Goal: Task Accomplishment & Management: Use online tool/utility

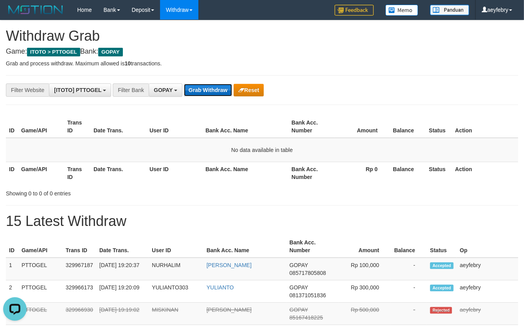
click at [198, 95] on button "Grab Withdraw" at bounding box center [208, 90] width 48 height 13
click at [199, 92] on button "Grab Withdraw" at bounding box center [208, 90] width 48 height 13
click at [201, 91] on button "Grab Withdraw" at bounding box center [208, 90] width 48 height 13
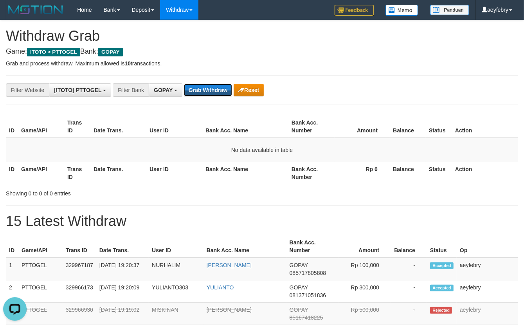
click at [201, 91] on button "Grab Withdraw" at bounding box center [208, 90] width 48 height 13
click at [209, 94] on button "Grab Withdraw" at bounding box center [208, 90] width 48 height 13
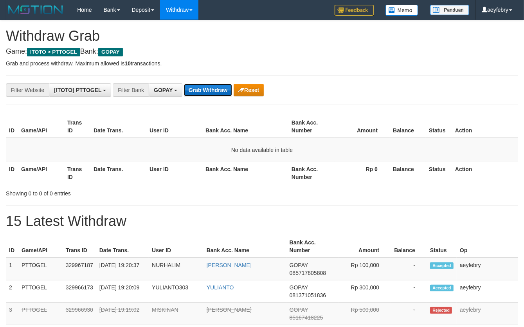
click at [208, 94] on button "Grab Withdraw" at bounding box center [208, 90] width 48 height 13
click at [208, 93] on button "Grab Withdraw" at bounding box center [208, 90] width 48 height 13
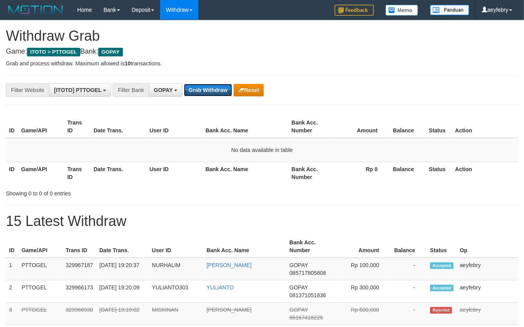
click at [208, 93] on button "Grab Withdraw" at bounding box center [208, 90] width 48 height 13
click at [207, 93] on button "Grab Withdraw" at bounding box center [208, 90] width 48 height 13
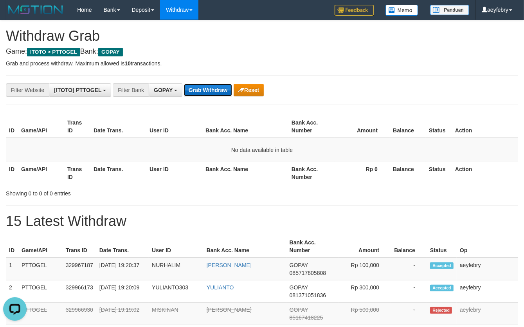
click at [207, 93] on button "Grab Withdraw" at bounding box center [208, 90] width 48 height 13
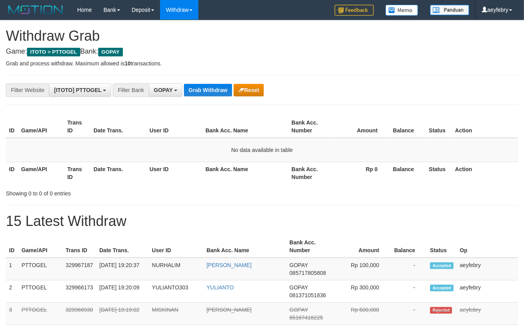
scroll to position [119, 0]
click at [207, 93] on button "Grab Withdraw" at bounding box center [208, 90] width 48 height 13
click at [369, 219] on h1 "15 Latest Withdraw" at bounding box center [262, 221] width 512 height 16
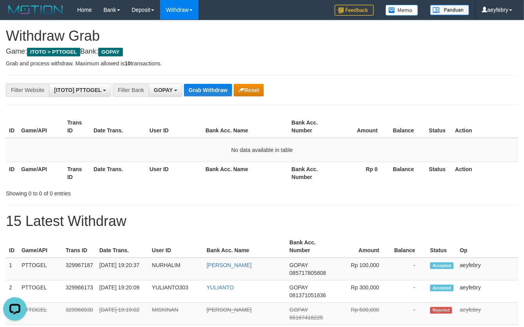
click at [282, 178] on th "Bank Acc. Name" at bounding box center [245, 173] width 86 height 22
drag, startPoint x: 443, startPoint y: 246, endPoint x: 50, endPoint y: 295, distance: 395.2
click at [442, 246] on th "Status" at bounding box center [442, 246] width 30 height 22
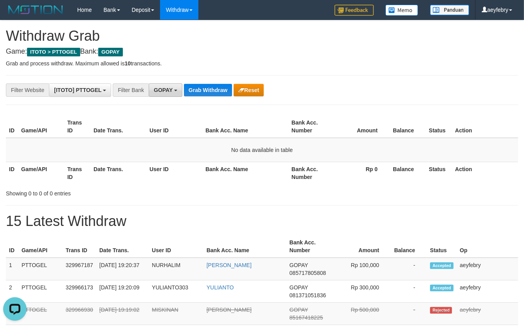
click at [173, 86] on button "GOPAY" at bounding box center [166, 89] width 34 height 13
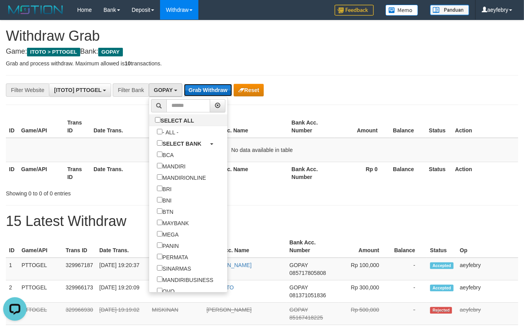
click at [222, 88] on button "Grab Withdraw" at bounding box center [208, 90] width 48 height 13
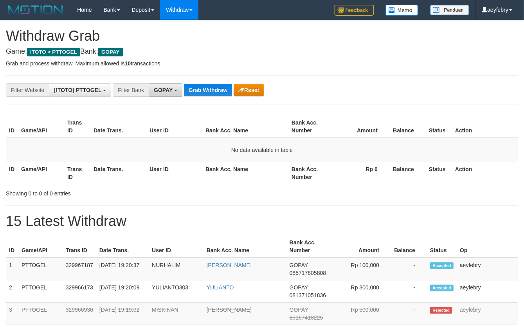
scroll to position [119, 0]
click at [172, 95] on button "GOPAY" at bounding box center [166, 89] width 34 height 13
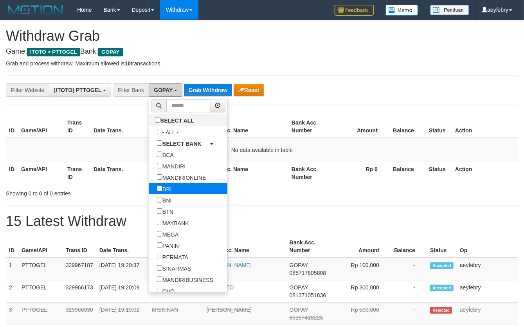
scroll to position [97, 0]
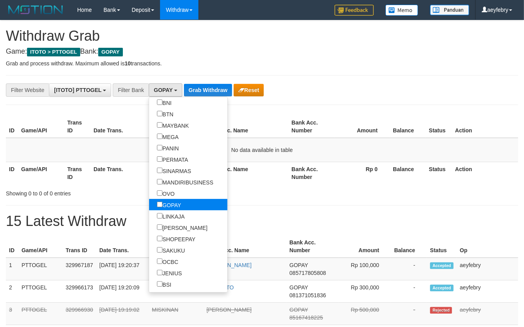
click at [149, 209] on label "GOPAY" at bounding box center [169, 204] width 40 height 11
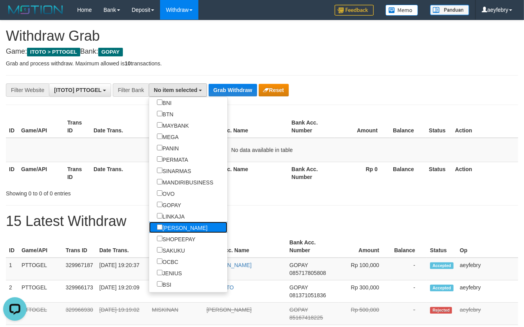
click at [149, 223] on label "[PERSON_NAME]" at bounding box center [182, 227] width 66 height 11
select select "****"
drag, startPoint x: 209, startPoint y: 91, endPoint x: 210, endPoint y: 104, distance: 13.0
click at [211, 92] on button "Grab Withdraw" at bounding box center [235, 90] width 48 height 13
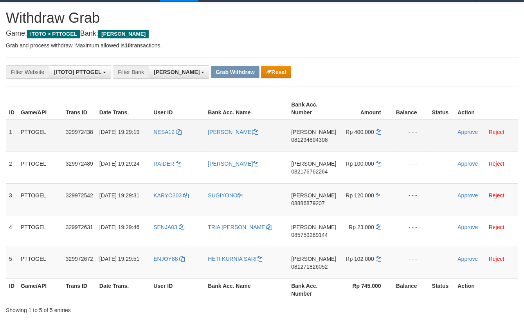
scroll to position [30, 0]
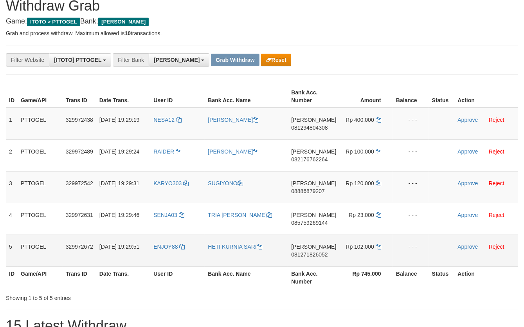
drag, startPoint x: 166, startPoint y: 109, endPoint x: 360, endPoint y: 254, distance: 242.4
click at [360, 254] on tbody "1 PTTOGEL 329972438 [DATE] 19:29:19 NESA12 [PERSON_NAME] 081294804308 Rp 400.00…" at bounding box center [262, 187] width 512 height 159
drag, startPoint x: 383, startPoint y: 256, endPoint x: 347, endPoint y: 216, distance: 54.0
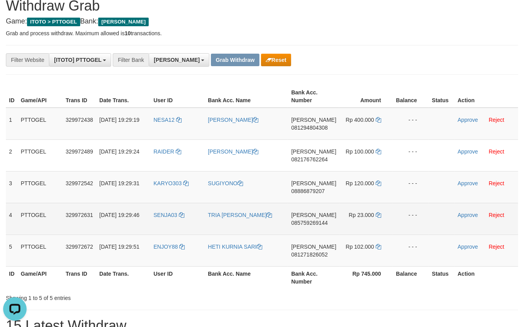
click at [384, 256] on td "Rp 102.000" at bounding box center [365, 250] width 53 height 32
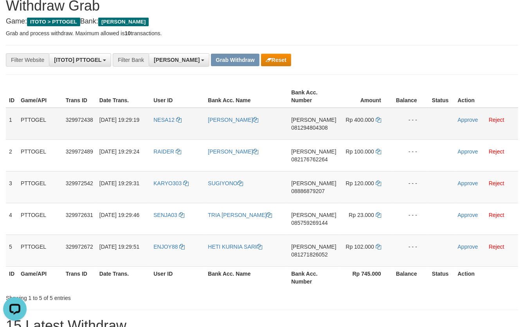
click at [315, 128] on span "081294804308" at bounding box center [309, 127] width 36 height 6
click at [315, 127] on span "081294804308" at bounding box center [309, 127] width 36 height 6
copy span "081294804308"
click at [315, 127] on span "081294804308" at bounding box center [309, 127] width 36 height 6
copy td "DANA 081294804308"
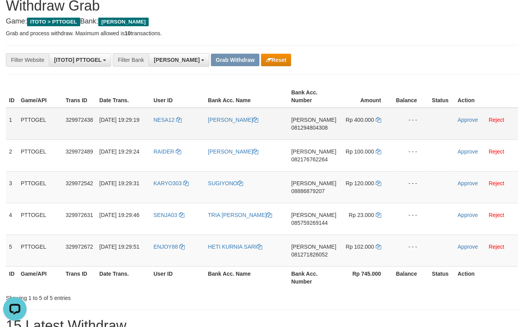
click at [314, 130] on span "081294804308" at bounding box center [309, 127] width 36 height 6
copy span "081294804308"
click at [314, 130] on span "081294804308" at bounding box center [309, 127] width 36 height 6
copy td "DANA 081294804308"
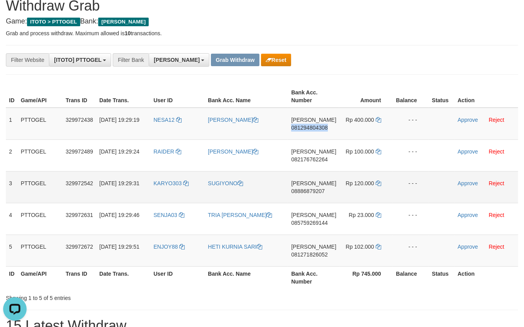
drag, startPoint x: 314, startPoint y: 130, endPoint x: 201, endPoint y: 172, distance: 120.7
click at [314, 130] on span "081294804308" at bounding box center [309, 127] width 36 height 6
copy span "081294804308"
click at [320, 126] on span "081294804308" at bounding box center [309, 127] width 36 height 6
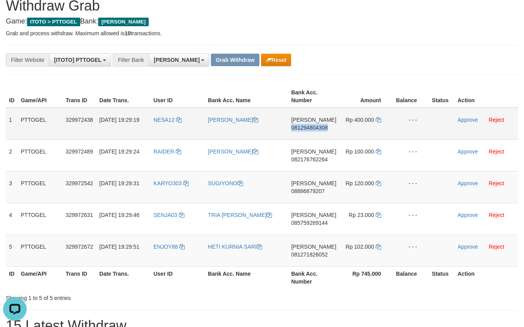
copy span "081294804308"
click at [320, 126] on span "081294804308" at bounding box center [309, 127] width 36 height 6
copy td "DANA 081294804308"
click at [320, 126] on span "081294804308" at bounding box center [309, 127] width 36 height 6
copy span "081294804308"
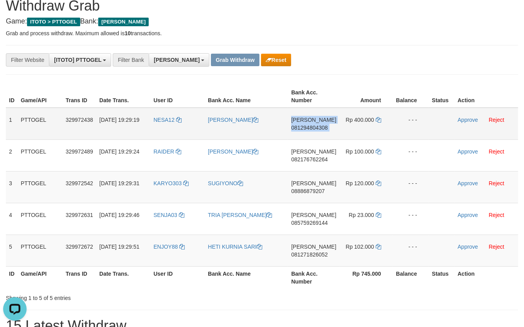
click at [320, 126] on span "081294804308" at bounding box center [309, 127] width 36 height 6
copy td "DANA 081294804308"
click at [379, 120] on icon at bounding box center [378, 119] width 5 height 5
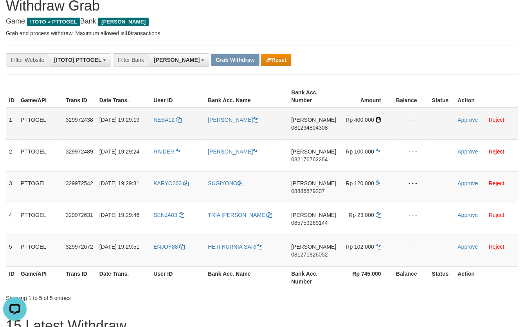
click at [378, 119] on icon at bounding box center [378, 119] width 5 height 5
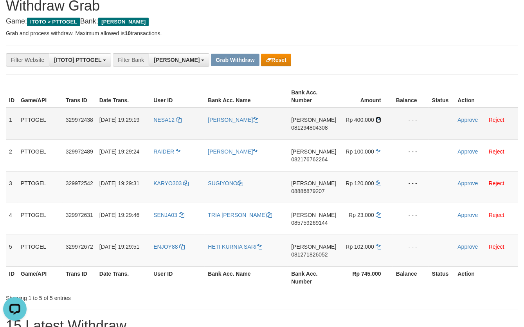
click at [378, 119] on icon at bounding box center [378, 119] width 5 height 5
click at [464, 119] on link "Approve" at bounding box center [468, 120] width 20 height 6
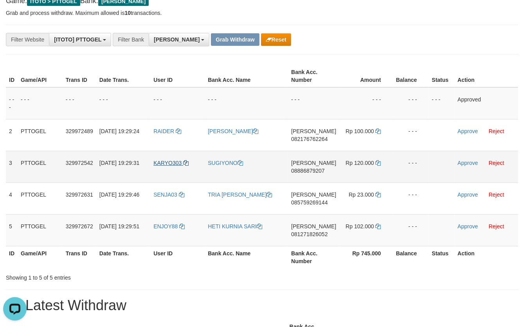
scroll to position [60, 0]
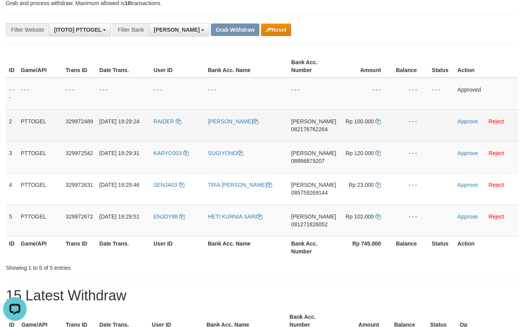
click at [320, 131] on span "082176762264" at bounding box center [309, 129] width 36 height 6
click at [321, 130] on span "082176762264" at bounding box center [309, 129] width 36 height 6
copy span "082176762264"
click at [321, 130] on span "082176762264" at bounding box center [309, 129] width 36 height 6
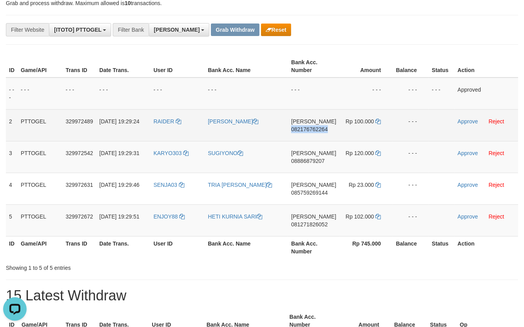
click at [321, 130] on span "082176762264" at bounding box center [309, 129] width 36 height 6
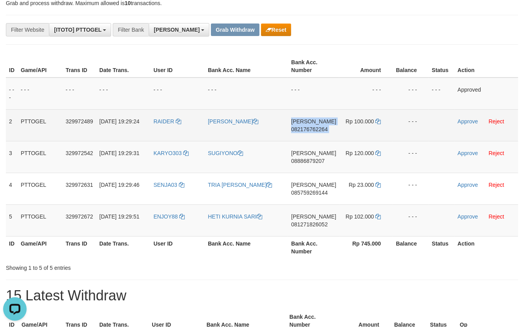
click at [321, 130] on span "082176762264" at bounding box center [309, 129] width 36 height 6
click at [317, 130] on span "082176762264" at bounding box center [309, 129] width 36 height 6
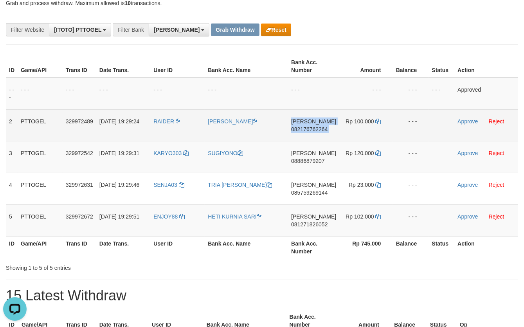
click at [317, 130] on span "082176762264" at bounding box center [309, 129] width 36 height 6
click at [328, 130] on span "082176762264" at bounding box center [309, 129] width 36 height 6
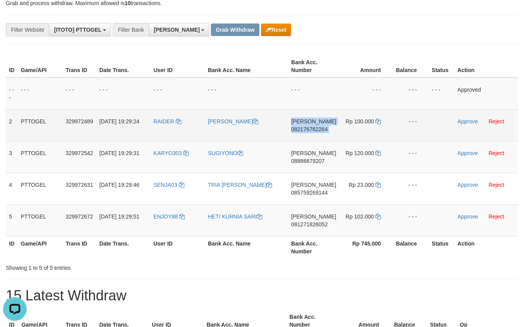
click at [328, 130] on span "082176762264" at bounding box center [309, 129] width 36 height 6
click at [319, 129] on span "082176762264" at bounding box center [309, 129] width 36 height 6
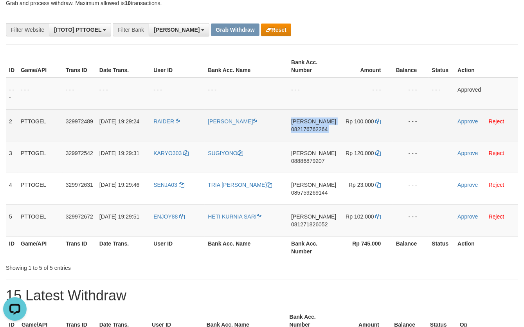
click at [320, 129] on span "082176762264" at bounding box center [309, 129] width 36 height 6
click at [379, 119] on icon at bounding box center [378, 121] width 5 height 5
click at [379, 120] on icon at bounding box center [378, 121] width 5 height 5
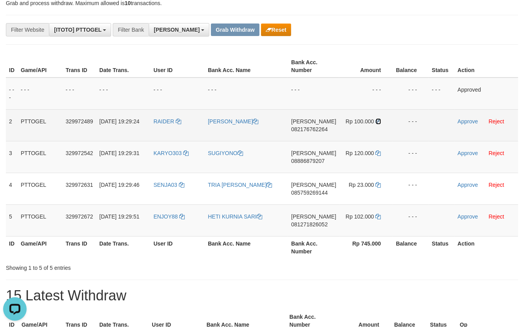
click at [378, 121] on icon at bounding box center [378, 121] width 5 height 5
click at [461, 123] on link "Approve" at bounding box center [468, 121] width 20 height 6
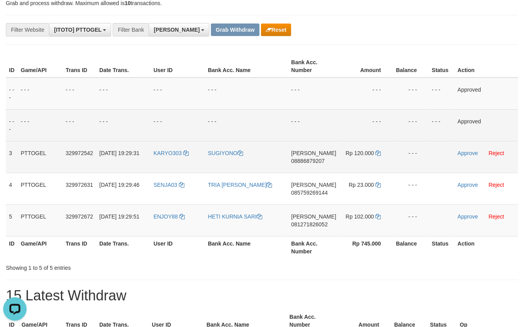
click at [312, 160] on span "08886879207" at bounding box center [308, 161] width 34 height 6
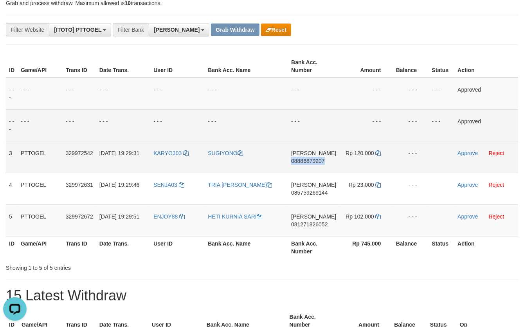
click at [312, 160] on span "08886879207" at bounding box center [308, 161] width 34 height 6
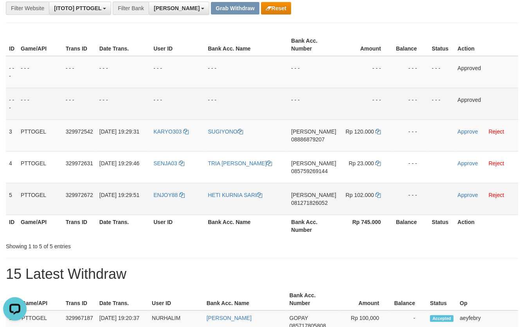
scroll to position [121, 0]
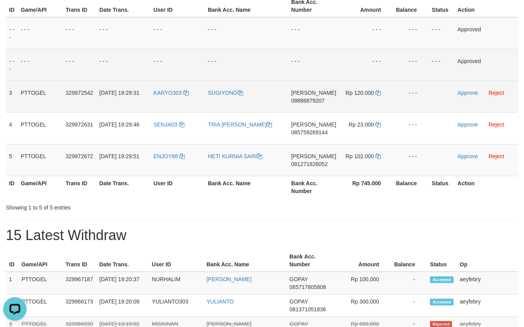
click at [308, 104] on td "DANA 08886879207" at bounding box center [313, 97] width 51 height 32
click at [310, 102] on span "08886879207" at bounding box center [308, 100] width 34 height 6
click at [311, 101] on span "08886879207" at bounding box center [308, 100] width 34 height 6
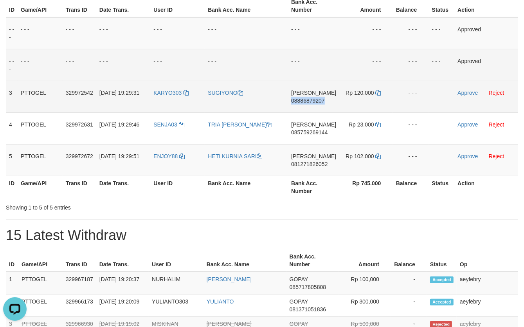
click at [311, 101] on span "08886879207" at bounding box center [308, 100] width 34 height 6
click at [316, 103] on span "08886879207" at bounding box center [308, 100] width 34 height 6
click at [317, 103] on span "08886879207" at bounding box center [308, 100] width 34 height 6
click at [314, 104] on td "DANA 08886879207" at bounding box center [313, 97] width 51 height 32
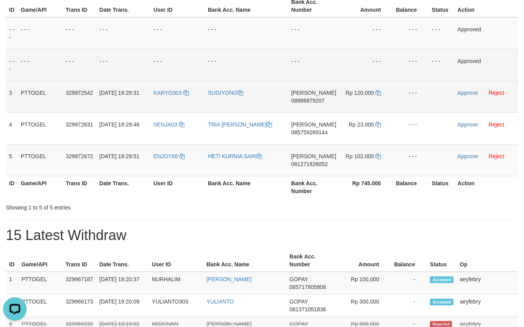
click at [316, 103] on span "08886879207" at bounding box center [308, 100] width 34 height 6
click at [317, 102] on span "08886879207" at bounding box center [308, 100] width 34 height 6
click at [317, 101] on span "08886879207" at bounding box center [308, 100] width 34 height 6
click at [318, 100] on span "08886879207" at bounding box center [308, 100] width 34 height 6
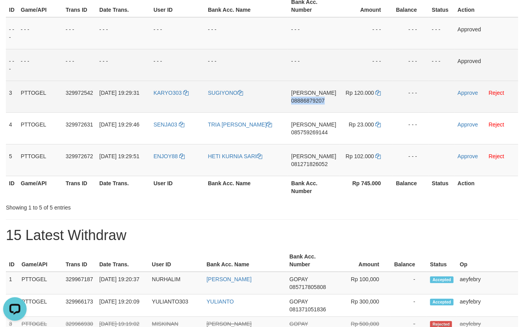
click at [318, 100] on span "08886879207" at bounding box center [308, 100] width 34 height 6
click at [319, 99] on span "08886879207" at bounding box center [308, 100] width 34 height 6
click at [376, 90] on icon at bounding box center [378, 92] width 5 height 5
click at [377, 94] on icon at bounding box center [378, 92] width 5 height 5
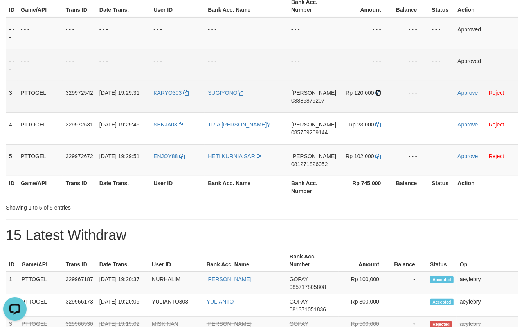
click at [377, 92] on icon at bounding box center [378, 92] width 5 height 5
click at [378, 92] on icon at bounding box center [378, 92] width 5 height 5
click at [378, 95] on icon at bounding box center [378, 92] width 5 height 5
click at [378, 95] on td "Rp 120.000" at bounding box center [365, 97] width 53 height 32
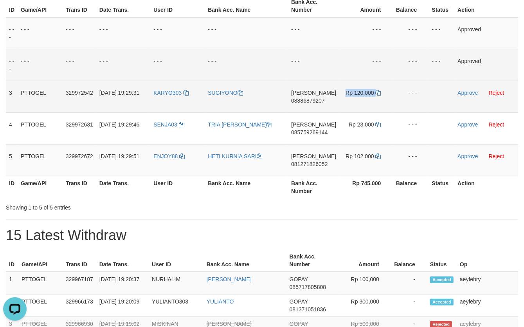
click at [377, 95] on td "Rp 120.000" at bounding box center [365, 97] width 53 height 32
click at [377, 94] on icon at bounding box center [378, 92] width 5 height 5
click at [376, 93] on icon at bounding box center [378, 92] width 5 height 5
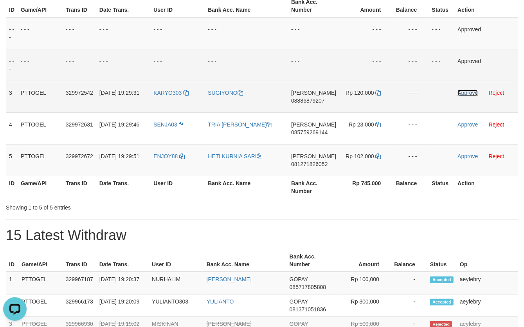
click at [461, 92] on link "Approve" at bounding box center [468, 93] width 20 height 6
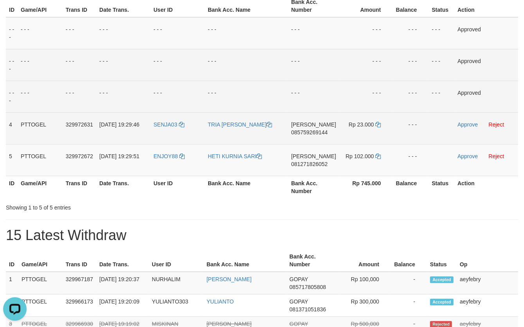
scroll to position [151, 0]
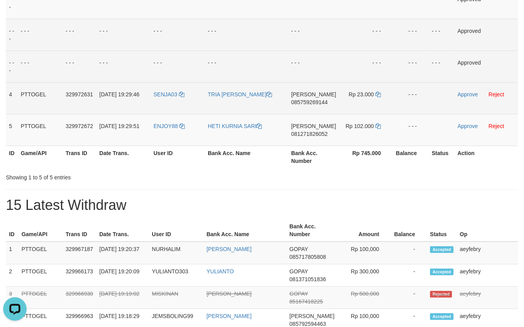
click at [314, 103] on span "085759269144" at bounding box center [309, 102] width 36 height 6
click at [315, 103] on span "085759269144" at bounding box center [309, 102] width 36 height 6
click at [317, 103] on span "085759269144" at bounding box center [309, 102] width 36 height 6
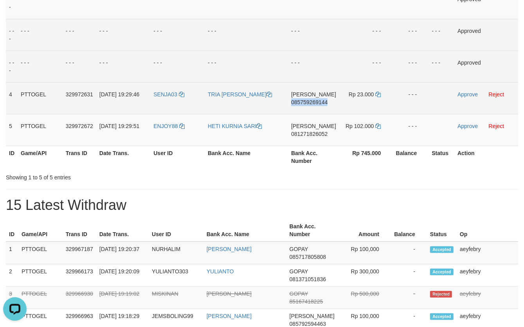
click at [317, 103] on span "085759269144" at bounding box center [309, 102] width 36 height 6
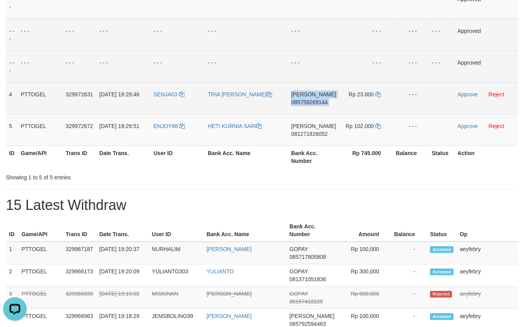
click at [317, 103] on span "085759269144" at bounding box center [309, 102] width 36 height 6
click at [316, 101] on span "085759269144" at bounding box center [309, 102] width 36 height 6
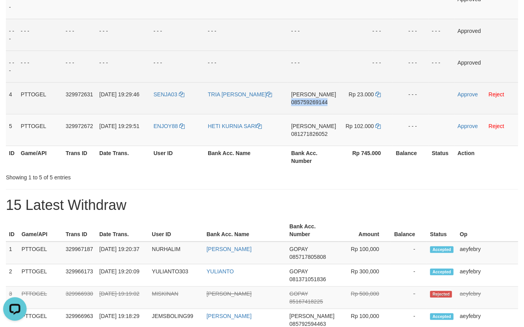
click at [316, 101] on span "085759269144" at bounding box center [309, 102] width 36 height 6
click at [321, 102] on span "085759269144" at bounding box center [309, 102] width 36 height 6
click at [322, 102] on span "085759269144" at bounding box center [309, 102] width 36 height 6
click at [323, 102] on span "085759269144" at bounding box center [309, 102] width 36 height 6
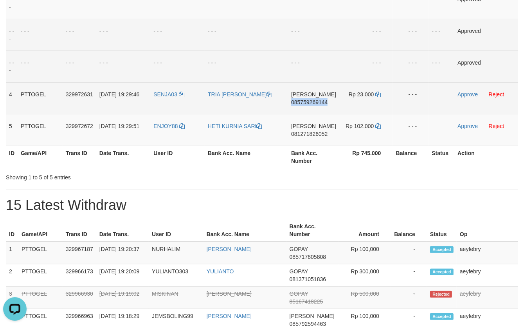
click at [323, 102] on span "085759269144" at bounding box center [309, 102] width 36 height 6
click at [327, 101] on span "085759269144" at bounding box center [309, 102] width 36 height 6
click at [377, 95] on icon at bounding box center [377, 94] width 5 height 5
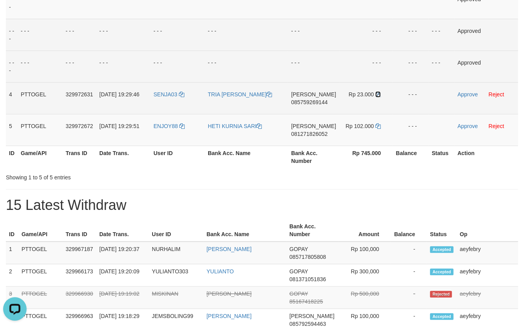
click at [378, 94] on icon at bounding box center [377, 94] width 5 height 5
click at [376, 93] on icon at bounding box center [377, 94] width 5 height 5
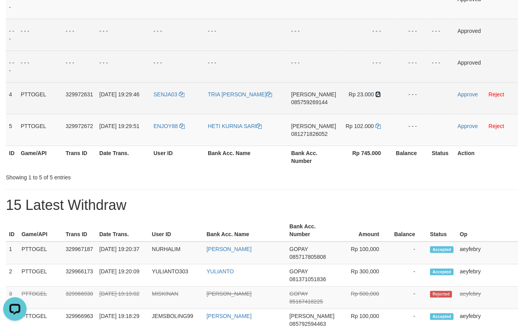
click at [376, 93] on icon at bounding box center [377, 94] width 5 height 5
click at [377, 93] on icon at bounding box center [377, 94] width 5 height 5
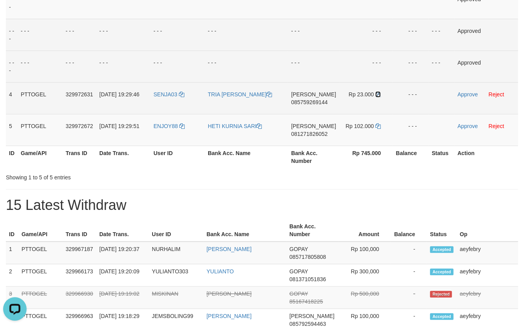
click at [377, 93] on icon at bounding box center [377, 94] width 5 height 5
click at [378, 94] on icon at bounding box center [377, 94] width 5 height 5
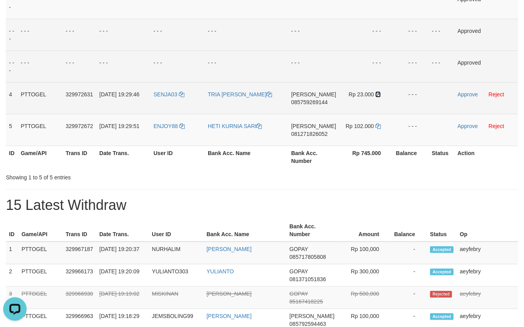
click at [378, 94] on icon at bounding box center [377, 94] width 5 height 5
click at [377, 94] on icon at bounding box center [377, 94] width 5 height 5
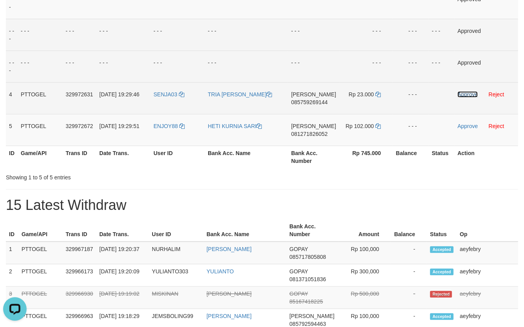
click at [461, 94] on link "Approve" at bounding box center [468, 94] width 20 height 6
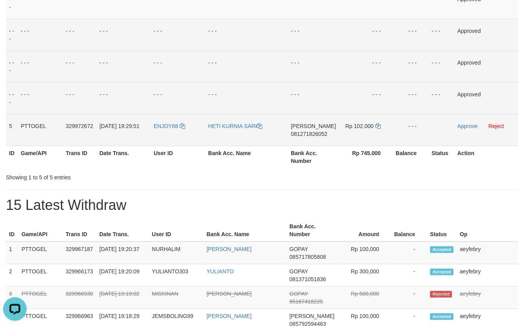
click at [312, 133] on span "081271826052" at bounding box center [309, 134] width 36 height 6
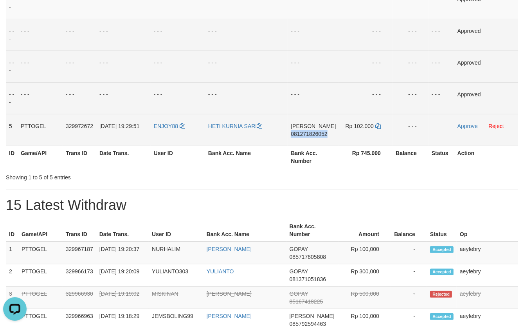
click at [312, 133] on span "081271826052" at bounding box center [309, 134] width 36 height 6
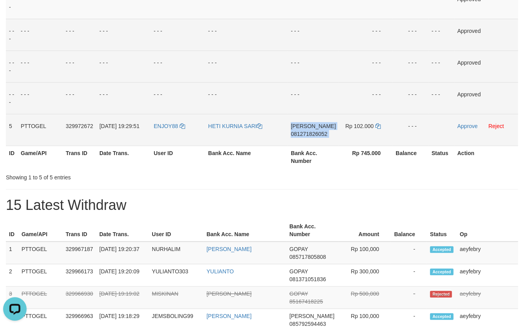
click at [312, 133] on span "081271826052" at bounding box center [309, 134] width 36 height 6
click at [312, 134] on span "081271826052" at bounding box center [309, 134] width 36 height 6
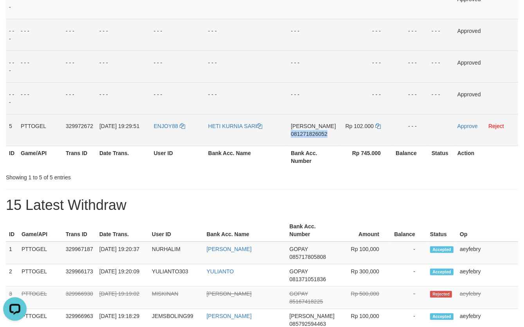
click at [312, 134] on span "081271826052" at bounding box center [309, 134] width 36 height 6
click at [312, 135] on span "081271826052" at bounding box center [309, 134] width 36 height 6
click at [322, 133] on span "081271826052" at bounding box center [309, 134] width 36 height 6
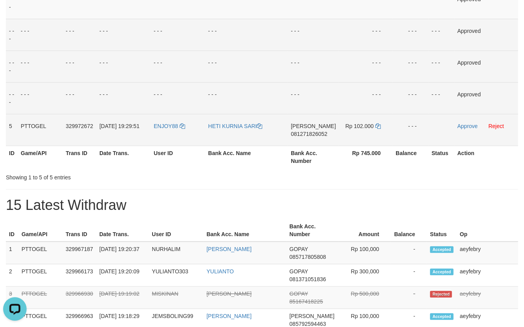
click at [323, 136] on span "081271826052" at bounding box center [309, 134] width 36 height 6
click at [325, 135] on span "081271826052" at bounding box center [309, 134] width 36 height 6
click at [326, 134] on span "081271826052" at bounding box center [309, 134] width 36 height 6
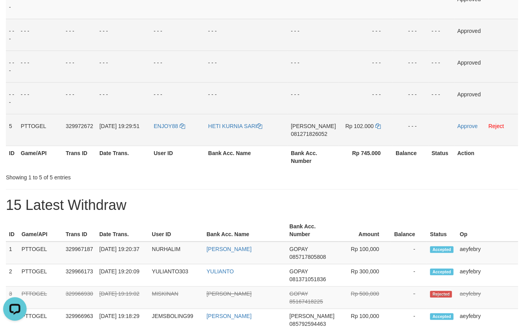
click at [324, 134] on span "081271826052" at bounding box center [309, 134] width 36 height 6
drag, startPoint x: 324, startPoint y: 134, endPoint x: 32, endPoint y: 95, distance: 294.2
click at [321, 134] on span "081271826052" at bounding box center [309, 134] width 36 height 6
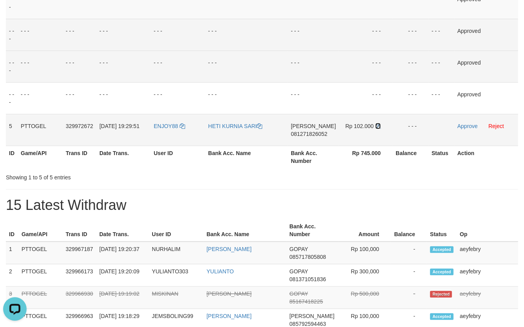
click at [377, 127] on icon at bounding box center [377, 125] width 5 height 5
click at [379, 126] on icon at bounding box center [377, 125] width 5 height 5
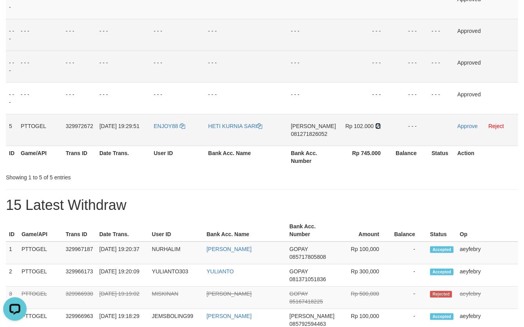
click at [379, 126] on icon at bounding box center [377, 125] width 5 height 5
click at [459, 127] on link "Approve" at bounding box center [468, 126] width 20 height 6
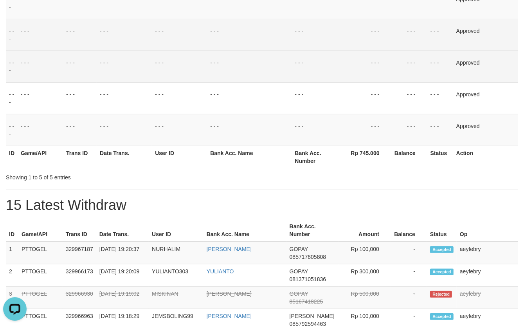
scroll to position [0, 0]
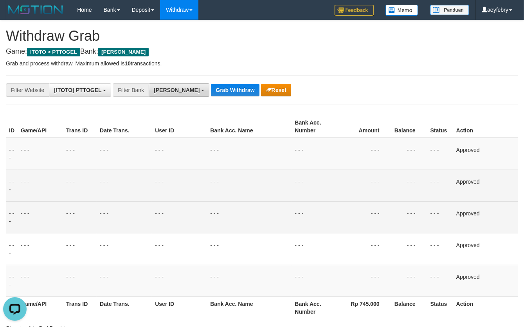
click at [164, 89] on span "[PERSON_NAME]" at bounding box center [177, 90] width 46 height 6
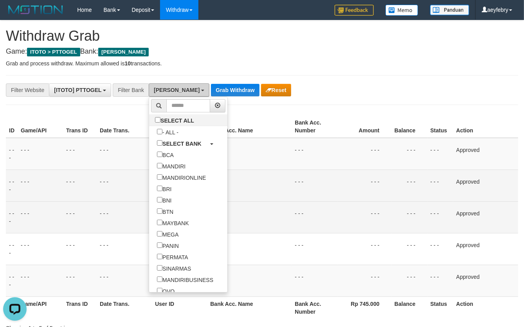
scroll to position [146, 0]
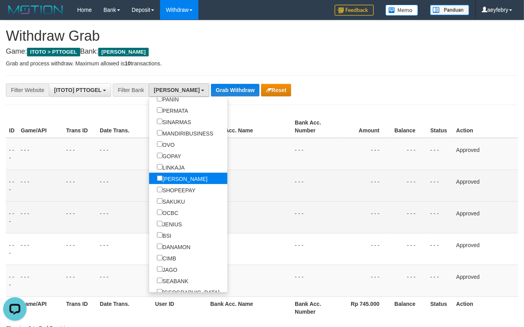
click at [149, 177] on label "[PERSON_NAME]" at bounding box center [182, 178] width 66 height 11
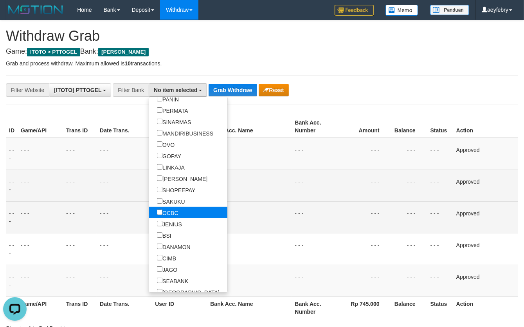
scroll to position [24, 0]
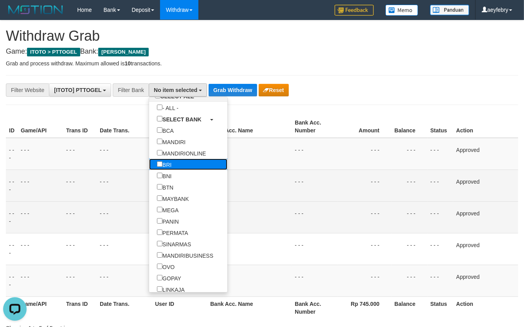
click at [149, 169] on label "BRI" at bounding box center [164, 164] width 30 height 11
select select "***"
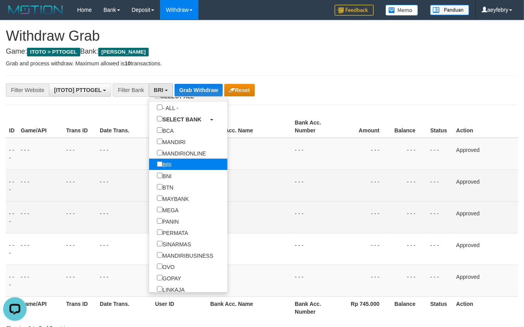
scroll to position [46, 0]
click at [203, 88] on button "Grab Withdraw" at bounding box center [199, 90] width 48 height 13
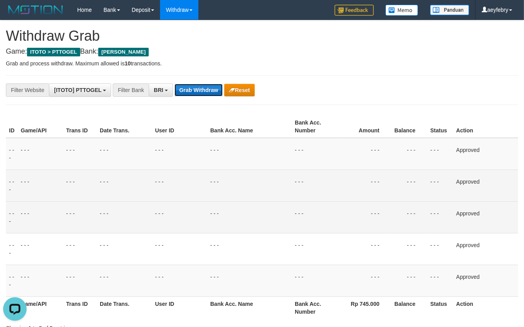
click at [204, 86] on button "Grab Withdraw" at bounding box center [199, 90] width 48 height 13
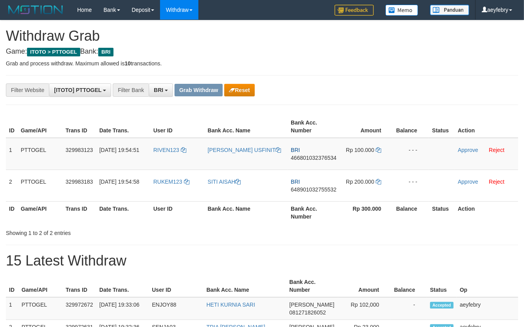
scroll to position [38, 0]
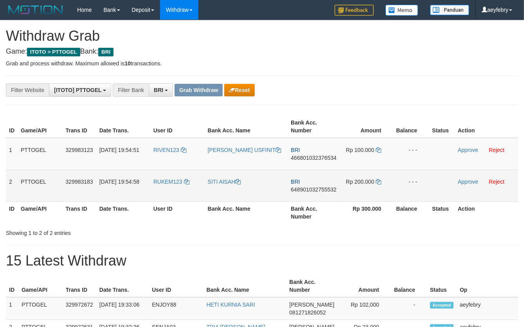
drag, startPoint x: 196, startPoint y: 155, endPoint x: 358, endPoint y: 176, distance: 164.1
click at [358, 176] on tbody "1 PTTOGEL 329983123 31/08/2025 19:54:51 RIVEN123 SRIYANTI USFINIT BRI 466801032…" at bounding box center [262, 170] width 512 height 64
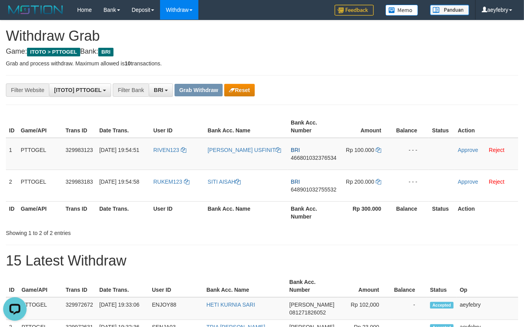
scroll to position [0, 0]
click at [331, 158] on span "466801032376534" at bounding box center [314, 158] width 46 height 6
copy span "466801032376534"
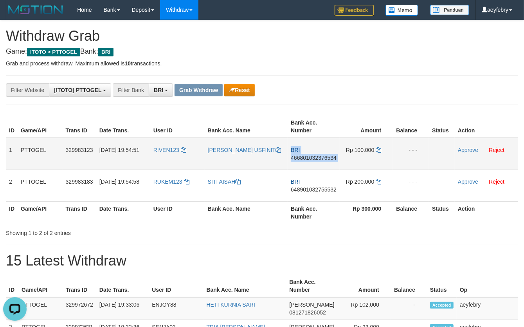
click at [331, 158] on span "466801032376534" at bounding box center [314, 158] width 46 height 6
copy td "BRI 466801032376534"
click at [331, 158] on span "466801032376534" at bounding box center [314, 158] width 46 height 6
copy span "466801032376534"
click at [331, 158] on span "466801032376534" at bounding box center [314, 158] width 46 height 6
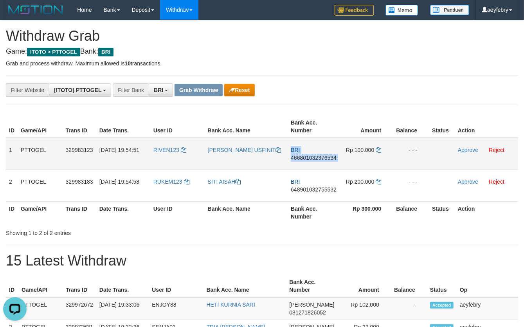
copy td "BRI 466801032376534"
click at [326, 157] on span "466801032376534" at bounding box center [314, 158] width 46 height 6
click at [327, 157] on span "466801032376534" at bounding box center [314, 158] width 46 height 6
copy span "466801032376534"
click at [327, 157] on span "466801032376534" at bounding box center [314, 158] width 46 height 6
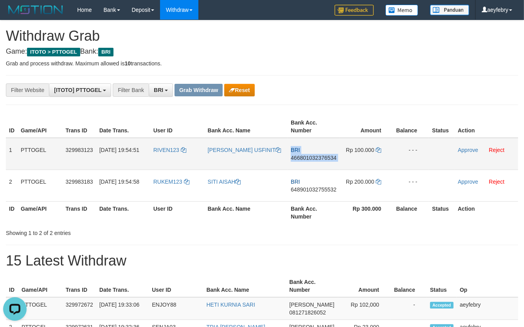
copy td "BRI 466801032376534"
click at [327, 157] on span "466801032376534" at bounding box center [314, 158] width 46 height 6
copy span "466801032376534"
click at [378, 149] on icon at bounding box center [378, 149] width 5 height 5
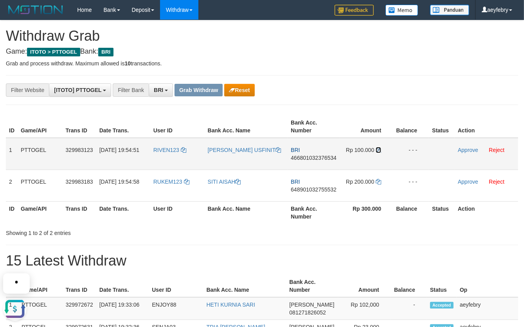
click at [379, 149] on icon at bounding box center [378, 149] width 5 height 5
drag, startPoint x: 379, startPoint y: 149, endPoint x: 270, endPoint y: 166, distance: 109.7
click at [379, 150] on icon at bounding box center [378, 149] width 5 height 5
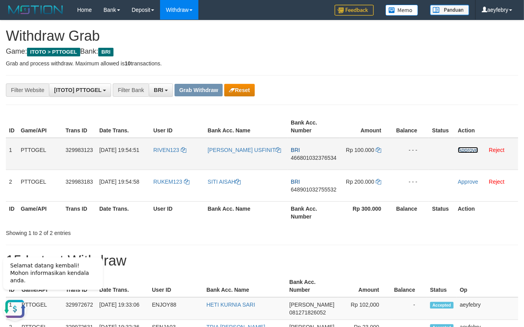
click at [465, 151] on link "Approve" at bounding box center [468, 150] width 20 height 6
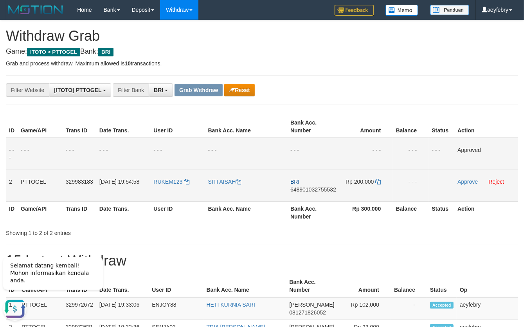
click at [328, 188] on span "648901032755532" at bounding box center [313, 189] width 46 height 6
copy span "648901032755532"
click at [328, 188] on span "648901032755532" at bounding box center [313, 189] width 46 height 6
copy td "BRI 648901032755532"
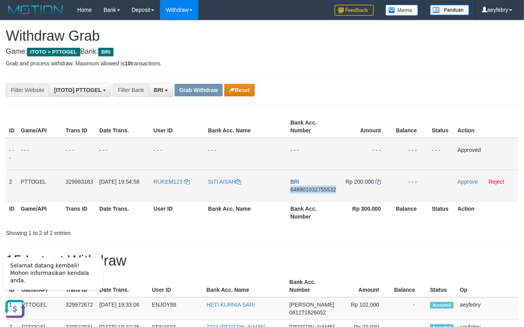
click at [328, 188] on span "648901032755532" at bounding box center [313, 189] width 46 height 6
copy span "648901032755532"
click at [328, 188] on span "648901032755532" at bounding box center [313, 189] width 46 height 6
click at [324, 188] on span "648901032755532" at bounding box center [313, 189] width 46 height 6
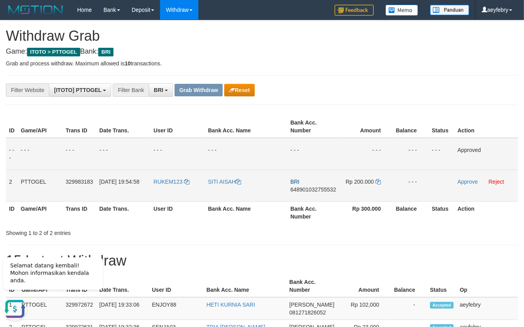
click at [325, 187] on span "648901032755532" at bounding box center [313, 189] width 46 height 6
click at [312, 188] on span "648901032755532" at bounding box center [313, 189] width 46 height 6
click at [323, 187] on span "648901032755532" at bounding box center [313, 189] width 46 height 6
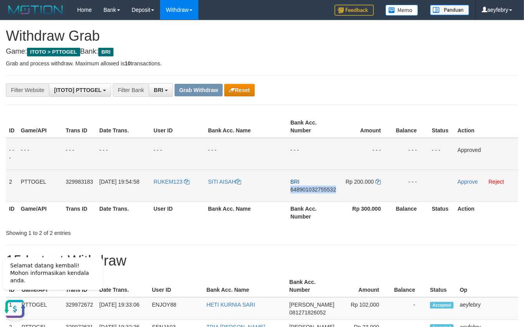
click at [323, 187] on span "648901032755532" at bounding box center [313, 189] width 46 height 6
click at [381, 182] on icon at bounding box center [377, 181] width 5 height 5
click at [380, 182] on icon at bounding box center [377, 181] width 5 height 5
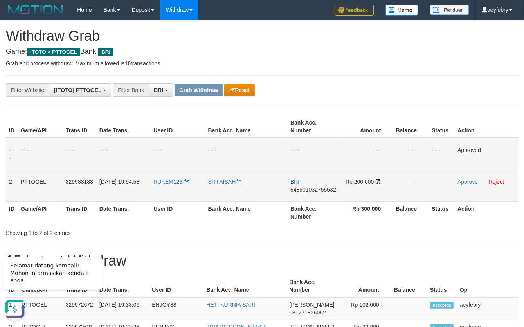
click at [379, 182] on icon at bounding box center [377, 181] width 5 height 5
click at [379, 180] on icon at bounding box center [377, 181] width 5 height 5
click at [464, 182] on link "Approve" at bounding box center [468, 181] width 20 height 6
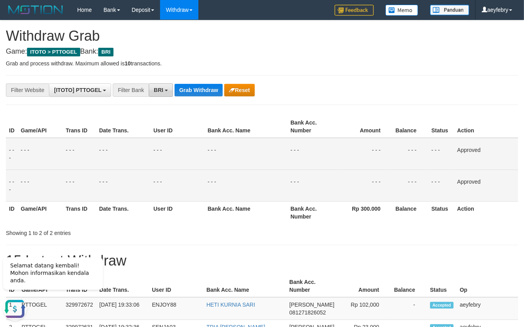
click at [166, 89] on button "BRI" at bounding box center [161, 89] width 24 height 13
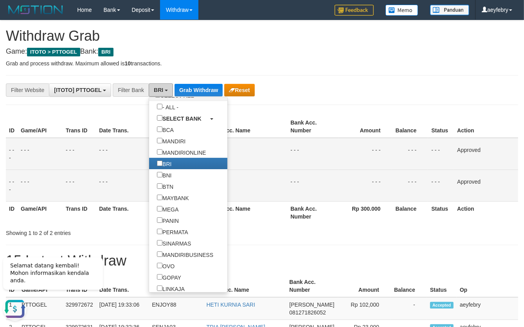
scroll to position [24, 0]
click at [149, 168] on label "BRI" at bounding box center [164, 164] width 30 height 11
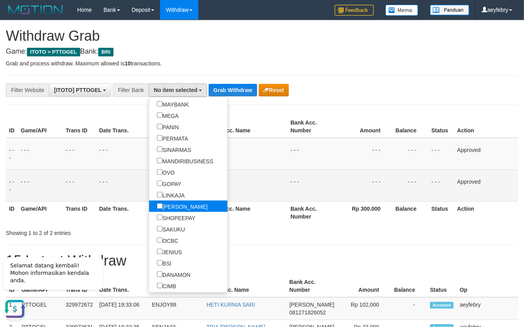
scroll to position [122, 0]
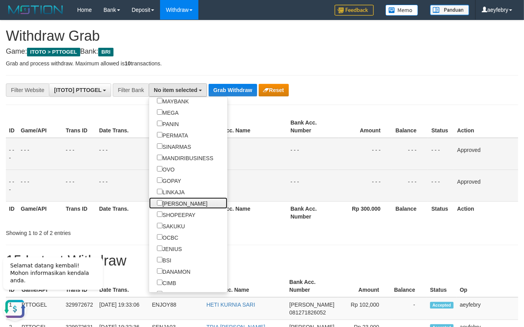
drag, startPoint x: 134, startPoint y: 202, endPoint x: 221, endPoint y: 153, distance: 100.2
click at [149, 202] on label "[PERSON_NAME]" at bounding box center [182, 202] width 66 height 11
select select "****"
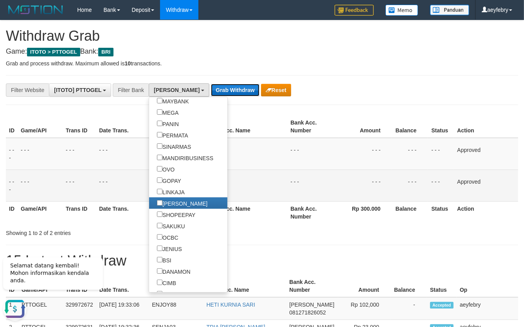
click at [211, 91] on button "Grab Withdraw" at bounding box center [235, 90] width 48 height 13
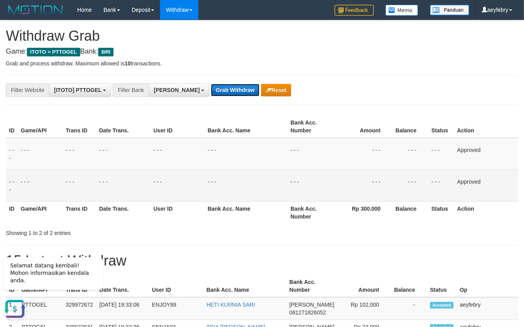
click at [211, 91] on button "Grab Withdraw" at bounding box center [235, 90] width 48 height 13
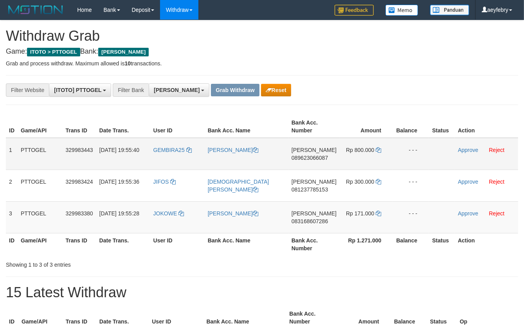
scroll to position [135, 0]
drag, startPoint x: 171, startPoint y: 139, endPoint x: 362, endPoint y: 218, distance: 206.2
click at [362, 218] on tbody "1 PTTOGEL 329983443 31/08/2025 19:55:40 GEMBIRA25 HENDRA GUNAWAN MANURUNG DANA …" at bounding box center [262, 185] width 512 height 95
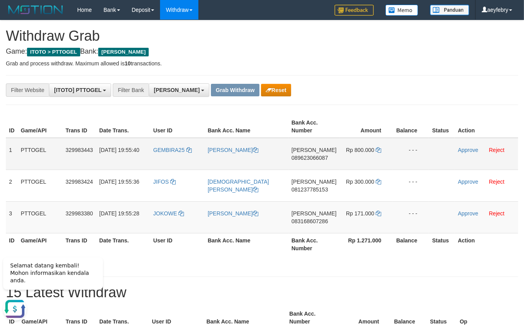
click at [318, 157] on span "089623066087" at bounding box center [310, 158] width 36 height 6
copy span "089623066087"
click at [318, 157] on span "089623066087" at bounding box center [310, 158] width 36 height 6
copy td "DANA 089623066087"
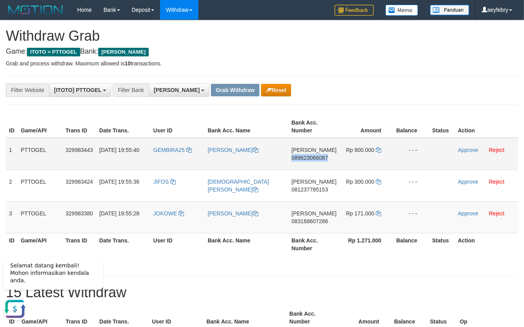
click at [318, 157] on span "089623066087" at bounding box center [310, 158] width 36 height 6
copy span "089623066087"
click at [318, 158] on span "089623066087" at bounding box center [310, 158] width 36 height 6
copy span "089623066087"
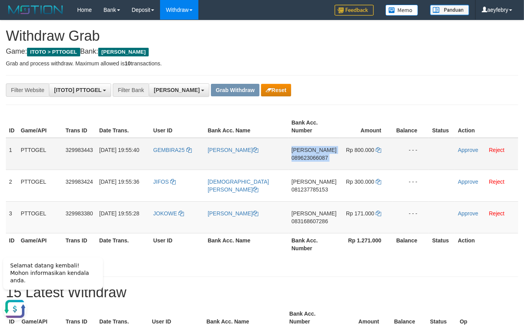
click at [318, 158] on span "089623066087" at bounding box center [310, 158] width 36 height 6
copy td "DANA 089623066087"
click at [378, 150] on icon at bounding box center [378, 149] width 5 height 5
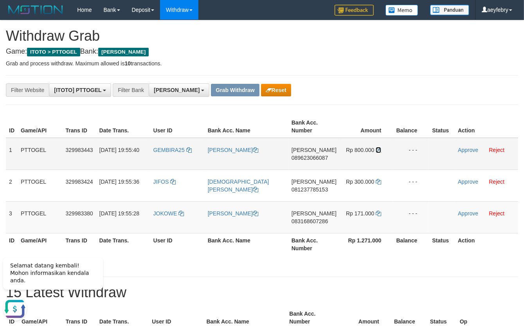
click at [378, 150] on icon at bounding box center [378, 149] width 5 height 5
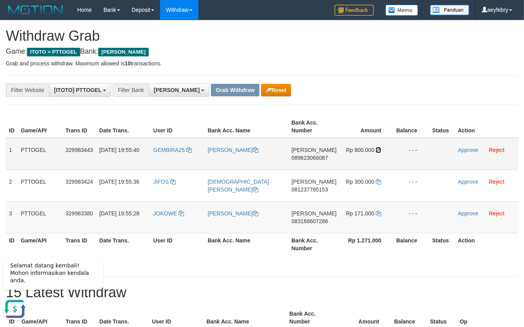
click at [378, 150] on icon at bounding box center [378, 149] width 5 height 5
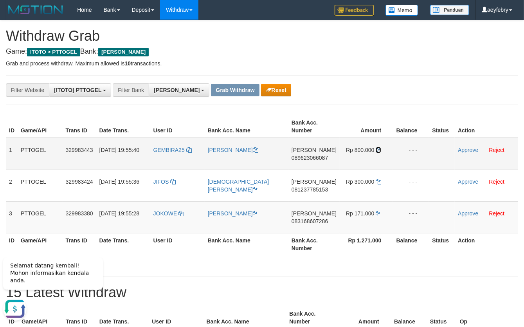
click at [378, 150] on icon at bounding box center [378, 149] width 5 height 5
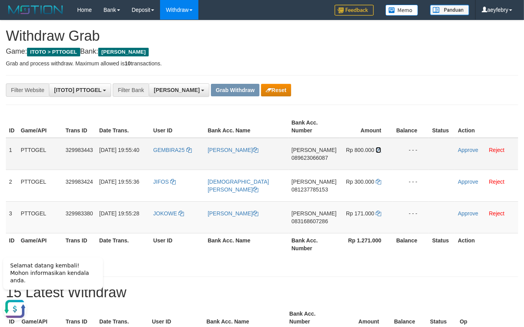
click at [378, 150] on icon at bounding box center [378, 149] width 5 height 5
click at [379, 148] on icon at bounding box center [378, 149] width 5 height 5
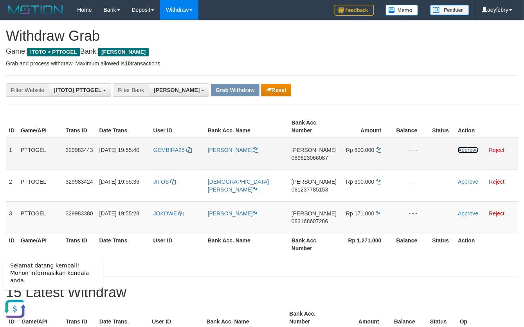
click at [460, 148] on link "Approve" at bounding box center [468, 150] width 20 height 6
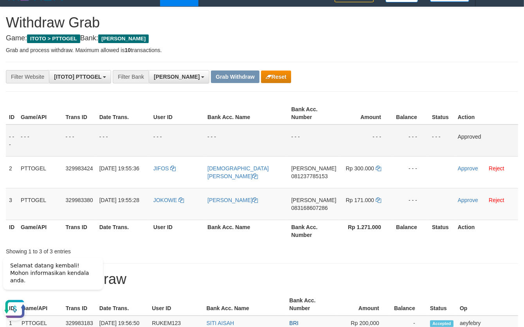
scroll to position [60, 0]
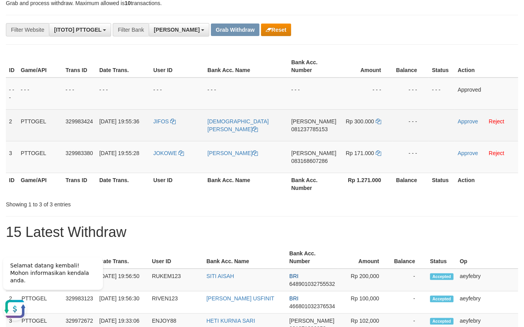
click at [320, 129] on span "081237785153" at bounding box center [309, 129] width 36 height 6
copy span "081237785153"
click at [320, 129] on span "081237785153" at bounding box center [309, 129] width 36 height 6
copy td "DANA 081237785153"
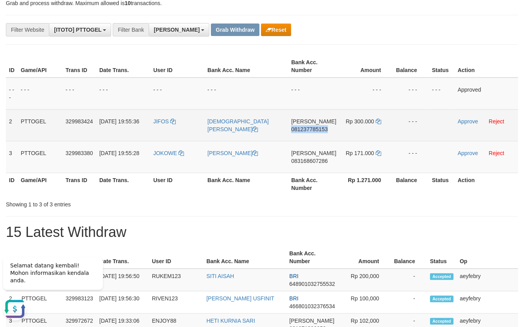
click at [320, 129] on span "081237785153" at bounding box center [309, 129] width 36 height 6
copy span "081237785153"
click at [320, 129] on span "081237785153" at bounding box center [309, 129] width 36 height 6
copy td "DANA 081237785153"
click at [320, 129] on span "081237785153" at bounding box center [309, 129] width 36 height 6
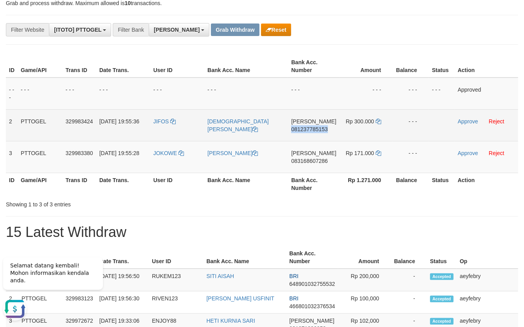
copy span "081237785153"
click at [320, 129] on span "081237785153" at bounding box center [309, 129] width 36 height 6
click at [319, 130] on span "081237785153" at bounding box center [309, 129] width 36 height 6
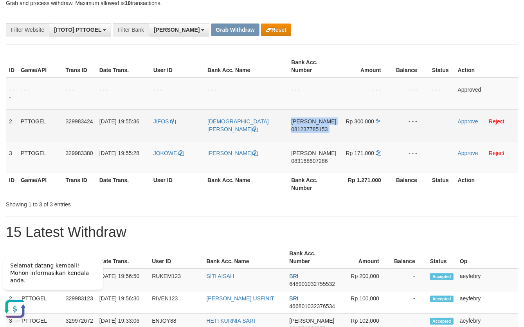
click at [319, 130] on span "081237785153" at bounding box center [309, 129] width 36 height 6
click at [313, 130] on span "081237785153" at bounding box center [309, 129] width 36 height 6
click at [314, 130] on span "081237785153" at bounding box center [309, 129] width 36 height 6
click at [319, 130] on span "081237785153" at bounding box center [309, 129] width 36 height 6
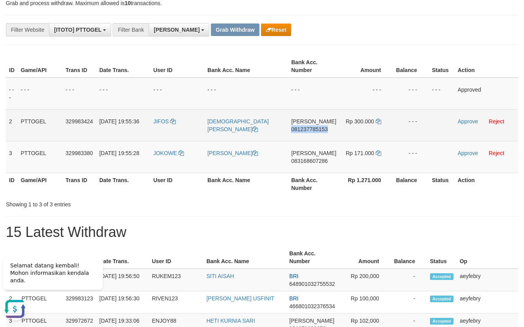
click at [319, 130] on span "081237785153" at bounding box center [309, 129] width 36 height 6
click at [379, 121] on icon at bounding box center [378, 121] width 5 height 5
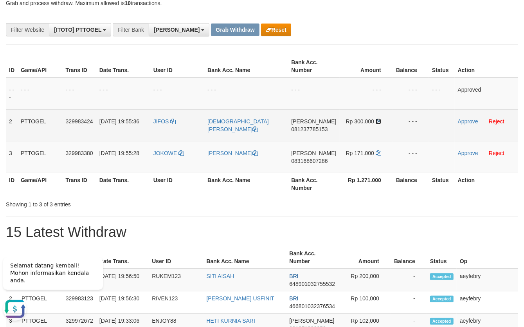
click at [379, 121] on icon at bounding box center [378, 121] width 5 height 5
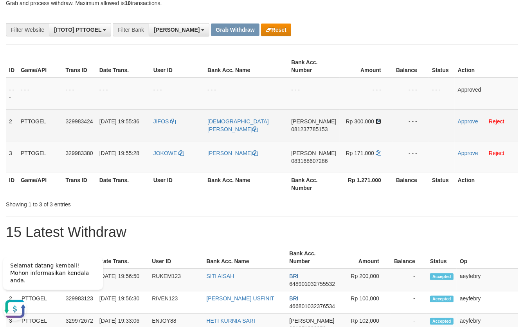
click at [379, 121] on icon at bounding box center [378, 121] width 5 height 5
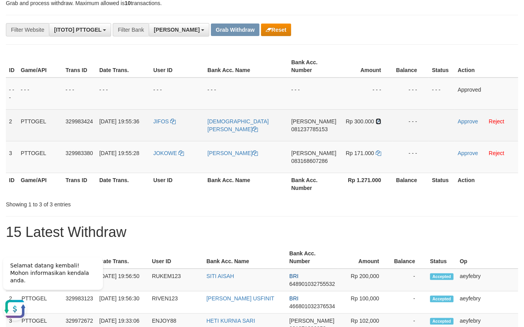
click at [379, 121] on icon at bounding box center [378, 121] width 5 height 5
click at [459, 121] on link "Approve" at bounding box center [468, 121] width 20 height 6
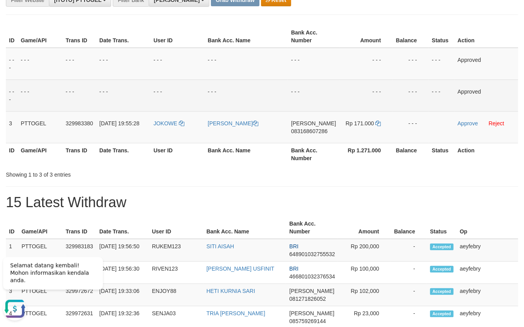
scroll to position [90, 0]
click at [315, 131] on span "083168607286" at bounding box center [309, 131] width 36 height 6
drag, startPoint x: 315, startPoint y: 131, endPoint x: 301, endPoint y: 134, distance: 15.1
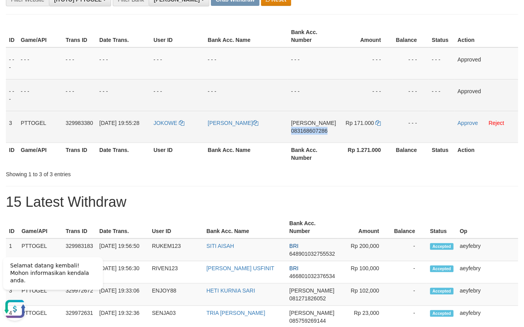
click at [315, 131] on span "083168607286" at bounding box center [309, 131] width 36 height 6
click at [319, 131] on span "083168607286" at bounding box center [309, 131] width 36 height 6
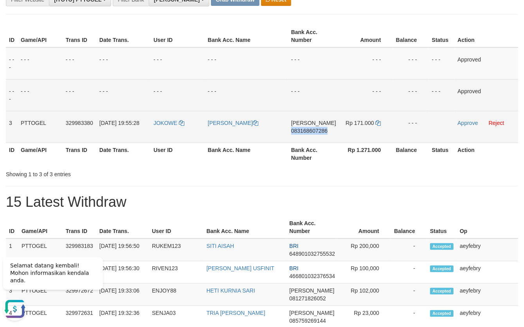
click at [319, 131] on span "083168607286" at bounding box center [309, 131] width 36 height 6
click at [378, 125] on icon at bounding box center [378, 122] width 5 height 5
click at [378, 122] on icon at bounding box center [378, 122] width 5 height 5
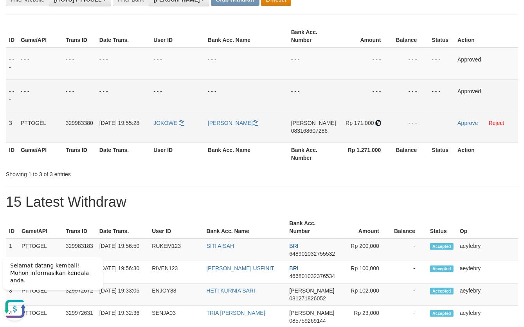
click at [378, 122] on icon at bounding box center [378, 122] width 5 height 5
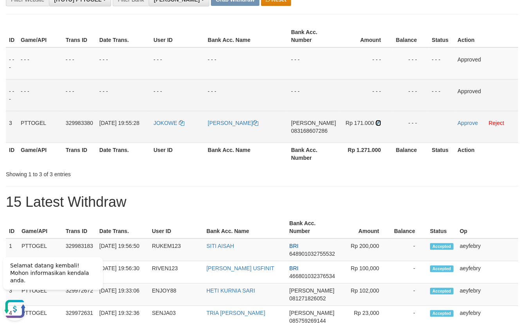
click at [378, 122] on icon at bounding box center [378, 122] width 5 height 5
click at [377, 122] on icon at bounding box center [378, 122] width 5 height 5
click at [461, 123] on link "Approve" at bounding box center [468, 123] width 20 height 6
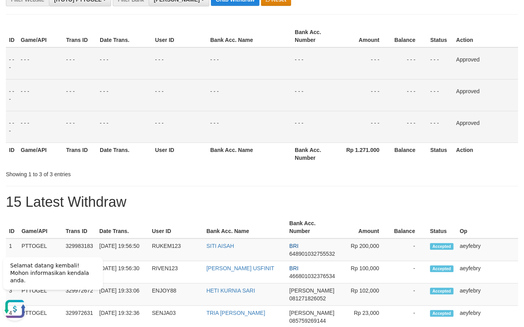
scroll to position [30, 0]
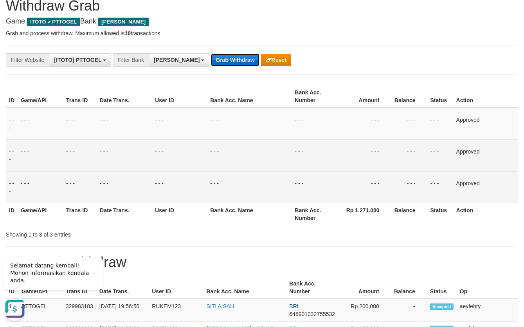
click at [211, 64] on button "Grab Withdraw" at bounding box center [235, 60] width 48 height 13
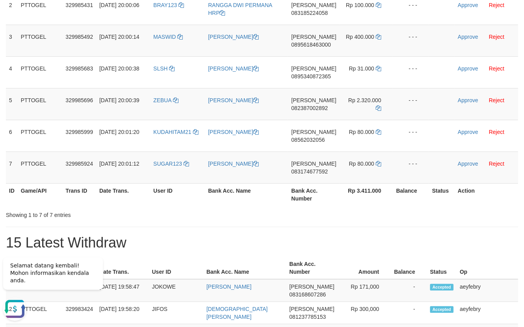
scroll to position [297, 0]
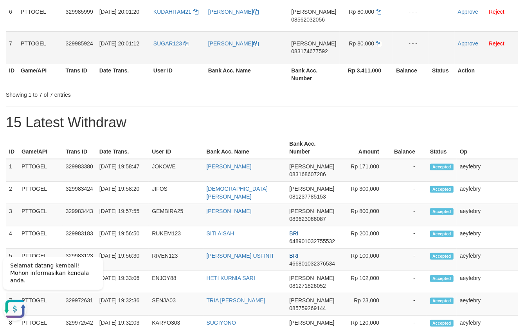
drag, startPoint x: 173, startPoint y: 111, endPoint x: 371, endPoint y: 57, distance: 204.6
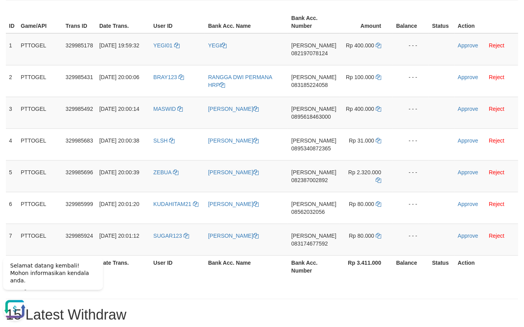
scroll to position [116, 0]
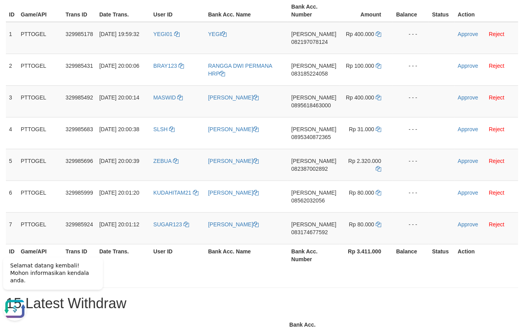
click at [509, 304] on h1 "15 Latest Withdraw" at bounding box center [262, 303] width 512 height 16
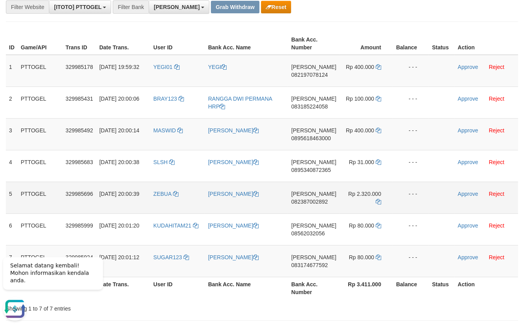
scroll to position [56, 0]
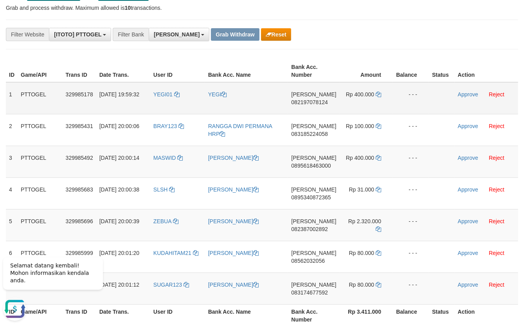
click at [319, 104] on span "082197078124" at bounding box center [309, 102] width 36 height 6
copy span "082197078124"
click at [319, 104] on span "082197078124" at bounding box center [309, 102] width 36 height 6
copy td "[PERSON_NAME] 082197078124"
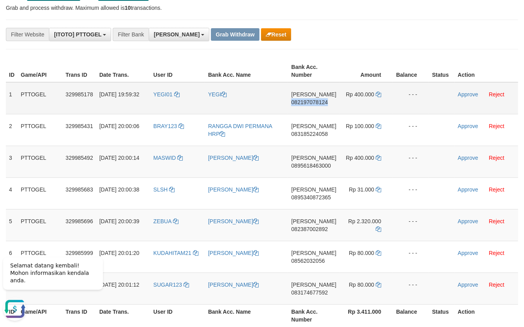
click at [319, 104] on span "082197078124" at bounding box center [309, 102] width 36 height 6
copy span "082197078124"
click at [319, 104] on span "082197078124" at bounding box center [309, 102] width 36 height 6
copy td "[PERSON_NAME] 082197078124"
click at [321, 104] on span "082197078124" at bounding box center [309, 102] width 36 height 6
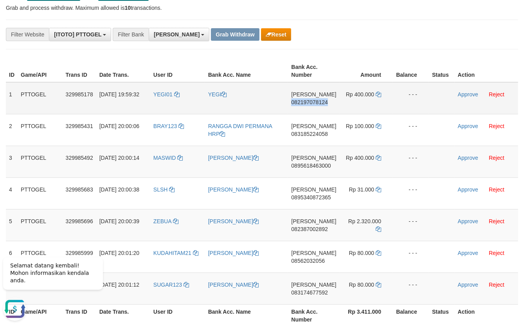
click at [321, 104] on span "082197078124" at bounding box center [309, 102] width 36 height 6
copy span "082197078124"
click at [321, 103] on span "082197078124" at bounding box center [309, 102] width 36 height 6
click at [378, 92] on icon at bounding box center [378, 94] width 5 height 5
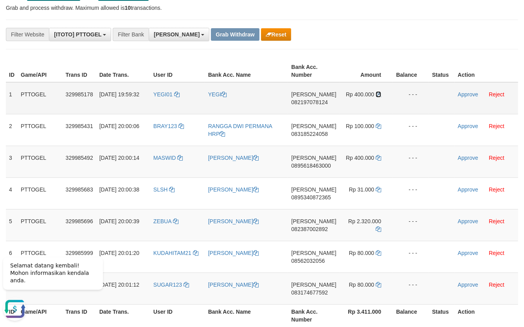
click at [378, 92] on icon at bounding box center [378, 94] width 5 height 5
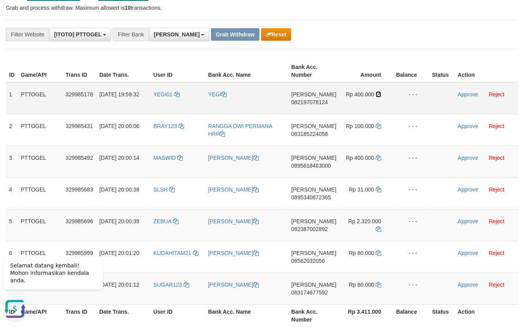
click at [378, 92] on icon at bounding box center [378, 94] width 5 height 5
click at [376, 97] on td "Rp 400.000" at bounding box center [367, 98] width 54 height 32
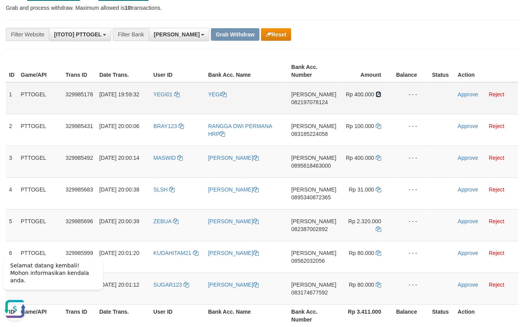
click at [376, 93] on icon at bounding box center [378, 94] width 5 height 5
click at [377, 93] on icon at bounding box center [378, 94] width 5 height 5
click at [376, 95] on icon at bounding box center [378, 94] width 5 height 5
click at [467, 94] on link "Approve" at bounding box center [468, 94] width 20 height 6
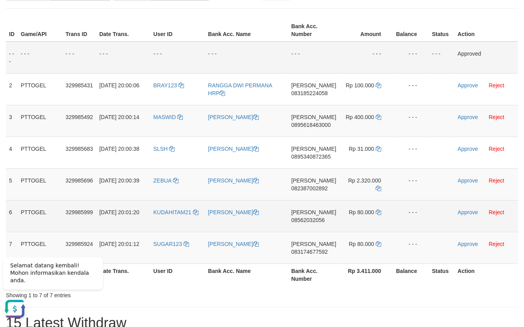
scroll to position [116, 0]
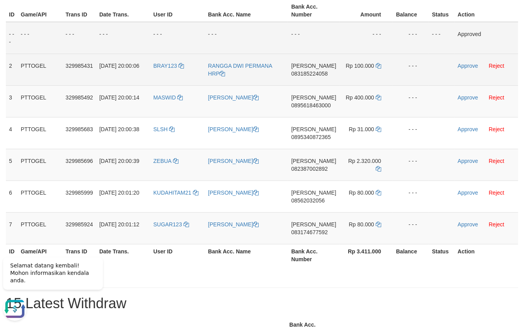
click at [321, 72] on span "083185224058" at bounding box center [309, 73] width 36 height 6
copy span "083185224058"
click at [321, 72] on span "083185224058" at bounding box center [309, 73] width 36 height 6
copy td "[PERSON_NAME] 083185224058"
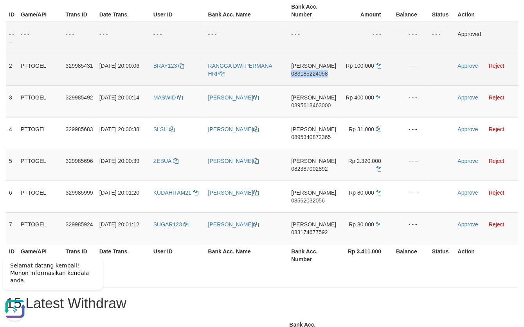
click at [321, 72] on span "083185224058" at bounding box center [309, 73] width 36 height 6
copy span "083185224058"
click at [321, 72] on span "083185224058" at bounding box center [309, 73] width 36 height 6
copy td "[PERSON_NAME] 083185224058"
click at [321, 72] on span "083185224058" at bounding box center [309, 73] width 36 height 6
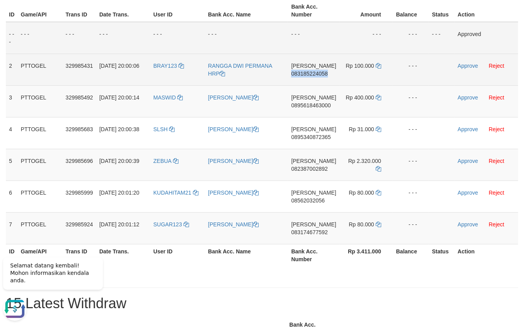
copy span "083185224058"
click at [321, 72] on span "083185224058" at bounding box center [309, 73] width 36 height 6
click at [319, 71] on span "083185224058" at bounding box center [309, 73] width 36 height 6
click at [319, 70] on span "083185224058" at bounding box center [309, 73] width 36 height 6
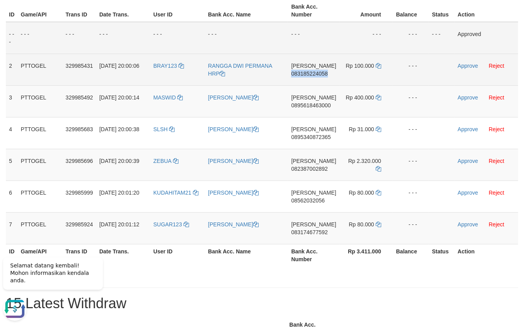
click at [319, 70] on span "083185224058" at bounding box center [309, 73] width 36 height 6
click at [316, 73] on span "083185224058" at bounding box center [309, 73] width 36 height 6
click at [316, 74] on span "083185224058" at bounding box center [309, 73] width 36 height 6
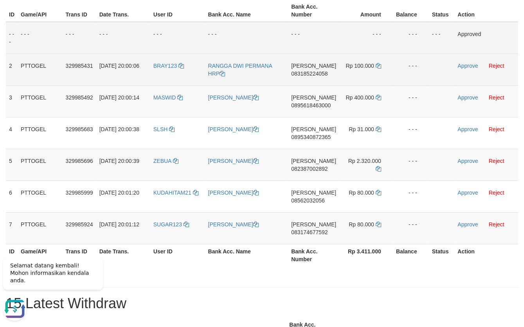
click at [318, 69] on td "[PERSON_NAME] 083185224058" at bounding box center [313, 70] width 51 height 32
click at [317, 74] on span "083185224058" at bounding box center [309, 73] width 36 height 6
click at [317, 73] on span "083185224058" at bounding box center [309, 73] width 36 height 6
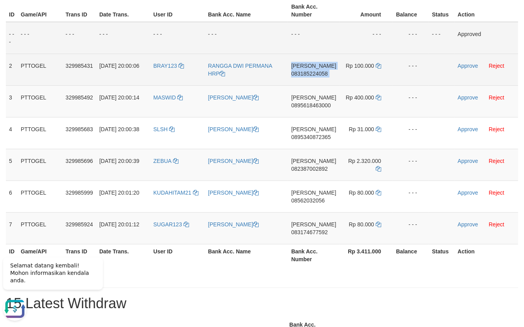
click at [317, 73] on span "083185224058" at bounding box center [309, 73] width 36 height 6
click at [378, 66] on icon at bounding box center [378, 65] width 5 height 5
click at [380, 64] on icon at bounding box center [378, 65] width 5 height 5
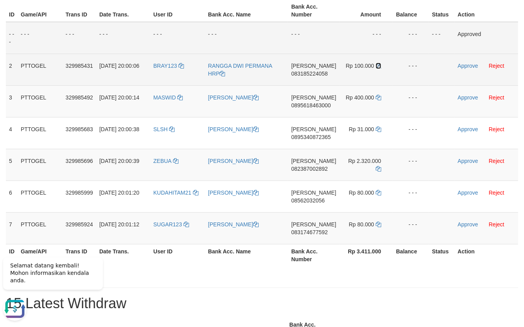
click at [380, 64] on icon at bounding box center [378, 65] width 5 height 5
click at [379, 64] on icon at bounding box center [378, 65] width 5 height 5
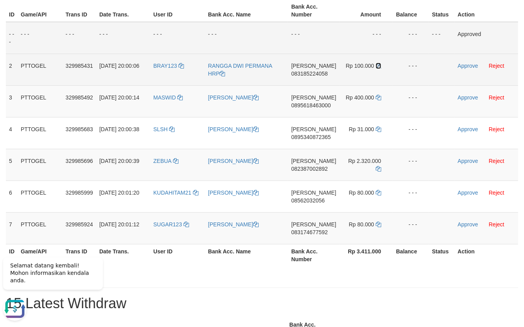
click at [379, 64] on icon at bounding box center [378, 65] width 5 height 5
click at [378, 65] on icon at bounding box center [378, 65] width 5 height 5
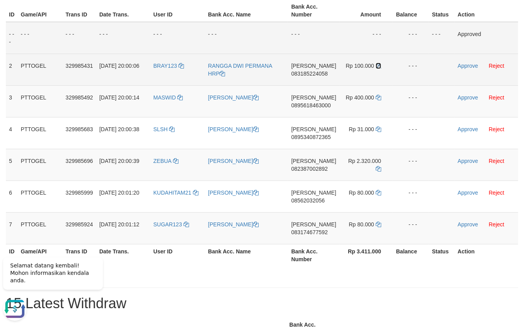
click at [378, 65] on icon at bounding box center [378, 65] width 5 height 5
click at [459, 65] on link "Approve" at bounding box center [468, 66] width 20 height 6
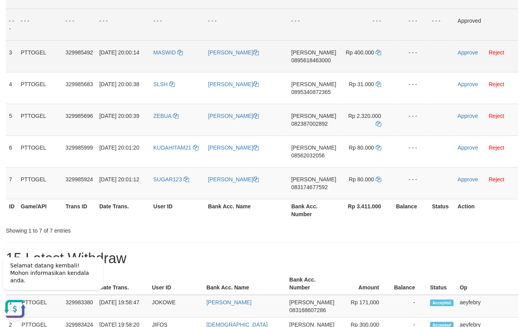
scroll to position [146, 0]
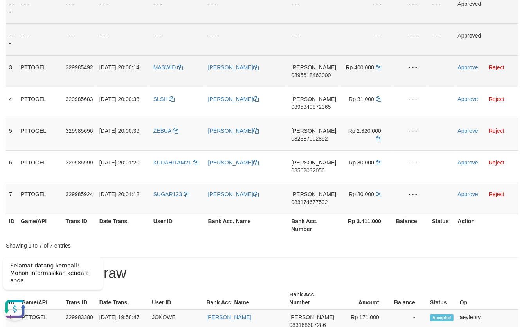
click at [327, 74] on span "0895618463000" at bounding box center [311, 75] width 40 height 6
click at [317, 77] on span "0895618463000" at bounding box center [311, 75] width 40 height 6
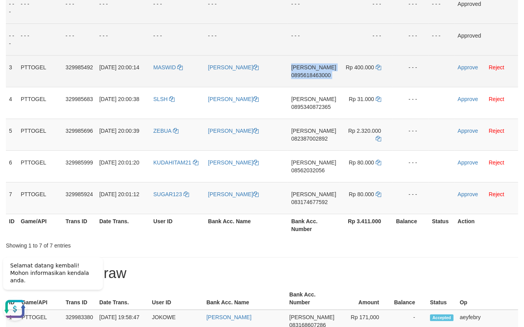
click at [317, 77] on span "0895618463000" at bounding box center [311, 75] width 40 height 6
click at [320, 74] on span "0895618463000" at bounding box center [311, 75] width 40 height 6
click at [330, 76] on span "0895618463000" at bounding box center [311, 75] width 40 height 6
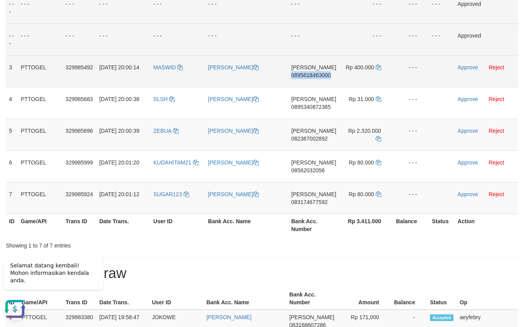
click at [330, 76] on span "0895618463000" at bounding box center [311, 75] width 40 height 6
click at [321, 73] on span "0895618463000" at bounding box center [311, 75] width 40 height 6
drag, startPoint x: 373, startPoint y: 65, endPoint x: 377, endPoint y: 67, distance: 4.7
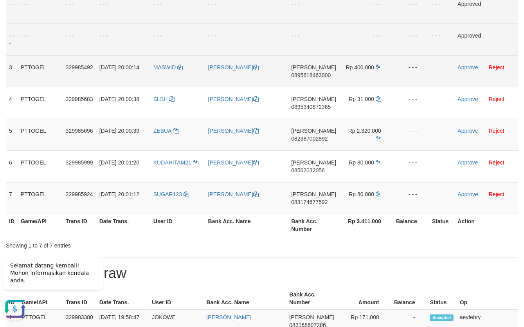
click at [373, 65] on td "Rp 400.000" at bounding box center [365, 71] width 53 height 32
click at [377, 67] on icon at bounding box center [378, 67] width 5 height 5
click at [378, 67] on icon at bounding box center [378, 67] width 5 height 5
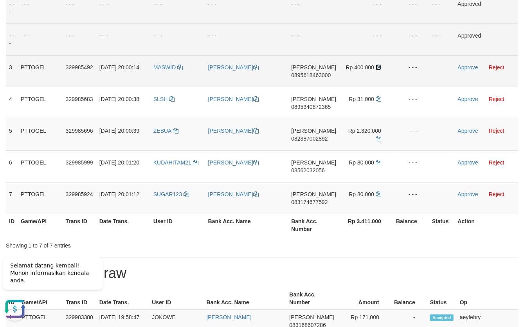
click at [378, 67] on icon at bounding box center [378, 67] width 5 height 5
click at [379, 68] on icon at bounding box center [378, 67] width 5 height 5
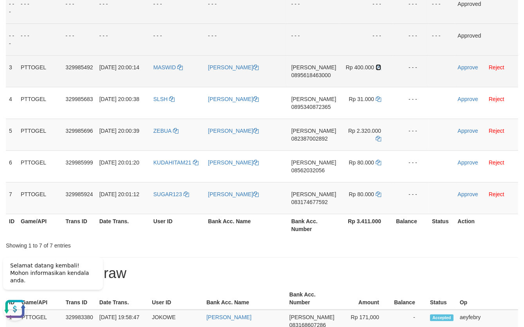
click at [379, 67] on icon at bounding box center [378, 67] width 5 height 5
click at [379, 66] on icon at bounding box center [378, 67] width 5 height 5
click at [379, 65] on icon at bounding box center [378, 67] width 5 height 5
click at [379, 68] on icon at bounding box center [378, 67] width 5 height 5
click at [379, 67] on icon at bounding box center [378, 67] width 5 height 5
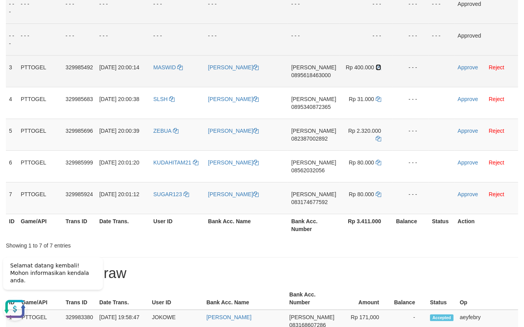
click at [379, 67] on icon at bounding box center [378, 67] width 5 height 5
click at [459, 66] on link "Approve" at bounding box center [468, 67] width 20 height 6
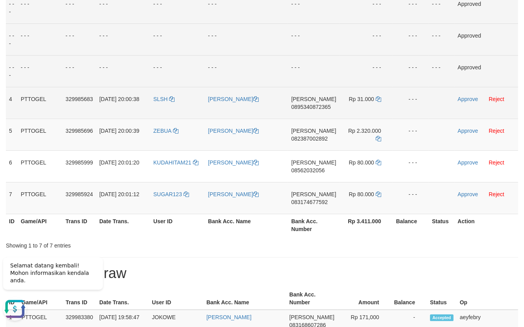
click at [322, 108] on span "0895340872365" at bounding box center [311, 107] width 40 height 6
click at [317, 107] on span "0895340872365" at bounding box center [311, 107] width 40 height 6
click at [317, 106] on span "0895340872365" at bounding box center [311, 107] width 40 height 6
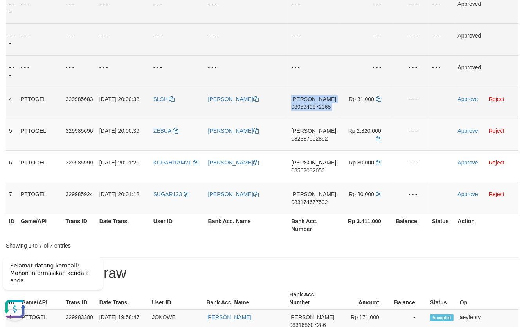
click at [317, 106] on span "0895340872365" at bounding box center [311, 107] width 40 height 6
click at [316, 108] on span "0895340872365" at bounding box center [311, 107] width 40 height 6
click at [316, 107] on span "0895340872365" at bounding box center [311, 107] width 40 height 6
click at [379, 99] on icon at bounding box center [378, 98] width 5 height 5
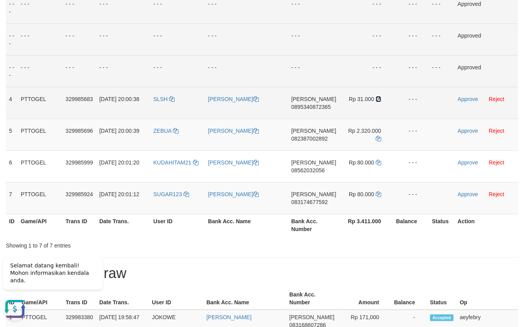
click at [379, 99] on icon at bounding box center [378, 98] width 5 height 5
click at [380, 99] on icon at bounding box center [378, 98] width 5 height 5
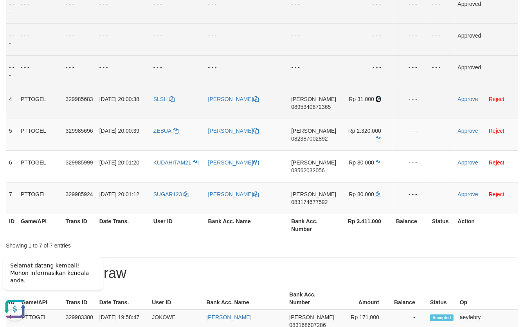
click at [380, 99] on icon at bounding box center [378, 98] width 5 height 5
click at [378, 100] on icon at bounding box center [378, 98] width 5 height 5
click at [468, 99] on link "Approve" at bounding box center [468, 99] width 20 height 6
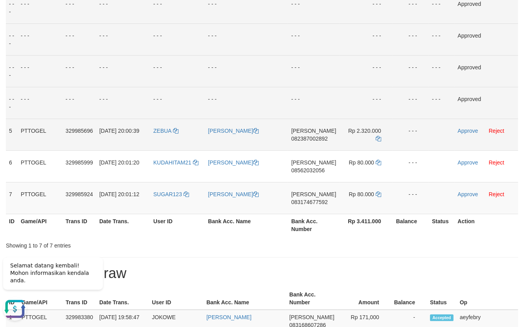
click at [320, 137] on span "082387002892" at bounding box center [309, 138] width 36 height 6
click at [320, 141] on td "DANA 082387002892" at bounding box center [313, 135] width 51 height 32
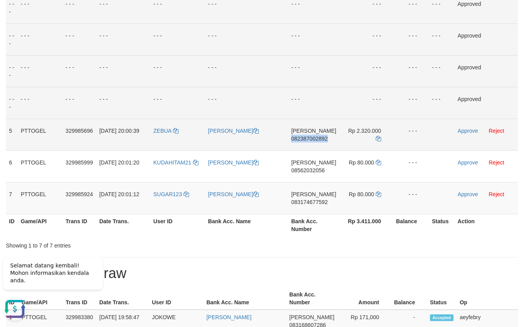
click at [320, 141] on span "082387002892" at bounding box center [309, 138] width 36 height 6
click at [322, 138] on span "082387002892" at bounding box center [309, 138] width 36 height 6
click at [318, 141] on span "082387002892" at bounding box center [309, 138] width 36 height 6
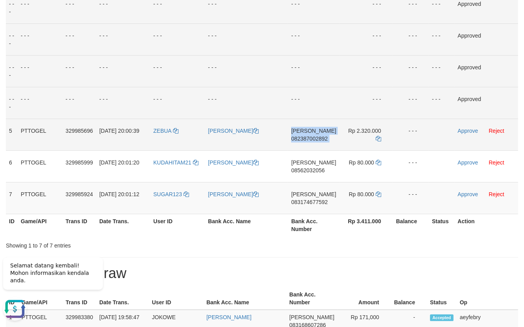
click at [319, 140] on span "082387002892" at bounding box center [309, 138] width 36 height 6
click at [321, 140] on span "082387002892" at bounding box center [309, 138] width 36 height 6
click at [378, 140] on icon at bounding box center [378, 138] width 5 height 5
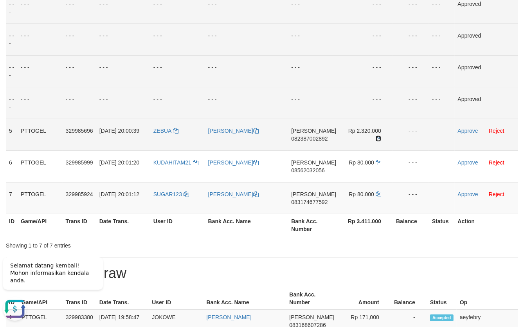
click at [378, 140] on icon at bounding box center [378, 138] width 5 height 5
click at [378, 139] on icon at bounding box center [378, 138] width 5 height 5
click at [378, 138] on icon at bounding box center [378, 138] width 5 height 5
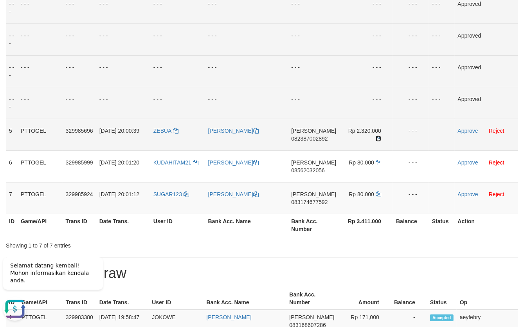
click at [378, 138] on icon at bounding box center [378, 138] width 5 height 5
click at [378, 137] on icon at bounding box center [378, 138] width 5 height 5
click at [465, 128] on link "Approve" at bounding box center [468, 131] width 20 height 6
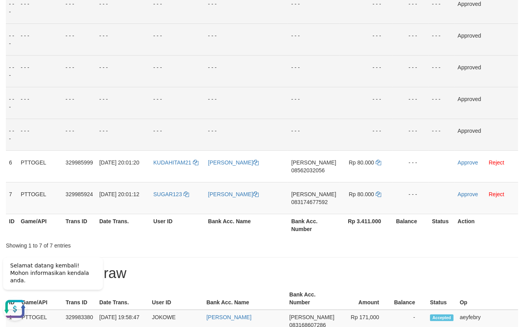
scroll to position [176, 0]
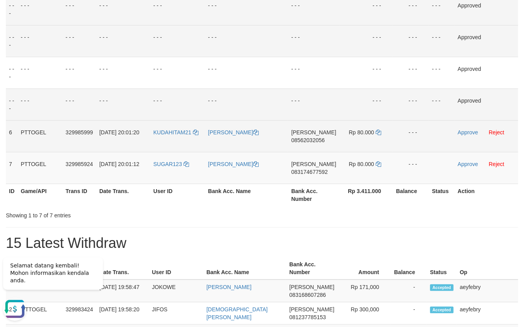
click at [323, 140] on span "08562032056" at bounding box center [308, 140] width 34 height 6
click at [324, 140] on span "08562032056" at bounding box center [308, 140] width 34 height 6
click at [324, 139] on span "08562032056" at bounding box center [308, 140] width 34 height 6
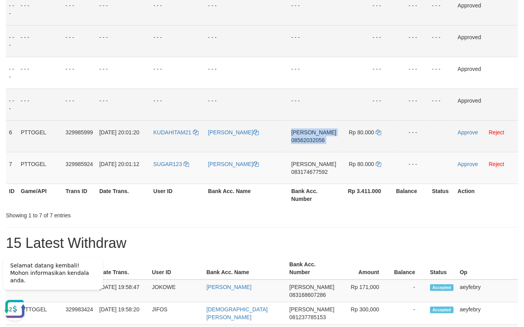
click at [324, 139] on span "08562032056" at bounding box center [308, 140] width 34 height 6
click at [325, 140] on span "08562032056" at bounding box center [308, 140] width 34 height 6
drag, startPoint x: 326, startPoint y: 140, endPoint x: 24, endPoint y: 140, distance: 302.1
click at [321, 140] on span "08562032056" at bounding box center [308, 140] width 34 height 6
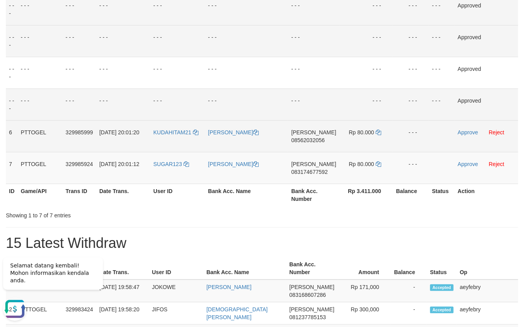
click at [319, 140] on span "08562032056" at bounding box center [308, 140] width 34 height 6
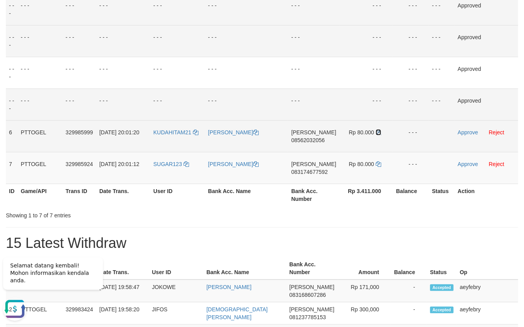
click at [378, 132] on icon at bounding box center [378, 132] width 5 height 5
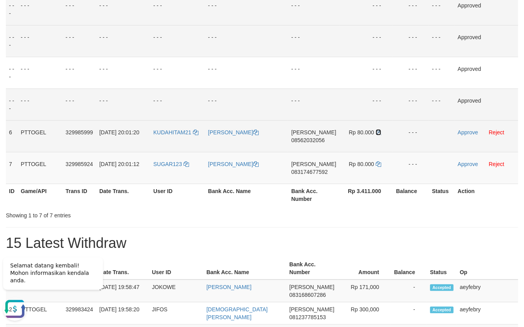
click at [378, 132] on icon at bounding box center [378, 132] width 5 height 5
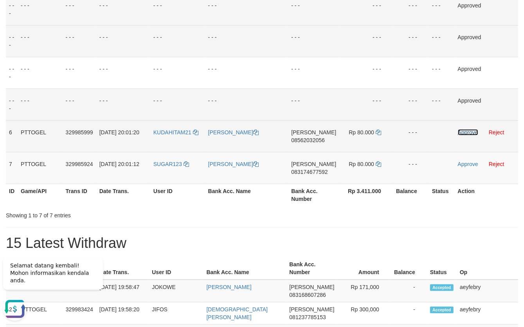
click at [465, 133] on link "Approve" at bounding box center [468, 132] width 20 height 6
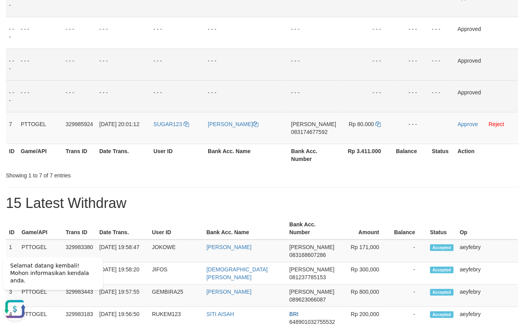
scroll to position [236, 0]
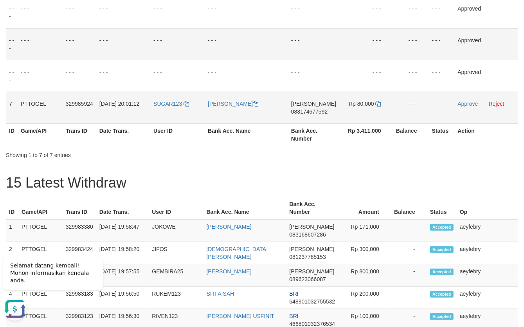
click at [313, 110] on span "083174677592" at bounding box center [309, 111] width 36 height 6
click at [314, 110] on span "083174677592" at bounding box center [309, 111] width 36 height 6
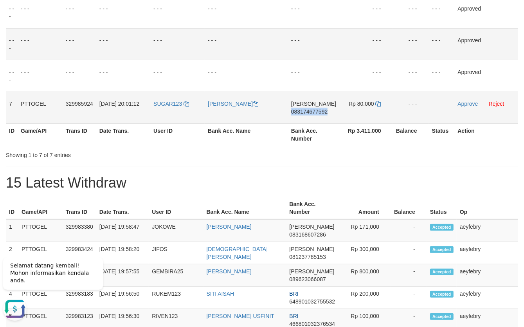
click at [314, 110] on span "083174677592" at bounding box center [309, 111] width 36 height 6
click at [313, 112] on span "083174677592" at bounding box center [309, 111] width 36 height 6
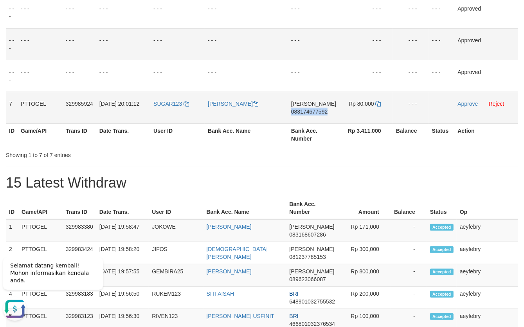
click at [313, 112] on span "083174677592" at bounding box center [309, 111] width 36 height 6
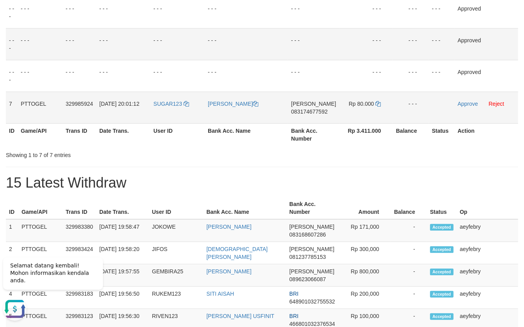
click at [313, 114] on td "DANA 083174677592" at bounding box center [313, 108] width 51 height 32
click at [328, 112] on span "083174677592" at bounding box center [309, 111] width 36 height 6
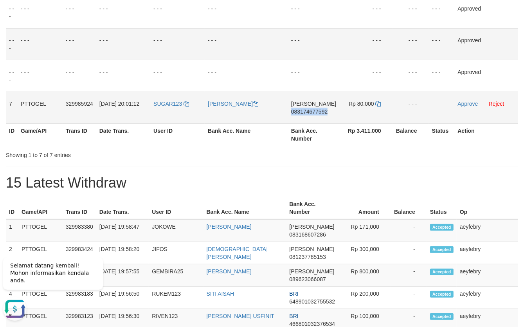
click at [328, 112] on span "083174677592" at bounding box center [309, 111] width 36 height 6
click at [322, 109] on span "083174677592" at bounding box center [309, 111] width 36 height 6
click at [377, 102] on icon at bounding box center [378, 103] width 5 height 5
click at [378, 103] on icon at bounding box center [378, 103] width 5 height 5
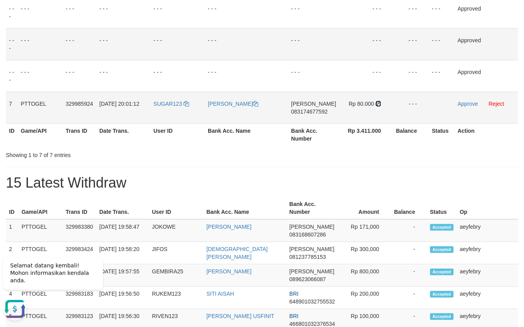
click at [378, 103] on icon at bounding box center [378, 103] width 5 height 5
click at [378, 104] on icon at bounding box center [378, 103] width 5 height 5
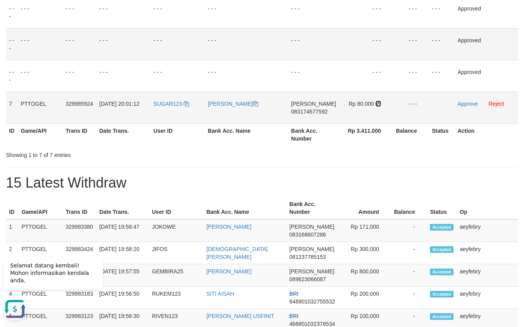
click at [378, 104] on icon at bounding box center [378, 103] width 5 height 5
click at [463, 103] on link "Approve" at bounding box center [468, 104] width 20 height 6
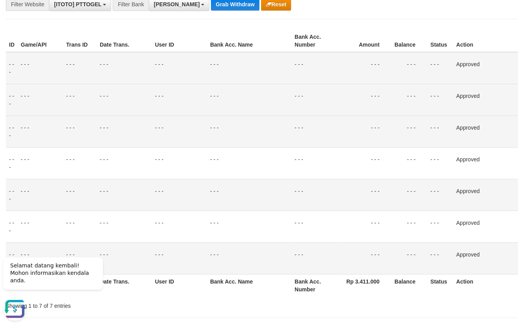
scroll to position [0, 0]
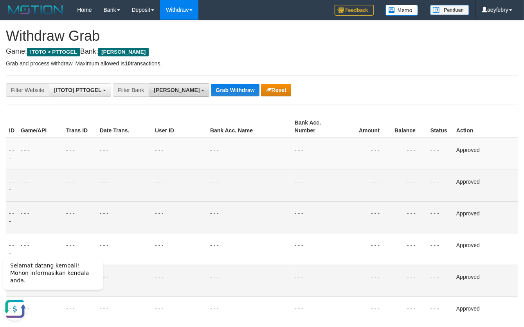
click at [168, 93] on button "[PERSON_NAME]" at bounding box center [179, 89] width 61 height 13
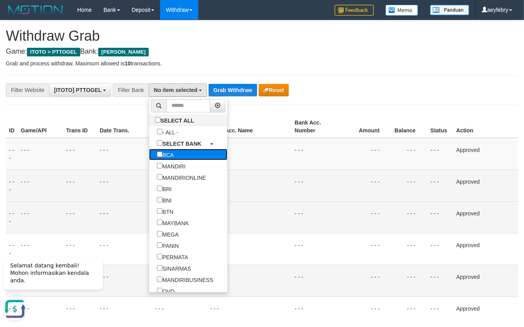
click at [149, 156] on label "BCA" at bounding box center [165, 154] width 32 height 11
select select "***"
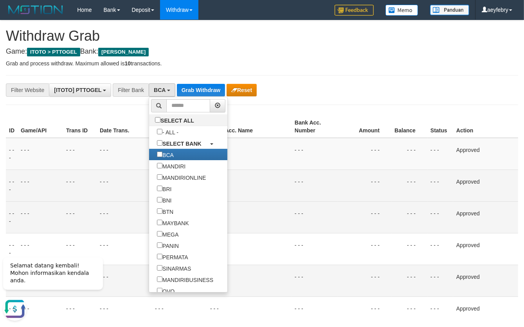
scroll to position [22, 0]
click at [207, 85] on button "Grab Withdraw" at bounding box center [201, 90] width 48 height 13
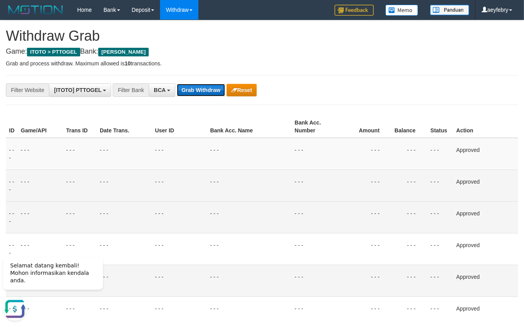
click at [206, 86] on button "Grab Withdraw" at bounding box center [201, 90] width 48 height 13
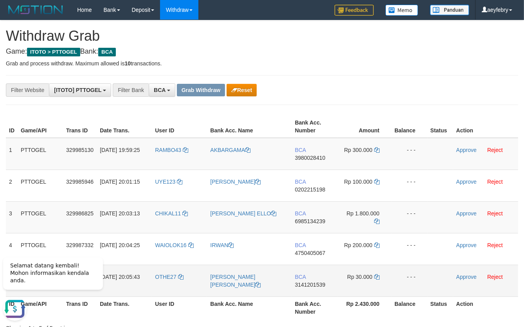
drag, startPoint x: 157, startPoint y: 141, endPoint x: 361, endPoint y: 270, distance: 240.8
click at [361, 270] on tbody "1 PTTOGEL 329985130 [DATE] 19:59:25 RAMBO43 [GEOGRAPHIC_DATA] BCA 3980028410 Rp…" at bounding box center [262, 217] width 512 height 159
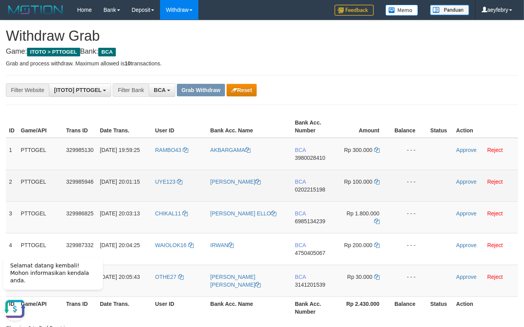
click at [442, 194] on td at bounding box center [440, 185] width 26 height 32
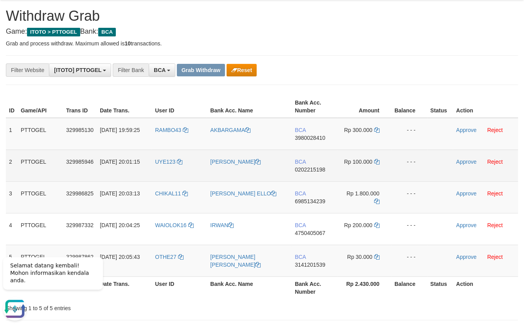
scroll to position [30, 0]
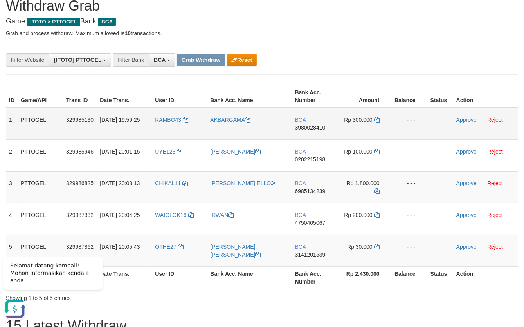
click at [313, 127] on span "3980028410" at bounding box center [310, 127] width 31 height 6
click at [314, 127] on span "3980028410" at bounding box center [310, 127] width 31 height 6
copy span "3980028410"
click at [314, 127] on span "3980028410" at bounding box center [310, 127] width 31 height 6
copy td "BCA 3980028410"
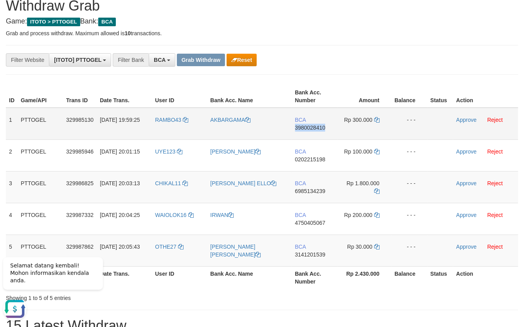
click at [314, 127] on span "3980028410" at bounding box center [310, 127] width 31 height 6
copy span "3980028410"
click at [312, 129] on span "3980028410" at bounding box center [310, 127] width 31 height 6
click at [312, 128] on span "3980028410" at bounding box center [310, 127] width 31 height 6
copy span "3980028410"
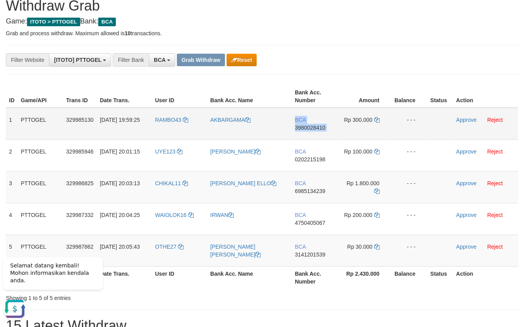
click at [312, 128] on span "3980028410" at bounding box center [310, 127] width 31 height 6
copy td "BCA 3980028410"
click at [378, 123] on td "Rp 300.000" at bounding box center [364, 124] width 54 height 32
click at [378, 122] on icon at bounding box center [376, 119] width 5 height 5
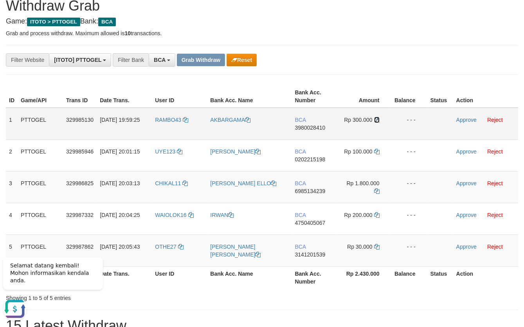
click at [378, 121] on icon at bounding box center [376, 119] width 5 height 5
click at [378, 119] on icon at bounding box center [376, 119] width 5 height 5
click at [465, 118] on link "Approve" at bounding box center [466, 120] width 20 height 6
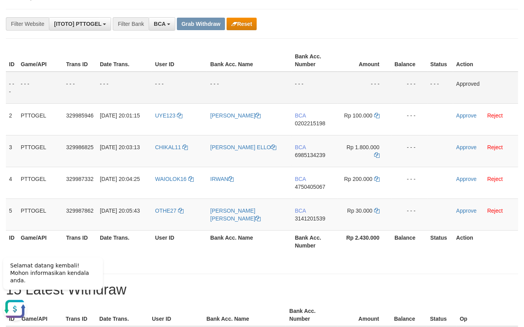
scroll to position [90, 0]
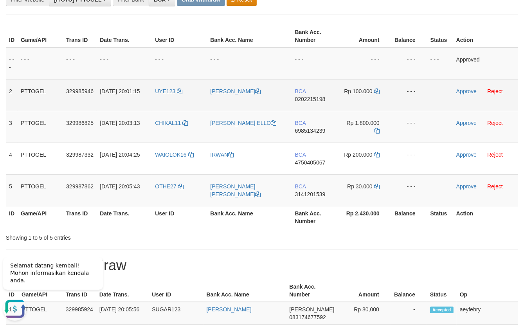
click at [313, 99] on span "0202215198" at bounding box center [310, 99] width 31 height 6
copy span "0202215198"
click at [313, 99] on span "0202215198" at bounding box center [310, 99] width 31 height 6
copy td "BCA 0202215198"
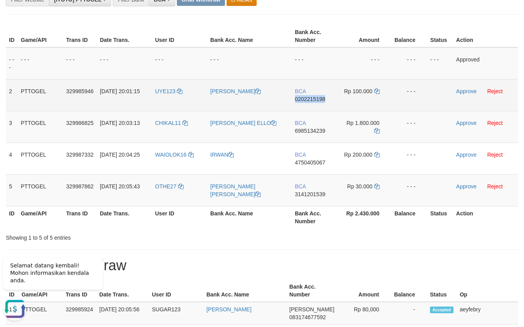
click at [313, 99] on span "0202215198" at bounding box center [310, 99] width 31 height 6
copy span "0202215198"
click at [313, 99] on span "0202215198" at bounding box center [310, 99] width 31 height 6
copy td "BCA 0202215198"
click at [313, 99] on span "0202215198" at bounding box center [310, 99] width 31 height 6
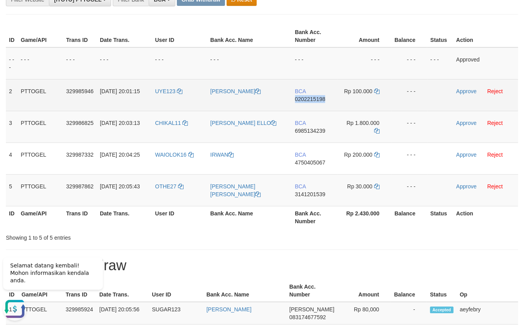
copy span "0202215198"
click at [313, 99] on span "0202215198" at bounding box center [310, 99] width 31 height 6
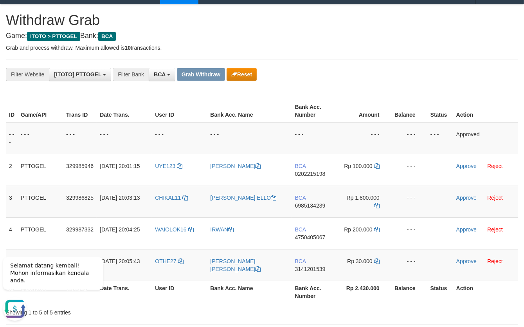
scroll to position [0, 0]
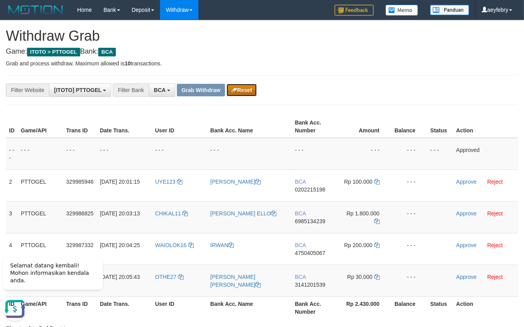
click at [252, 86] on button "Reset" at bounding box center [242, 90] width 30 height 13
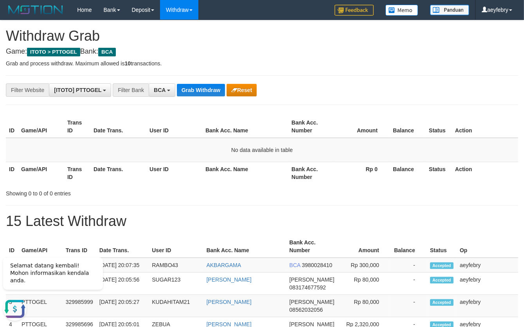
click at [467, 187] on div "Showing 0 to 0 of 0 entries" at bounding box center [262, 191] width 524 height 11
click at [169, 93] on button "BCA" at bounding box center [162, 89] width 27 height 13
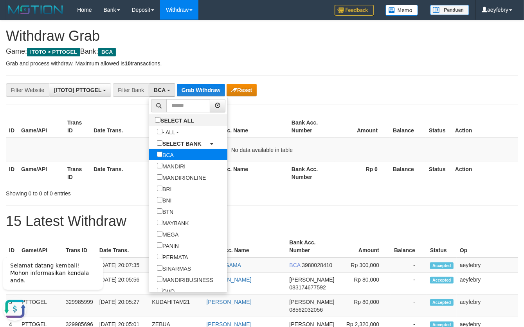
click at [149, 157] on label "BCA" at bounding box center [165, 154] width 32 height 11
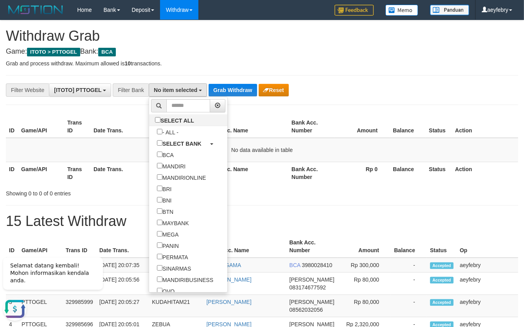
scroll to position [146, 0]
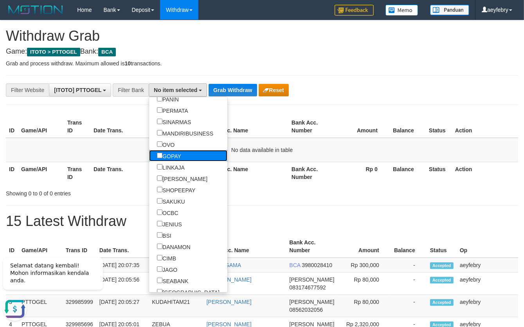
click at [149, 151] on label "GOPAY" at bounding box center [169, 155] width 40 height 11
select select "*****"
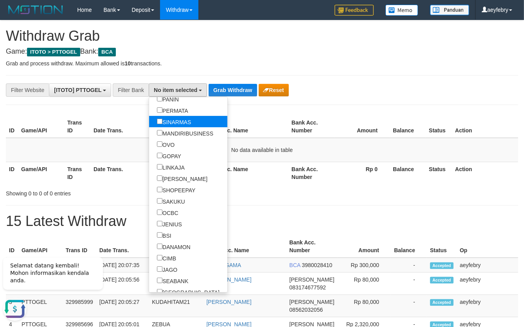
scroll to position [119, 0]
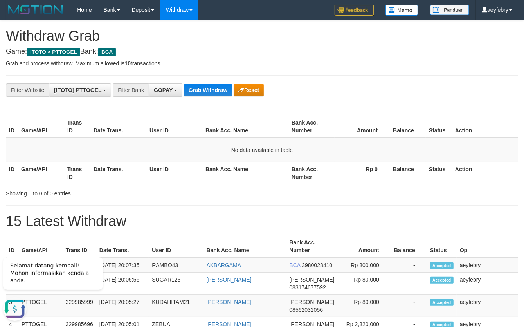
click at [204, 96] on div "**********" at bounding box center [218, 89] width 437 height 13
click at [204, 95] on button "Grab Withdraw" at bounding box center [208, 90] width 48 height 13
click at [205, 95] on button "Grab Withdraw" at bounding box center [208, 90] width 48 height 13
click at [206, 93] on button "Grab Withdraw" at bounding box center [208, 90] width 48 height 13
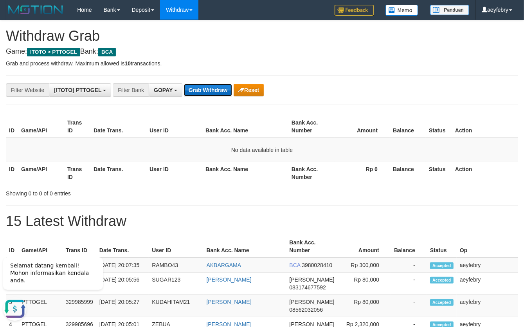
click at [206, 93] on button "Grab Withdraw" at bounding box center [208, 90] width 48 height 13
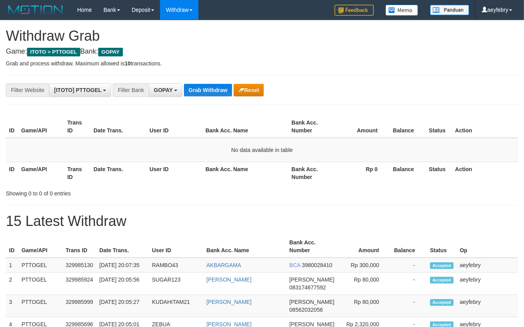
scroll to position [119, 0]
click at [192, 92] on button "Grab Withdraw" at bounding box center [208, 90] width 48 height 13
click at [157, 93] on button "GOPAY" at bounding box center [166, 89] width 34 height 13
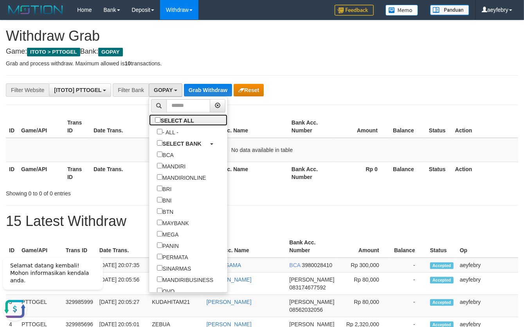
scroll to position [146, 0]
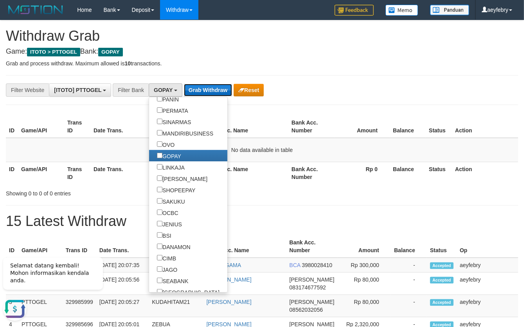
click at [198, 93] on button "Grab Withdraw" at bounding box center [208, 90] width 48 height 13
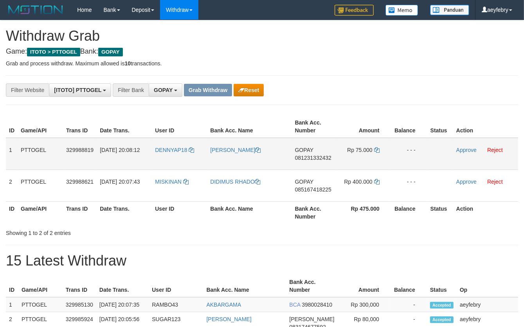
scroll to position [119, 0]
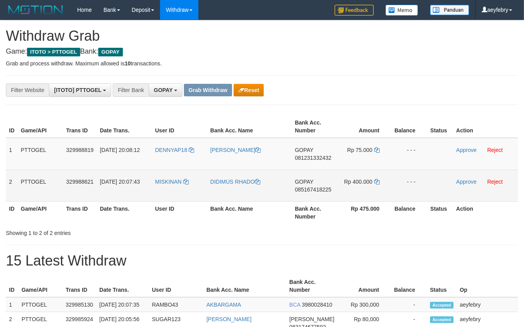
drag, startPoint x: 157, startPoint y: 144, endPoint x: 353, endPoint y: 183, distance: 199.8
click at [353, 183] on tbody "1 PTTOGEL 329988819 [DATE] 20:08:12 DENNYAP18 [PERSON_NAME] GOPAY 081231332432 …" at bounding box center [262, 170] width 512 height 64
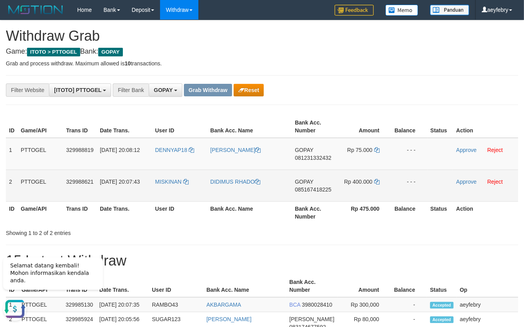
scroll to position [0, 0]
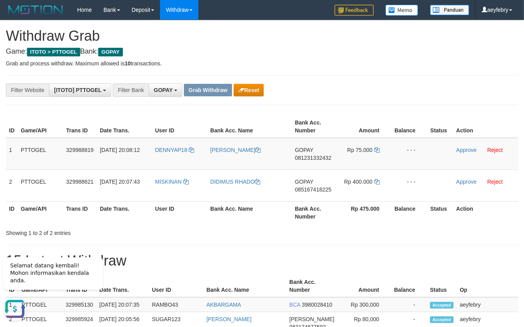
click at [305, 162] on td "GOPAY 081231332432" at bounding box center [314, 154] width 45 height 32
click at [306, 160] on span "081231332432" at bounding box center [313, 158] width 36 height 6
copy span "081231332432"
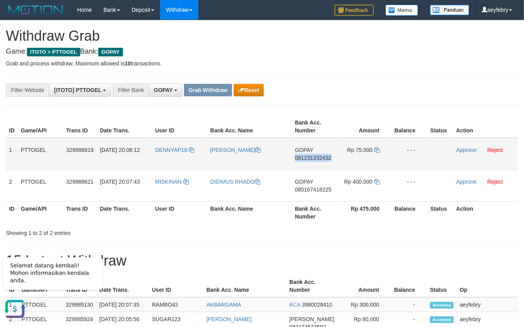
click at [306, 159] on span "081231332432" at bounding box center [313, 158] width 36 height 6
copy span "081231332432"
click at [306, 159] on span "081231332432" at bounding box center [313, 158] width 36 height 6
copy span "081231332432"
click at [306, 159] on span "081231332432" at bounding box center [313, 158] width 36 height 6
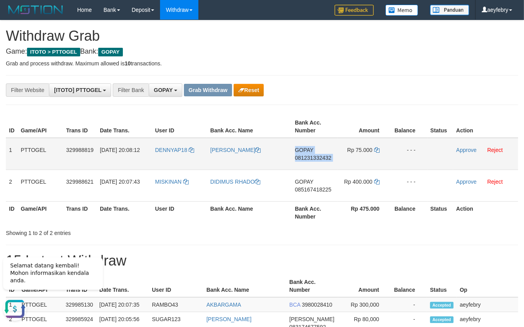
copy td "GOPAY 081231332432"
click at [306, 159] on span "081231332432" at bounding box center [313, 158] width 36 height 6
copy span "081231332432"
click at [306, 159] on span "081231332432" at bounding box center [313, 158] width 36 height 6
copy td "GOPAY 081231332432"
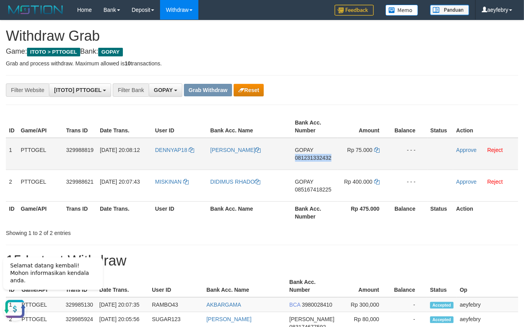
click at [306, 159] on span "081231332432" at bounding box center [313, 158] width 36 height 6
copy span "081231332432"
click at [310, 159] on span "081231332432" at bounding box center [313, 158] width 36 height 6
copy span "081231332432"
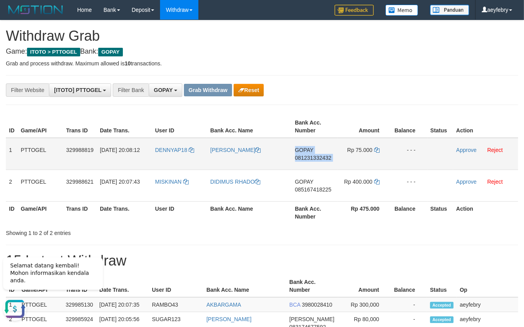
click at [310, 159] on span "081231332432" at bounding box center [313, 158] width 36 height 6
copy td "GOPAY 081231332432"
click at [310, 159] on span "081231332432" at bounding box center [313, 158] width 36 height 6
copy span "081231332432"
click at [319, 158] on span "081231332432" at bounding box center [313, 158] width 36 height 6
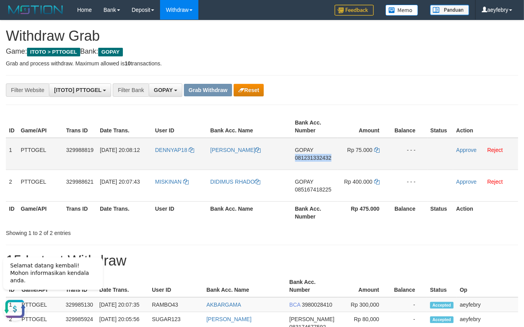
click at [319, 158] on span "081231332432" at bounding box center [313, 158] width 36 height 6
click at [319, 157] on span "081231332432" at bounding box center [313, 158] width 36 height 6
click at [378, 149] on icon at bounding box center [376, 149] width 5 height 5
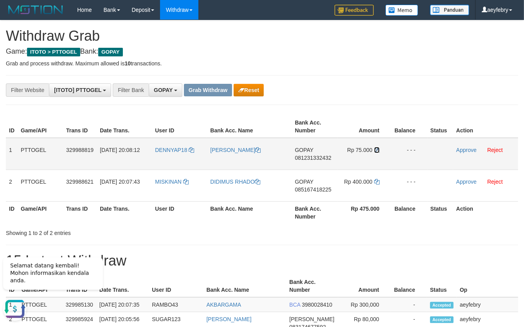
click at [378, 149] on icon at bounding box center [376, 149] width 5 height 5
click at [459, 151] on link "Approve" at bounding box center [466, 150] width 20 height 6
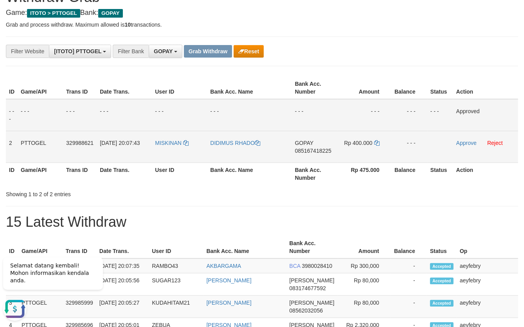
scroll to position [60, 0]
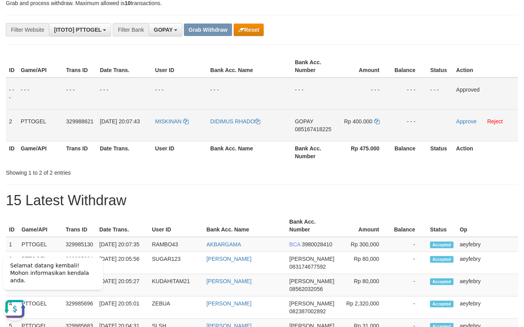
click at [310, 127] on span "085167418225" at bounding box center [313, 129] width 36 height 6
click at [312, 128] on span "085167418225" at bounding box center [313, 129] width 36 height 6
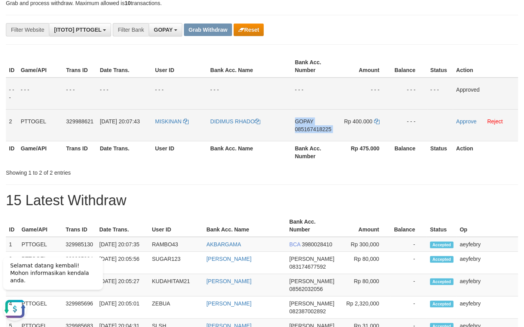
click at [312, 128] on span "085167418225" at bounding box center [313, 129] width 36 height 6
click at [317, 131] on span "085167418225" at bounding box center [313, 129] width 36 height 6
click at [317, 130] on span "085167418225" at bounding box center [313, 129] width 36 height 6
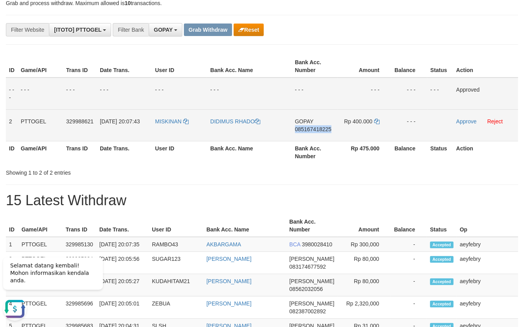
click at [317, 130] on span "085167418225" at bounding box center [313, 129] width 36 height 6
click at [315, 128] on span "085167418225" at bounding box center [313, 129] width 36 height 6
click at [315, 127] on span "085167418225" at bounding box center [313, 129] width 36 height 6
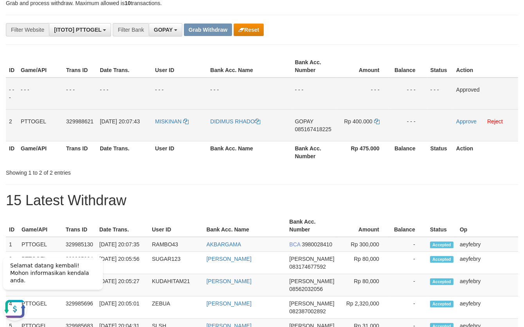
click at [320, 128] on span "085167418225" at bounding box center [313, 129] width 36 height 6
click at [321, 128] on span "085167418225" at bounding box center [313, 129] width 36 height 6
click at [319, 129] on span "085167418225" at bounding box center [313, 129] width 36 height 6
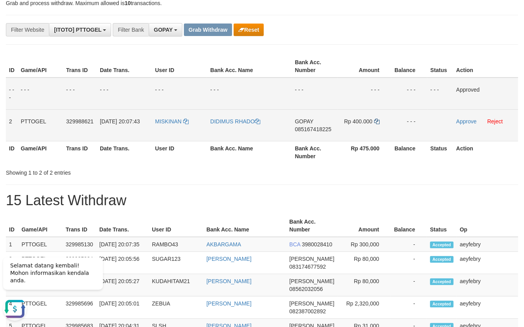
click at [380, 120] on td "Rp 400.000" at bounding box center [364, 125] width 54 height 32
click at [377, 121] on icon at bounding box center [376, 121] width 5 height 5
click at [377, 122] on icon at bounding box center [376, 121] width 5 height 5
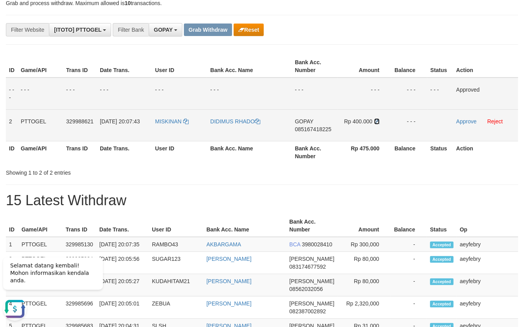
click at [377, 122] on icon at bounding box center [376, 121] width 5 height 5
click at [463, 119] on link "Approve" at bounding box center [466, 121] width 20 height 6
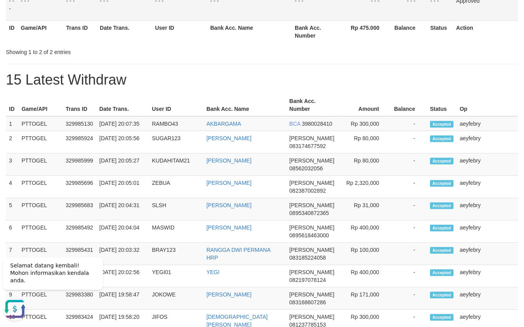
scroll to position [30, 0]
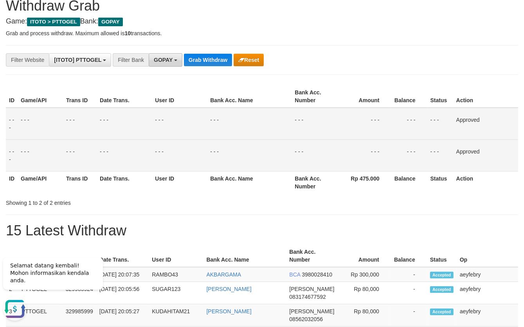
click at [166, 59] on span "GOPAY" at bounding box center [163, 60] width 19 height 6
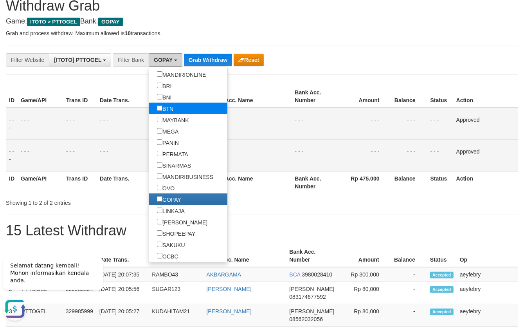
scroll to position [73, 0]
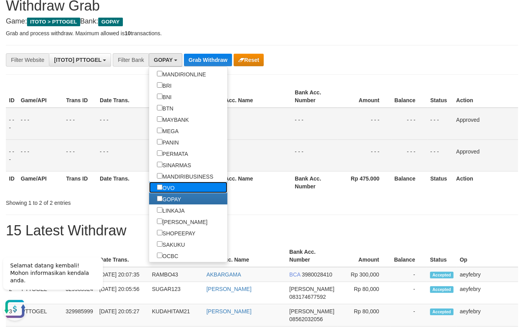
click at [149, 191] on label "OVO" at bounding box center [165, 187] width 33 height 11
select select "***"
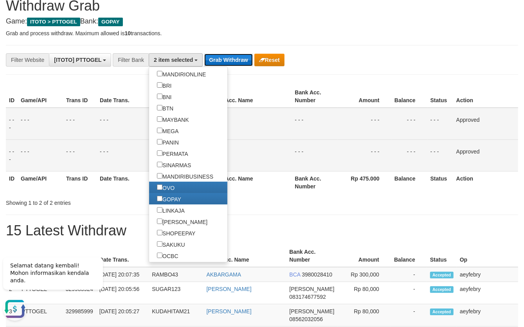
click at [225, 60] on button "Grab Withdraw" at bounding box center [228, 60] width 48 height 13
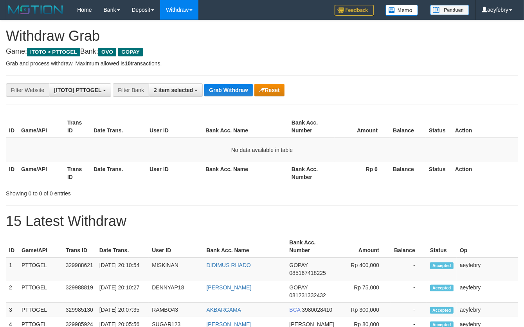
scroll to position [111, 0]
click at [218, 90] on button "Grab Withdraw" at bounding box center [228, 90] width 48 height 13
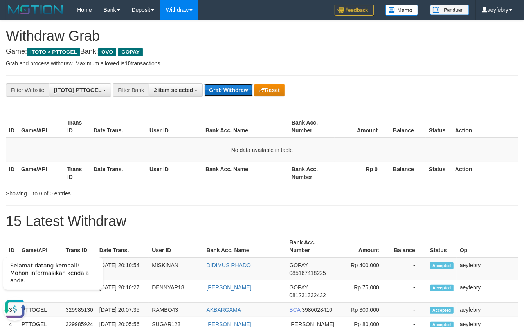
click at [222, 93] on button "Grab Withdraw" at bounding box center [228, 90] width 48 height 13
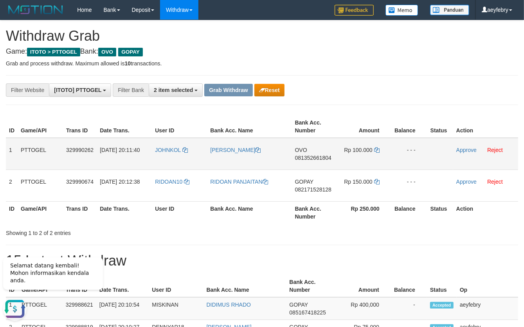
drag, startPoint x: 166, startPoint y: 142, endPoint x: 353, endPoint y: 157, distance: 187.7
click at [353, 157] on tr "1 PTTOGEL 329990262 31/08/2025 20:11:40 JOHNKOL ELISABETH GADHI OVO 08135266180…" at bounding box center [262, 154] width 512 height 32
drag, startPoint x: 479, startPoint y: 220, endPoint x: 454, endPoint y: 226, distance: 25.0
click at [476, 223] on th "Action" at bounding box center [485, 212] width 65 height 22
click at [321, 160] on span "081352661804" at bounding box center [313, 158] width 36 height 6
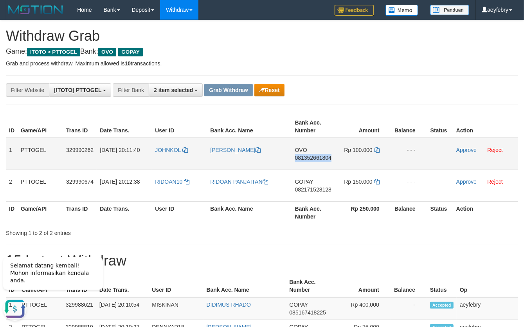
click at [321, 160] on span "081352661804" at bounding box center [313, 158] width 36 height 6
copy span "081352661804"
click at [320, 160] on span "081352661804" at bounding box center [313, 158] width 36 height 6
copy td "OVO 081352661804"
click at [320, 159] on span "081352661804" at bounding box center [313, 158] width 36 height 6
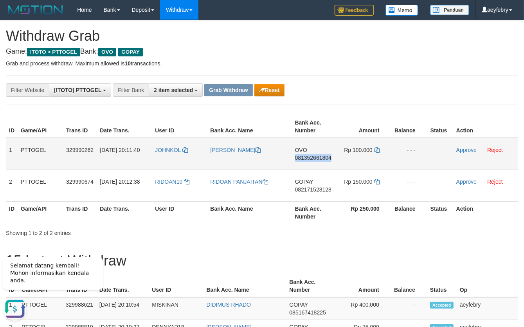
copy span "081352661804"
click at [322, 159] on span "081352661804" at bounding box center [313, 158] width 36 height 6
copy span "081352661804"
drag, startPoint x: 322, startPoint y: 159, endPoint x: 324, endPoint y: 154, distance: 5.1
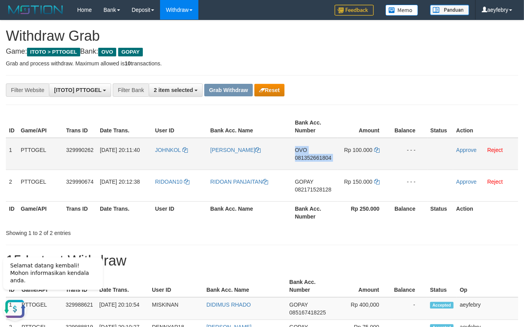
click at [322, 157] on span "081352661804" at bounding box center [313, 158] width 36 height 6
copy td "OVO 081352661804"
click at [324, 154] on td "OVO 081352661804" at bounding box center [314, 154] width 45 height 32
click at [322, 156] on span "081352661804" at bounding box center [313, 158] width 36 height 6
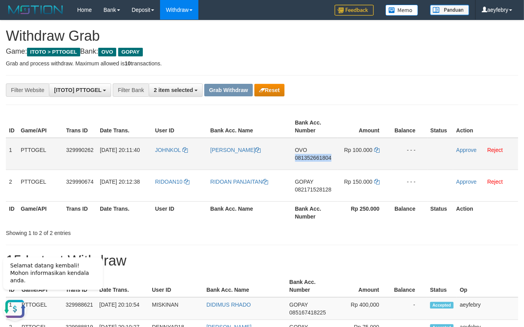
copy span "081352661804"
click at [322, 158] on span "081352661804" at bounding box center [313, 158] width 36 height 6
copy span "081352661804"
click at [322, 158] on span "081352661804" at bounding box center [313, 158] width 36 height 6
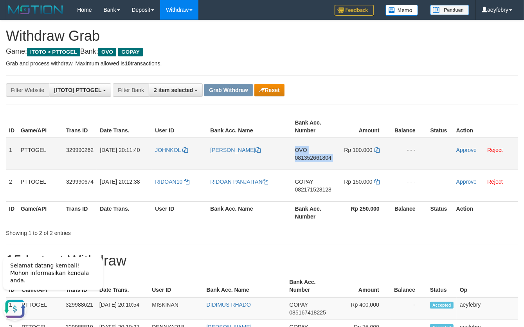
copy td "OVO 081352661804"
click at [322, 158] on span "081352661804" at bounding box center [313, 158] width 36 height 6
copy span "081352661804"
click at [322, 158] on span "081352661804" at bounding box center [313, 158] width 36 height 6
copy td "OVO 081352661804"
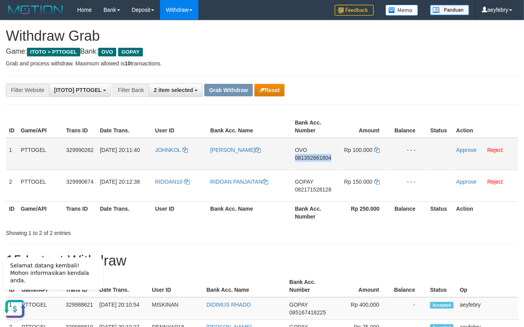
click at [322, 158] on span "081352661804" at bounding box center [313, 158] width 36 height 6
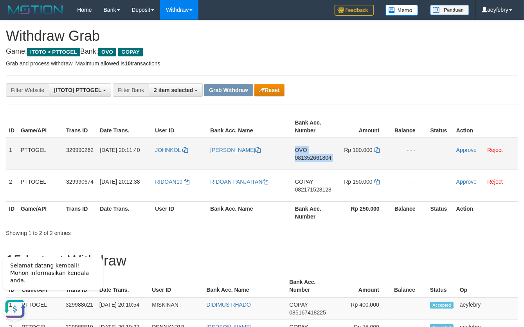
click at [322, 158] on span "081352661804" at bounding box center [313, 158] width 36 height 6
click at [316, 157] on span "081352661804" at bounding box center [313, 158] width 36 height 6
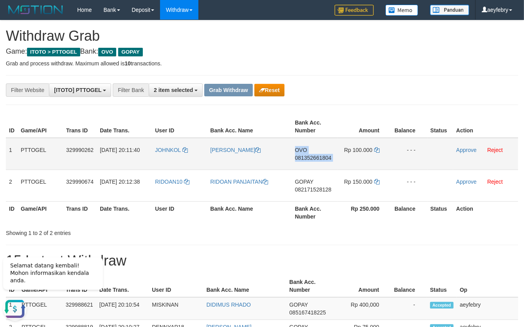
click at [316, 157] on span "081352661804" at bounding box center [313, 158] width 36 height 6
click at [378, 152] on icon at bounding box center [376, 149] width 5 height 5
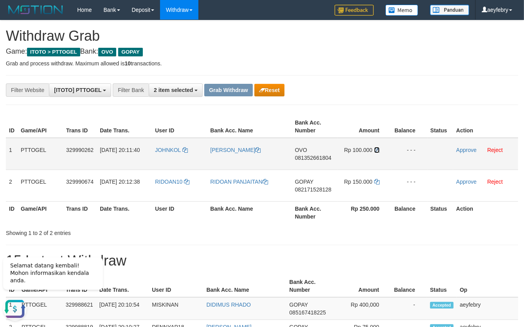
click at [378, 152] on icon at bounding box center [376, 149] width 5 height 5
click at [378, 150] on icon at bounding box center [376, 149] width 5 height 5
click at [466, 149] on link "Approve" at bounding box center [466, 150] width 20 height 6
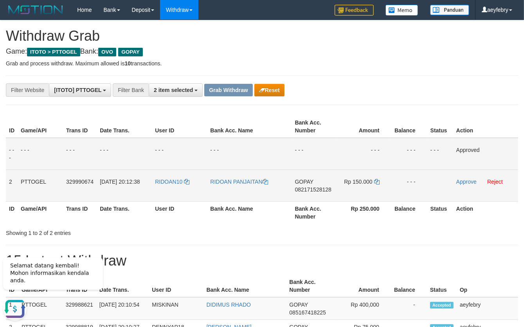
drag, startPoint x: 177, startPoint y: 170, endPoint x: 344, endPoint y: 179, distance: 167.4
click at [350, 182] on tr "2 PTTOGEL 329990674 31/08/2025 20:12:38 RIDOAN10 RIDOAN PANJAITAN GOPAY 0821715…" at bounding box center [262, 185] width 512 height 32
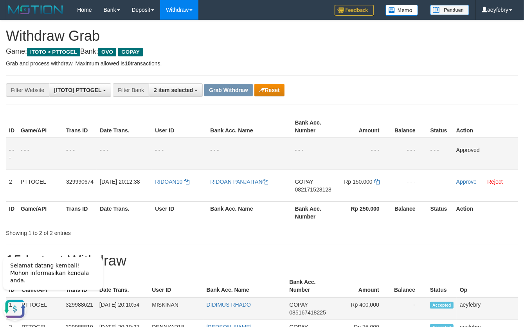
click at [438, 304] on span "Accepted" at bounding box center [441, 305] width 23 height 7
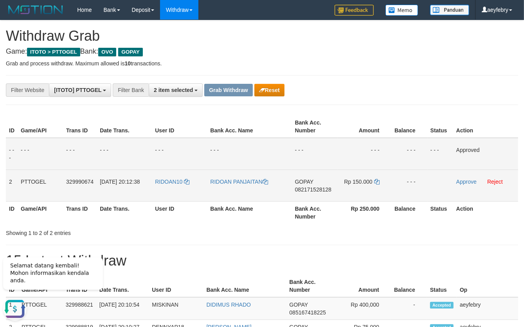
click at [308, 188] on span "082171528128" at bounding box center [313, 189] width 36 height 6
click at [319, 186] on td "GOPAY 082171528128" at bounding box center [314, 185] width 45 height 32
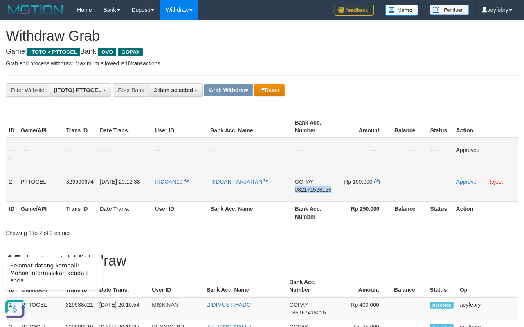
click at [319, 186] on td "GOPAY 082171528128" at bounding box center [314, 185] width 45 height 32
click at [319, 189] on span "082171528128" at bounding box center [313, 189] width 36 height 6
click at [313, 190] on span "082171528128" at bounding box center [313, 189] width 36 height 6
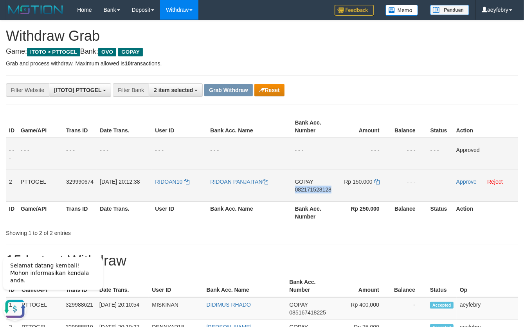
click at [314, 190] on span "082171528128" at bounding box center [313, 189] width 36 height 6
click at [312, 189] on span "082171528128" at bounding box center [313, 189] width 36 height 6
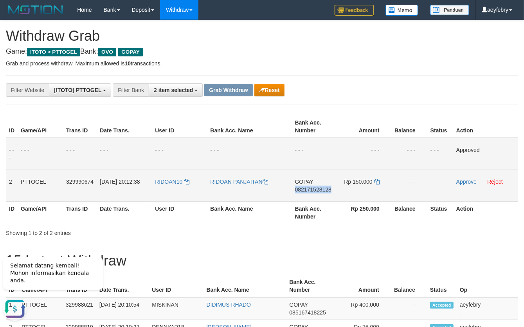
click at [312, 189] on span "082171528128" at bounding box center [313, 189] width 36 height 6
click at [378, 182] on icon at bounding box center [376, 181] width 5 height 5
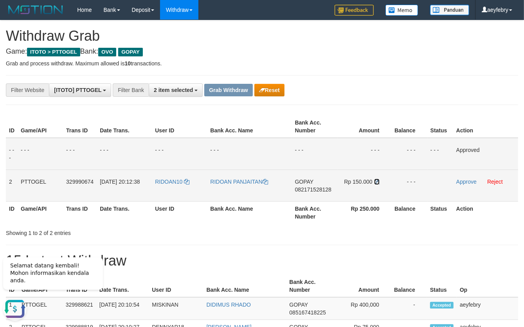
click at [378, 182] on icon at bounding box center [376, 181] width 5 height 5
click at [463, 180] on link "Approve" at bounding box center [466, 181] width 20 height 6
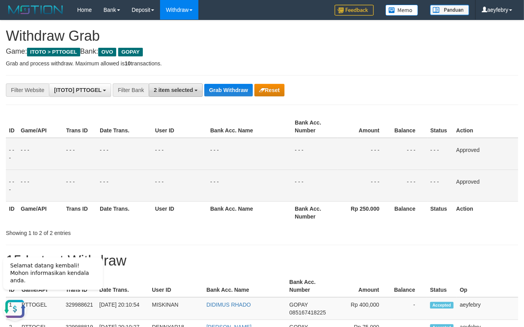
click at [167, 87] on span "2 item selected" at bounding box center [173, 90] width 39 height 6
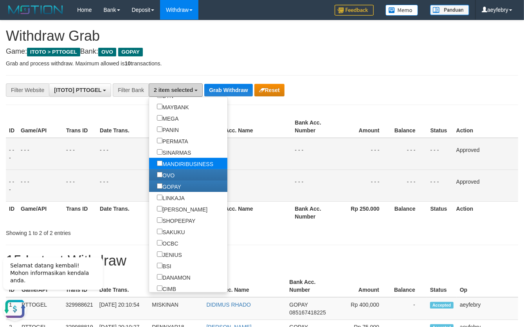
scroll to position [122, 0]
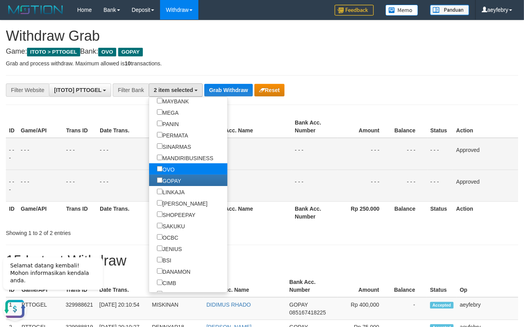
click at [149, 167] on label "OVO" at bounding box center [165, 168] width 33 height 11
select select "*****"
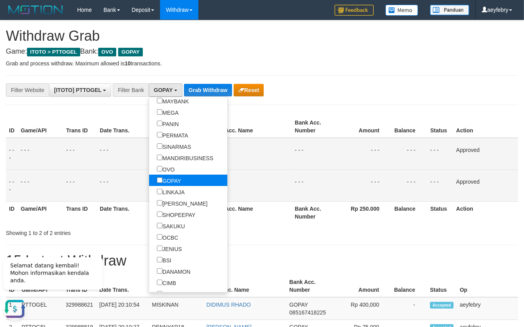
click at [149, 183] on label "GOPAY" at bounding box center [169, 180] width 40 height 11
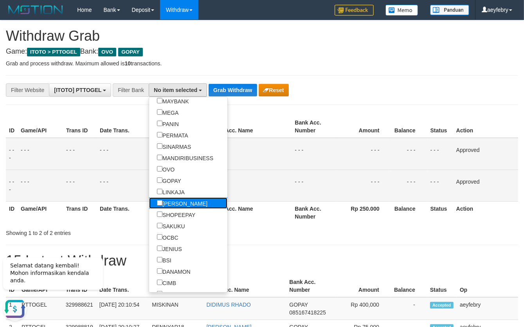
click at [149, 206] on label "[PERSON_NAME]" at bounding box center [182, 202] width 66 height 11
select select "****"
click at [211, 93] on button "Grab Withdraw" at bounding box center [235, 90] width 48 height 13
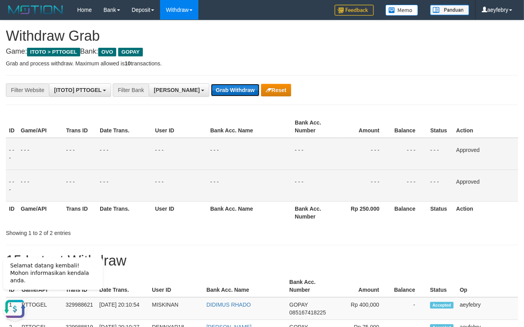
click at [211, 93] on button "Grab Withdraw" at bounding box center [235, 90] width 48 height 13
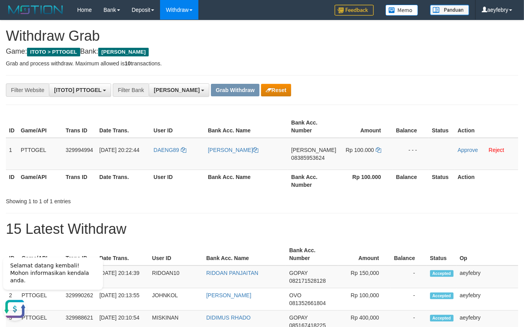
click at [415, 213] on hr at bounding box center [262, 213] width 512 height 0
copy tr
drag, startPoint x: 209, startPoint y: 146, endPoint x: 358, endPoint y: 146, distance: 148.7
click at [358, 146] on tr "1 PTTOGEL 329994994 31/08/2025 20:22:44 DAENG89 DENI KURNIAWAN DANA 08385953624…" at bounding box center [262, 154] width 512 height 32
click at [407, 243] on th "Balance" at bounding box center [409, 254] width 36 height 22
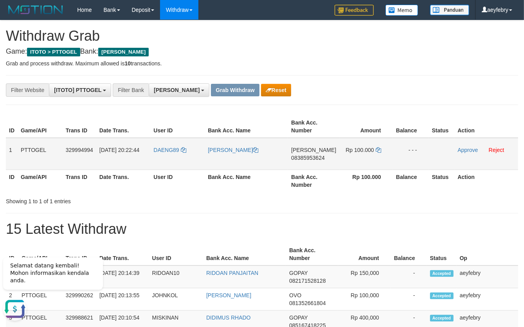
copy tr
drag, startPoint x: 172, startPoint y: 140, endPoint x: 349, endPoint y: 146, distance: 177.8
click at [349, 146] on tr "1 PTTOGEL 329994994 31/08/2025 20:22:44 DAENG89 DENI KURNIAWAN DANA 08385953624…" at bounding box center [262, 154] width 512 height 32
click at [465, 230] on h1 "15 Latest Withdraw" at bounding box center [262, 229] width 512 height 16
click at [238, 250] on th "Bank Acc. Name" at bounding box center [244, 254] width 83 height 22
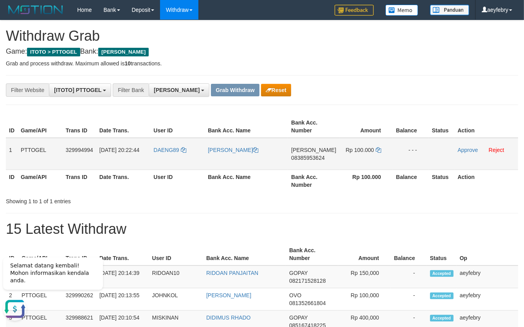
click at [312, 160] on span "08385953624" at bounding box center [308, 158] width 34 height 6
click at [312, 159] on span "08385953624" at bounding box center [308, 158] width 34 height 6
copy span "08385953624"
click at [312, 159] on span "08385953624" at bounding box center [308, 158] width 34 height 6
copy td "[PERSON_NAME] 08385953624"
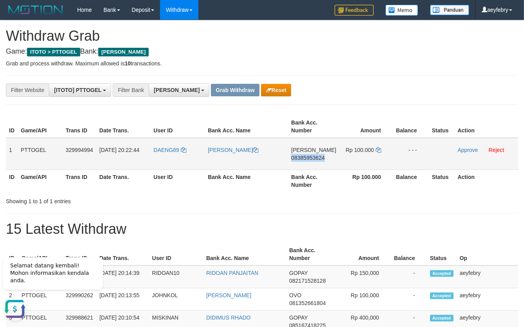
click at [312, 159] on span "08385953624" at bounding box center [308, 158] width 34 height 6
copy span "08385953624"
click at [312, 159] on span "08385953624" at bounding box center [308, 158] width 34 height 6
copy td "[PERSON_NAME] 08385953624"
click at [379, 149] on icon at bounding box center [378, 149] width 5 height 5
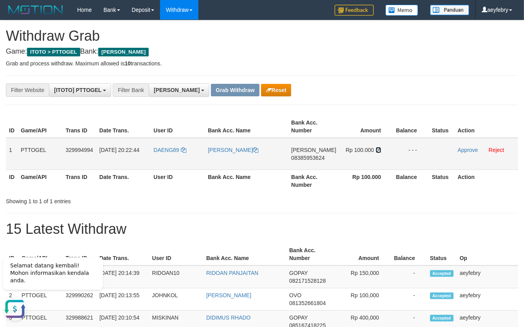
click at [379, 151] on icon at bounding box center [378, 149] width 5 height 5
click at [378, 151] on icon at bounding box center [378, 149] width 5 height 5
click at [378, 150] on icon at bounding box center [378, 149] width 5 height 5
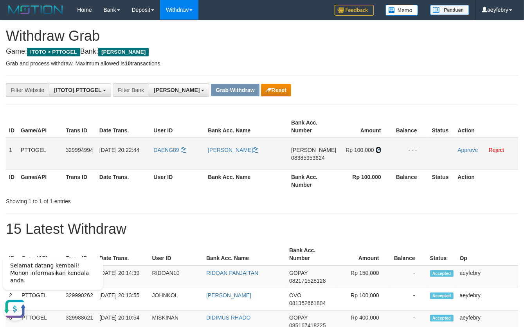
click at [378, 150] on icon at bounding box center [378, 149] width 5 height 5
click at [460, 149] on link "Approve" at bounding box center [468, 150] width 20 height 6
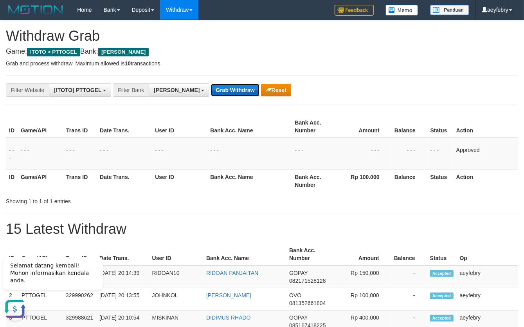
click at [211, 91] on button "Grab Withdraw" at bounding box center [235, 90] width 48 height 13
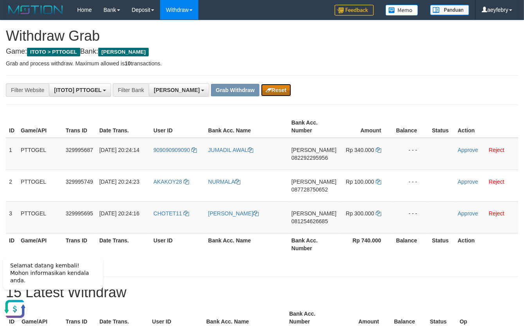
click at [261, 92] on button "Reset" at bounding box center [276, 90] width 30 height 13
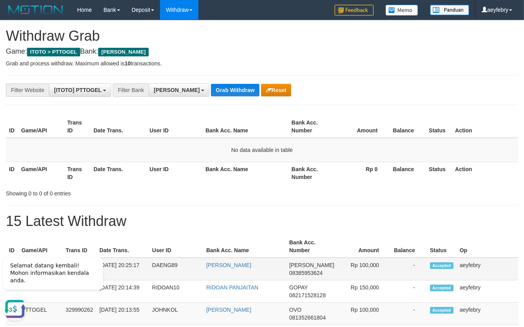
click at [311, 276] on td "[PERSON_NAME] 08385953624" at bounding box center [312, 269] width 52 height 23
click at [314, 272] on span "08385953624" at bounding box center [306, 273] width 34 height 6
copy span "08385953624"
click at [314, 272] on span "08385953624" at bounding box center [306, 273] width 34 height 6
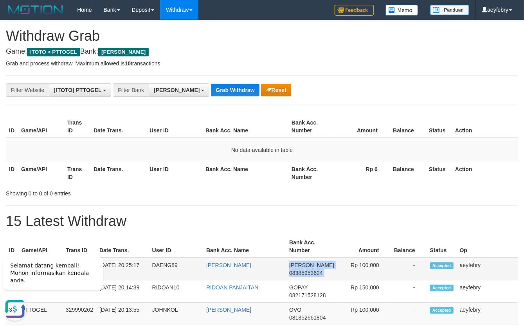
copy td "[PERSON_NAME] 08385953624"
click at [314, 272] on span "08385953624" at bounding box center [306, 273] width 34 height 6
copy span "08385953624"
click at [314, 272] on span "08385953624" at bounding box center [306, 273] width 34 height 6
copy td "[PERSON_NAME] 08385953624"
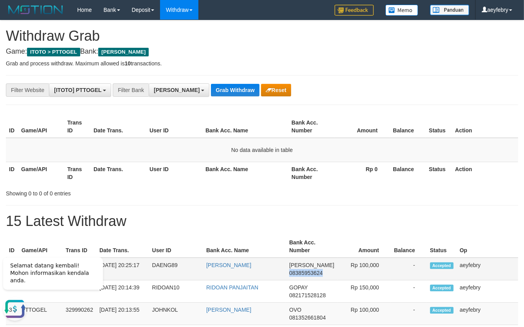
click at [314, 272] on span "08385953624" at bounding box center [306, 273] width 34 height 6
copy span "08385953624"
click at [314, 272] on span "08385953624" at bounding box center [306, 273] width 34 height 6
copy td "[PERSON_NAME] 08385953624"
click at [314, 272] on span "08385953624" at bounding box center [306, 273] width 34 height 6
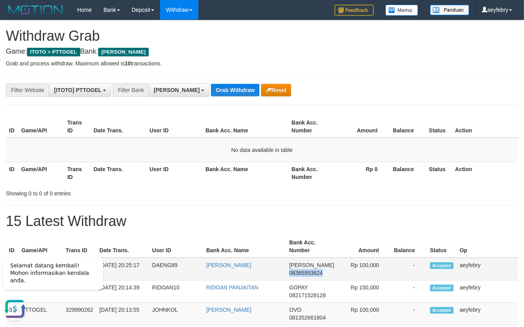
copy span "08385953624"
click at [404, 193] on div "Showing 0 to 0 of 0 entries" at bounding box center [262, 191] width 524 height 11
drag, startPoint x: 166, startPoint y: 94, endPoint x: 167, endPoint y: 98, distance: 4.5
click at [165, 94] on button "[PERSON_NAME]" at bounding box center [179, 89] width 61 height 13
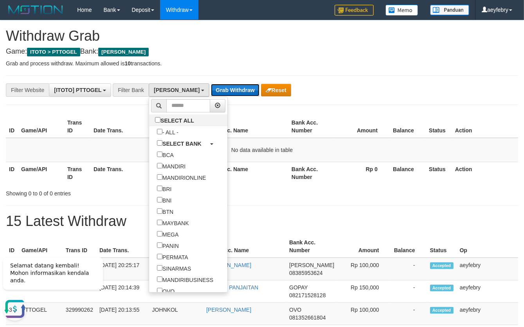
click at [211, 91] on button "Grab Withdraw" at bounding box center [235, 90] width 48 height 13
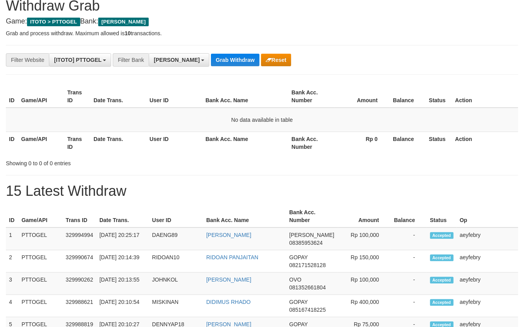
scroll to position [135, 0]
click at [212, 59] on button "Grab Withdraw" at bounding box center [235, 60] width 48 height 13
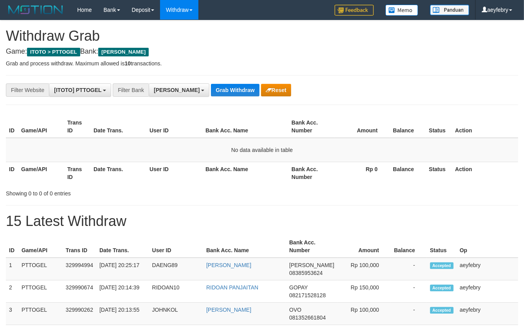
scroll to position [135, 0]
click at [207, 83] on div "**********" at bounding box center [218, 89] width 437 height 13
click at [211, 91] on button "Grab Withdraw" at bounding box center [235, 90] width 48 height 13
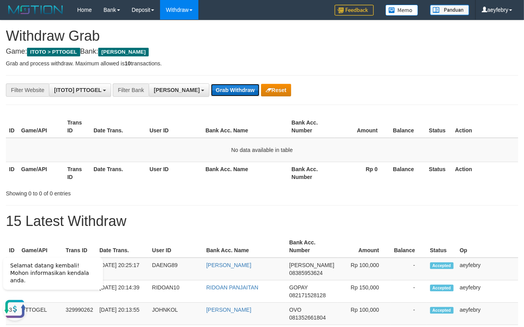
scroll to position [0, 0]
click at [211, 91] on button "Grab Withdraw" at bounding box center [235, 90] width 48 height 13
click at [211, 88] on button "Grab Withdraw" at bounding box center [235, 90] width 48 height 13
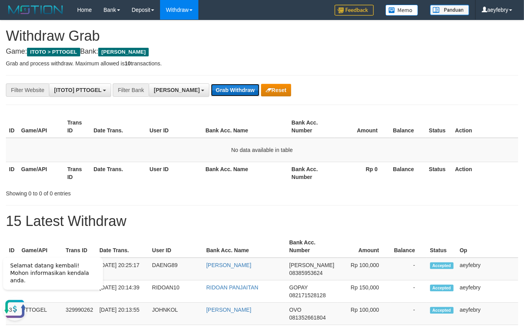
click at [211, 88] on button "Grab Withdraw" at bounding box center [235, 90] width 48 height 13
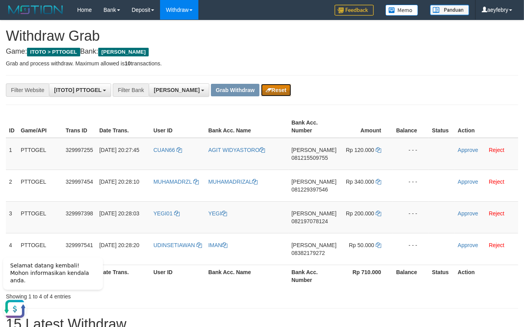
click at [261, 91] on button "Reset" at bounding box center [276, 90] width 30 height 13
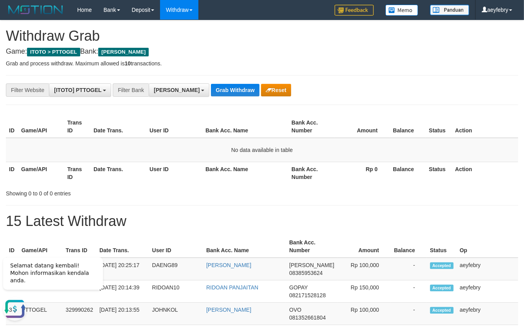
click at [382, 221] on h1 "15 Latest Withdraw" at bounding box center [262, 221] width 512 height 16
click at [355, 194] on div "Showing 0 to 0 of 0 entries" at bounding box center [262, 191] width 524 height 11
click at [211, 88] on button "Grab Withdraw" at bounding box center [235, 90] width 48 height 13
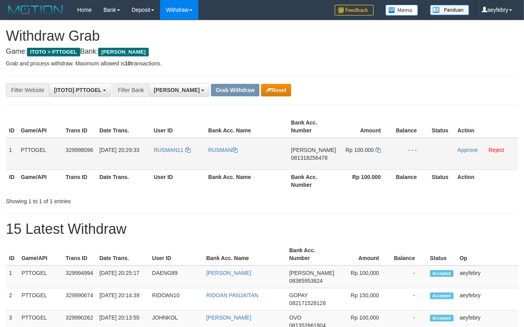
scroll to position [135, 0]
drag, startPoint x: 390, startPoint y: 157, endPoint x: 377, endPoint y: 156, distance: 13.0
click at [377, 156] on tr "1 PTTOGEL 329998096 31/08/2025 20:29:33 RUSMAN11 RUSMAN DANA 081318256478 Rp 10…" at bounding box center [262, 154] width 512 height 32
click at [481, 184] on th "Action" at bounding box center [486, 180] width 64 height 22
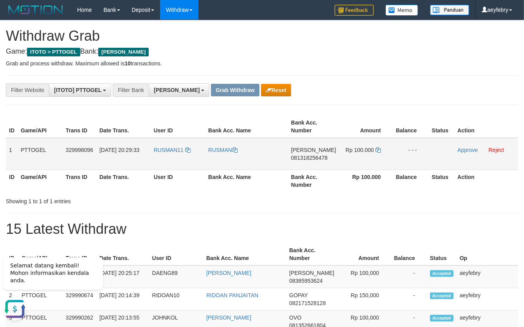
click at [317, 160] on span "081318256478" at bounding box center [309, 158] width 36 height 6
copy span "081318256478"
click at [317, 160] on span "081318256478" at bounding box center [309, 158] width 36 height 6
copy td "DANA 081318256478"
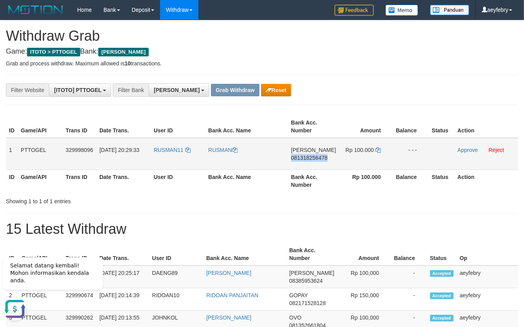
click at [317, 159] on span "081318256478" at bounding box center [309, 158] width 36 height 6
copy span "081318256478"
click at [319, 159] on span "081318256478" at bounding box center [309, 158] width 36 height 6
copy span "081318256478"
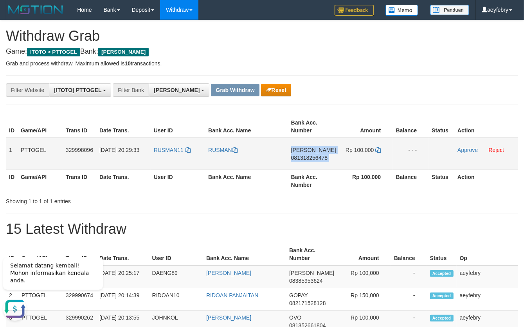
click at [319, 159] on span "081318256478" at bounding box center [309, 158] width 36 height 6
copy td "DANA 081318256478"
click at [320, 158] on span "081318256478" at bounding box center [309, 158] width 36 height 6
copy span "081318256478"
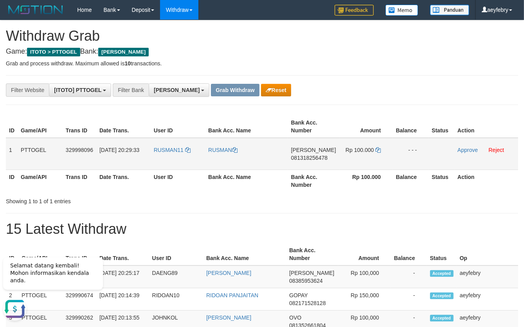
click at [314, 159] on span "081318256478" at bounding box center [309, 158] width 36 height 6
copy span "081318256478"
click at [314, 159] on span "081318256478" at bounding box center [309, 158] width 36 height 6
copy td "DANA 081318256478"
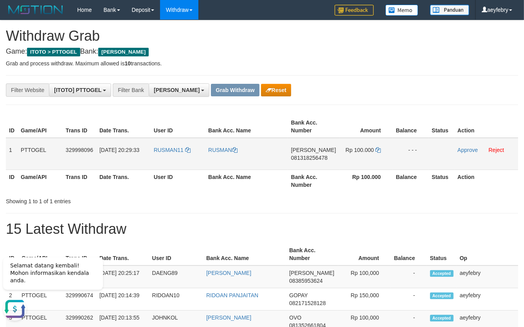
click at [381, 149] on td "Rp 100.000" at bounding box center [365, 154] width 53 height 32
click at [378, 149] on icon at bounding box center [377, 149] width 5 height 5
click at [377, 150] on icon at bounding box center [377, 149] width 5 height 5
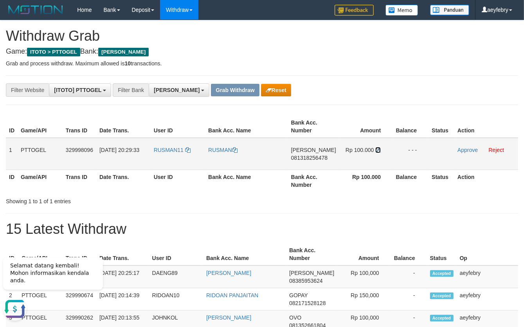
click at [377, 150] on icon at bounding box center [377, 149] width 5 height 5
click at [467, 150] on link "Approve" at bounding box center [468, 150] width 20 height 6
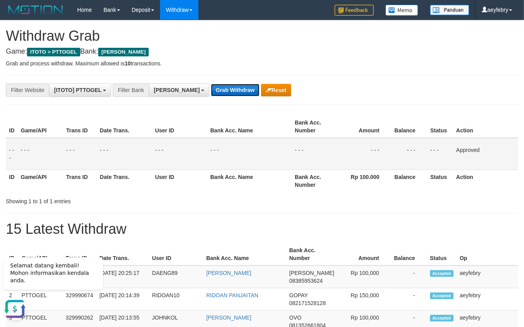
click at [211, 88] on button "Grab Withdraw" at bounding box center [235, 90] width 48 height 13
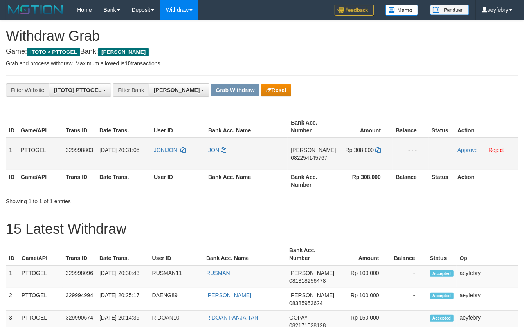
scroll to position [135, 0]
click at [355, 154] on tr "1 PTTOGEL 329998803 [DATE] 20:31:05 [GEOGRAPHIC_DATA] [PERSON_NAME] 08225414576…" at bounding box center [262, 154] width 512 height 32
click at [450, 227] on h1 "15 Latest Withdraw" at bounding box center [262, 229] width 512 height 16
click at [321, 158] on span "082254145767" at bounding box center [309, 158] width 36 height 6
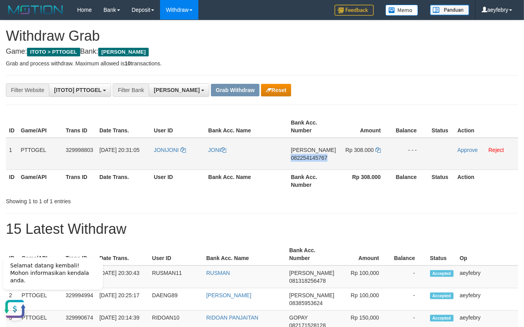
click at [321, 158] on span "082254145767" at bounding box center [309, 158] width 36 height 6
copy span "082254145767"
click at [321, 158] on span "082254145767" at bounding box center [309, 158] width 36 height 6
copy td "DANA 082254145767"
click at [321, 158] on span "082254145767" at bounding box center [309, 158] width 36 height 6
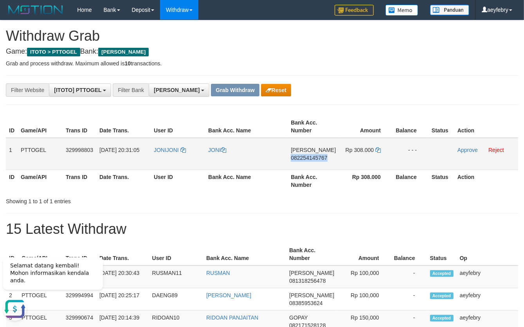
copy span "082254145767"
click at [314, 157] on span "082254145767" at bounding box center [309, 158] width 36 height 6
click at [317, 158] on span "082254145767" at bounding box center [309, 158] width 36 height 6
copy span "082254145767"
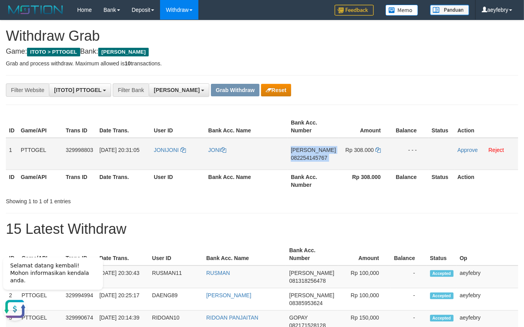
click at [317, 158] on span "082254145767" at bounding box center [309, 158] width 36 height 6
copy td "DANA 082254145767"
click at [376, 150] on icon at bounding box center [377, 149] width 5 height 5
click at [379, 150] on icon at bounding box center [377, 149] width 5 height 5
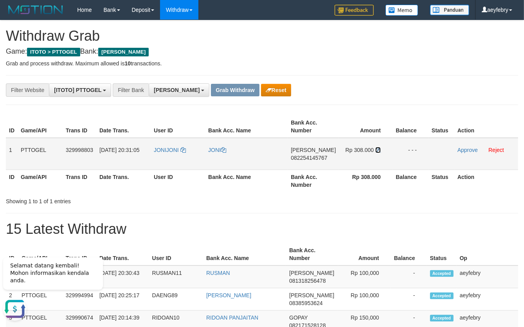
click at [379, 150] on icon at bounding box center [377, 149] width 5 height 5
click at [378, 149] on icon at bounding box center [377, 149] width 5 height 5
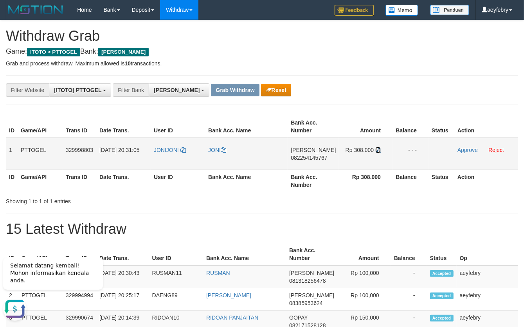
click at [378, 149] on icon at bounding box center [377, 149] width 5 height 5
click at [378, 150] on icon at bounding box center [377, 149] width 5 height 5
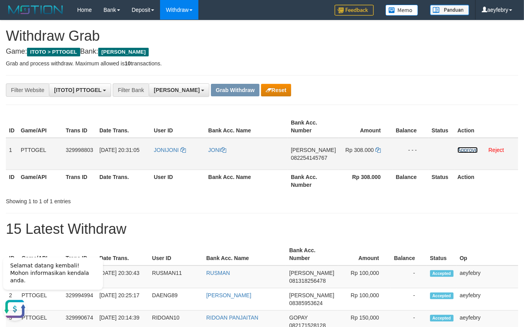
click at [466, 150] on link "Approve" at bounding box center [468, 150] width 20 height 6
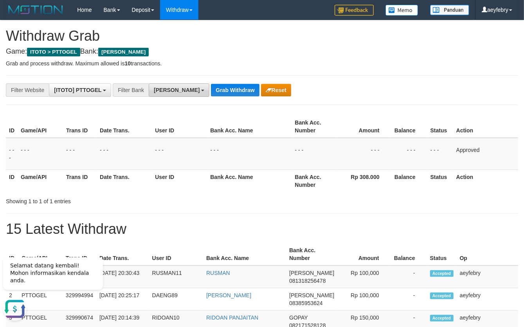
click at [166, 94] on button "[PERSON_NAME]" at bounding box center [179, 89] width 61 height 13
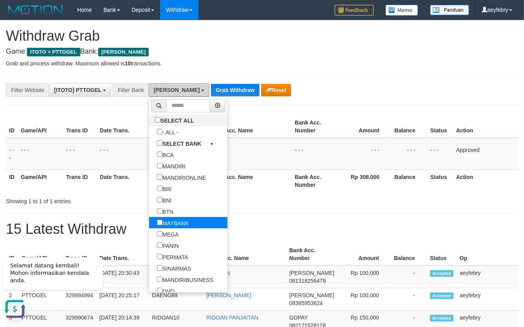
scroll to position [97, 0]
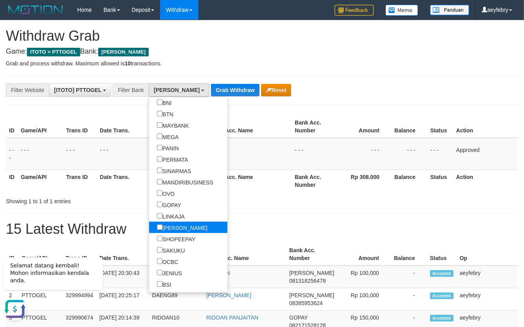
click at [149, 226] on label "[PERSON_NAME]" at bounding box center [182, 227] width 66 height 11
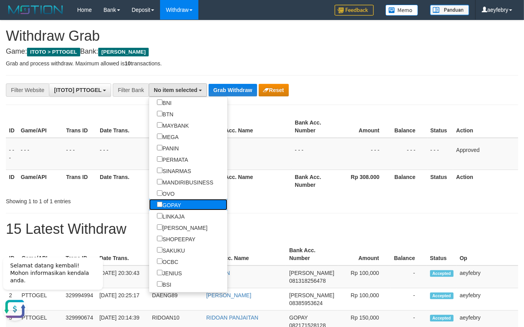
click at [149, 204] on label "GOPAY" at bounding box center [169, 204] width 40 height 11
select select "*****"
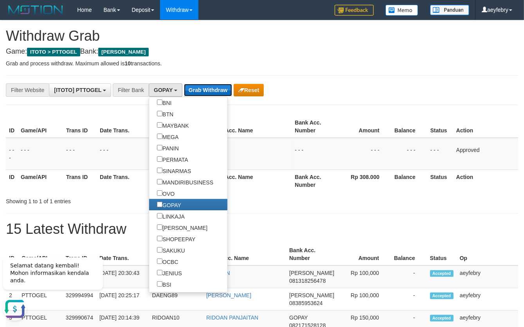
click at [218, 88] on button "Grab Withdraw" at bounding box center [208, 90] width 48 height 13
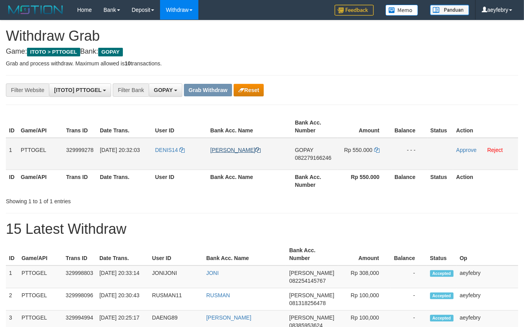
scroll to position [119, 0]
drag, startPoint x: 174, startPoint y: 140, endPoint x: 347, endPoint y: 159, distance: 174.0
click at [347, 159] on tr "1 PTTOGEL 329999278 [DATE] 20:32:03 DENIS14 [PERSON_NAME] GOPAY 082279166246 Rp…" at bounding box center [262, 154] width 512 height 32
drag, startPoint x: 420, startPoint y: 255, endPoint x: 351, endPoint y: 225, distance: 75.2
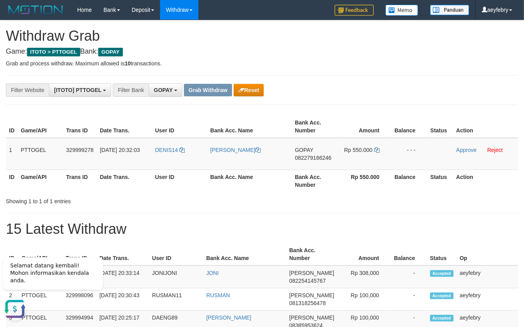
click at [420, 254] on th "Balance" at bounding box center [409, 254] width 36 height 22
click at [305, 156] on span "082279166246" at bounding box center [313, 158] width 36 height 6
copy span "082279166246"
click at [305, 156] on span "082279166246" at bounding box center [313, 158] width 36 height 6
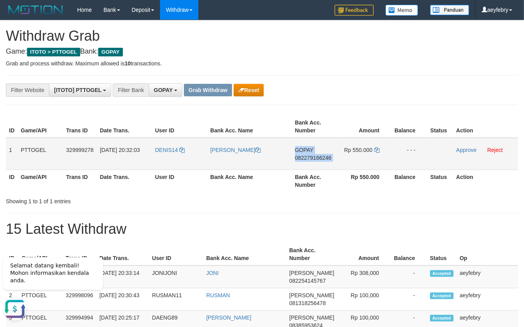
copy td "GOPAY 082279166246"
click at [324, 160] on span "082279166246" at bounding box center [313, 158] width 36 height 6
copy span "082279166246"
click at [324, 159] on span "082279166246" at bounding box center [313, 158] width 36 height 6
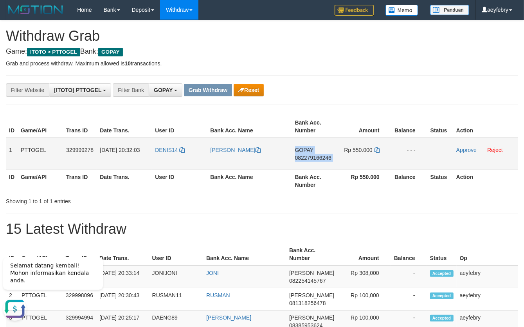
copy td "GOPAY 082279166246"
click at [324, 159] on span "082279166246" at bounding box center [313, 158] width 36 height 6
copy span "082279166246"
click at [324, 157] on span "082279166246" at bounding box center [313, 158] width 36 height 6
copy td "GOPAY 082279166246"
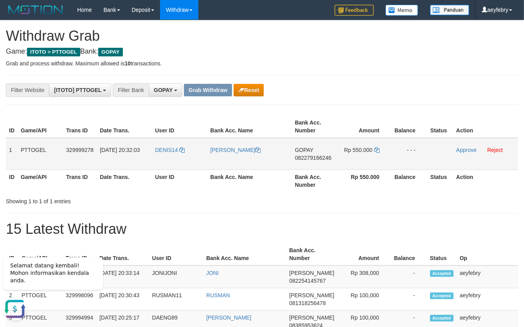
click at [320, 156] on span "082279166246" at bounding box center [313, 158] width 36 height 6
copy span "082279166246"
click at [320, 156] on span "082279166246" at bounding box center [313, 158] width 36 height 6
copy td "GOPAY 082279166246"
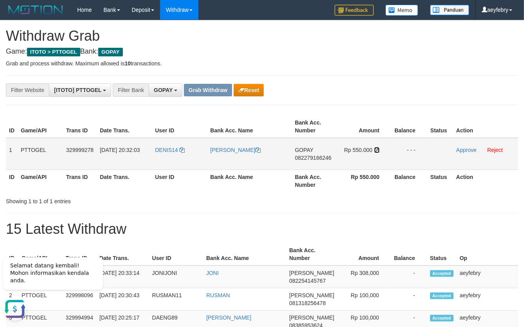
click at [378, 148] on icon at bounding box center [376, 149] width 5 height 5
click at [378, 149] on icon at bounding box center [376, 149] width 5 height 5
drag, startPoint x: 378, startPoint y: 149, endPoint x: 125, endPoint y: 138, distance: 252.7
click at [378, 149] on icon at bounding box center [376, 149] width 5 height 5
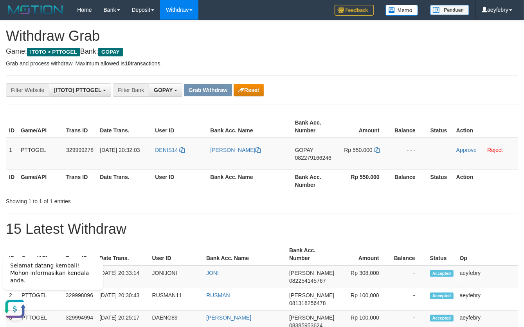
click at [351, 232] on h1 "15 Latest Withdraw" at bounding box center [262, 229] width 512 height 16
click at [154, 149] on td "DENIS14" at bounding box center [179, 154] width 55 height 32
copy link "DENIS14"
click at [501, 149] on link "Reject" at bounding box center [495, 150] width 16 height 6
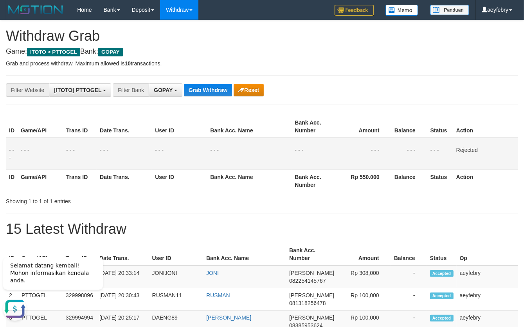
click at [513, 198] on div "Showing 1 to 1 of 1 entries" at bounding box center [262, 199] width 524 height 11
click at [156, 89] on span "GOPAY" at bounding box center [163, 90] width 19 height 6
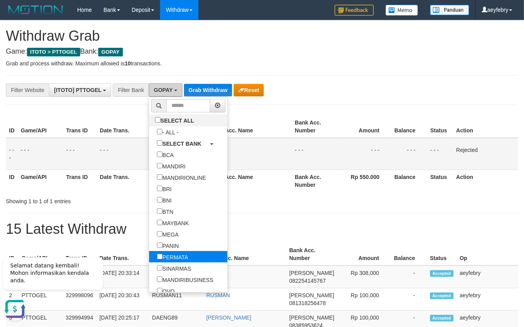
scroll to position [97, 0]
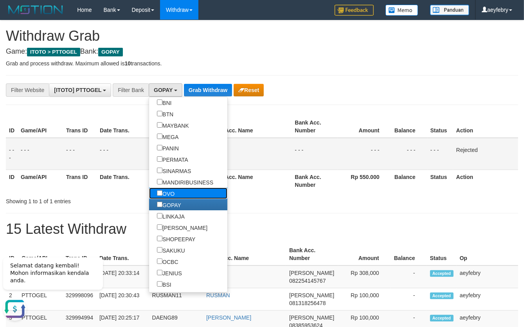
click at [149, 196] on label "OVO" at bounding box center [165, 192] width 33 height 11
select select "***"
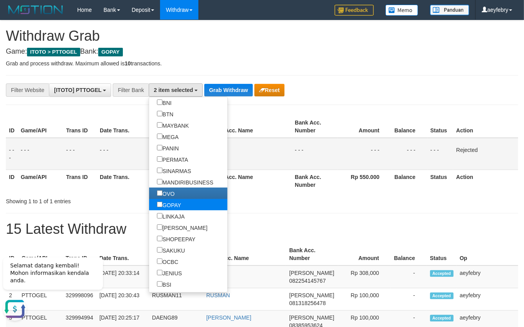
scroll to position [118, 0]
click at [149, 200] on label "GOPAY" at bounding box center [169, 204] width 40 height 11
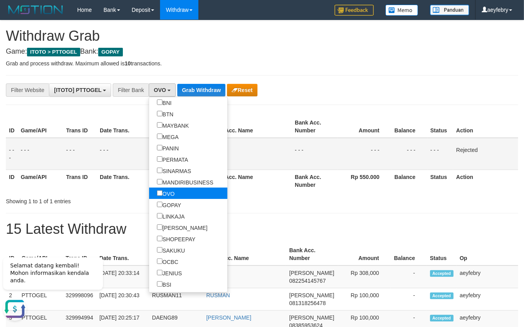
click at [149, 195] on label "OVO" at bounding box center [165, 192] width 33 height 11
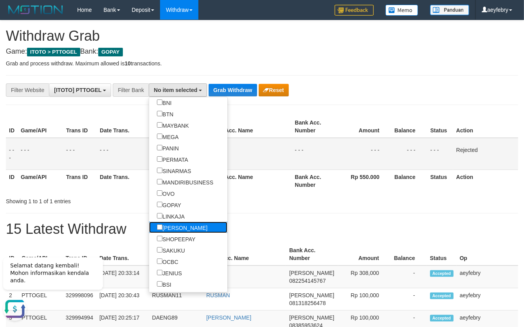
click at [149, 227] on label "[PERSON_NAME]" at bounding box center [182, 227] width 66 height 11
select select "****"
click at [211, 92] on button "Grab Withdraw" at bounding box center [235, 90] width 48 height 13
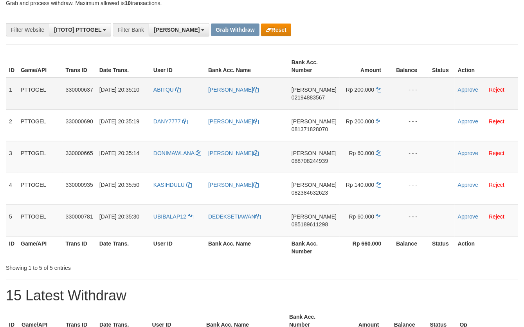
scroll to position [135, 0]
copy tr
drag, startPoint x: 166, startPoint y: 82, endPoint x: 343, endPoint y: 212, distance: 219.4
click at [342, 212] on tbody "1 PTTOGEL 330000637 [DATE] 20:35:10 ABITQU ERNI [PERSON_NAME] 02194883567 Rp 20…" at bounding box center [262, 156] width 512 height 159
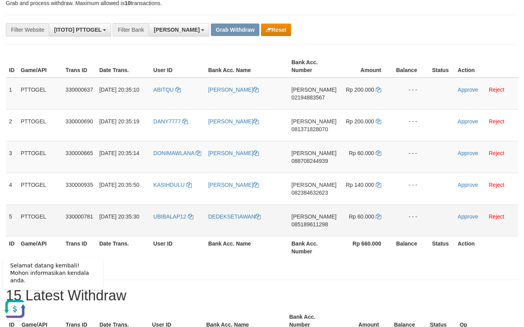
scroll to position [0, 0]
drag, startPoint x: 403, startPoint y: 249, endPoint x: 297, endPoint y: 216, distance: 110.2
click at [401, 248] on th "Balance" at bounding box center [411, 247] width 36 height 22
drag, startPoint x: 431, startPoint y: 236, endPoint x: 392, endPoint y: 220, distance: 43.0
click at [431, 236] on th "Status" at bounding box center [442, 247] width 26 height 22
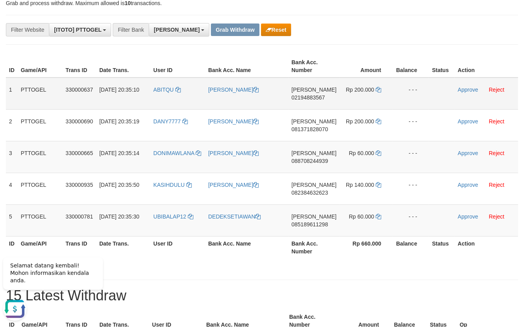
click at [318, 101] on td "[PERSON_NAME] 02194883567" at bounding box center [313, 93] width 51 height 32
click at [315, 99] on span "02194883567" at bounding box center [309, 97] width 34 height 6
copy span "02194883567"
click at [315, 97] on span "02194883567" at bounding box center [309, 97] width 34 height 6
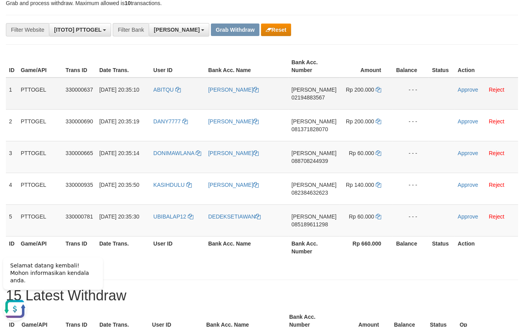
click at [157, 86] on td "ABITQU" at bounding box center [177, 93] width 55 height 32
copy link "ABITQU"
click at [501, 90] on link "Reject" at bounding box center [497, 89] width 16 height 6
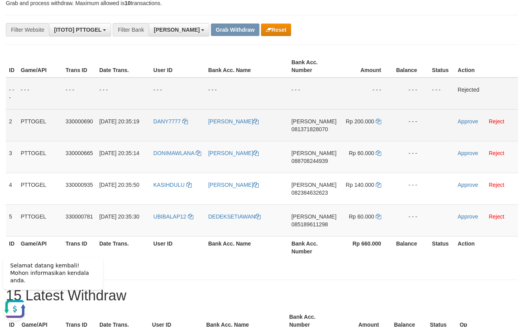
click at [312, 129] on span "081371828070" at bounding box center [310, 129] width 36 height 6
copy span "081371828070"
click at [312, 129] on span "081371828070" at bounding box center [310, 129] width 36 height 6
copy td "DANA 081371828070"
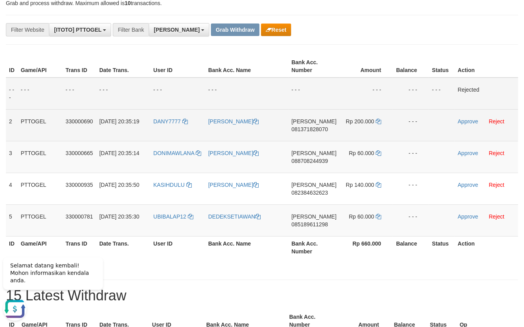
click at [311, 127] on span "081371828070" at bounding box center [310, 129] width 36 height 6
copy span "081371828070"
click at [311, 127] on span "081371828070" at bounding box center [310, 129] width 36 height 6
copy td "DANA 081371828070"
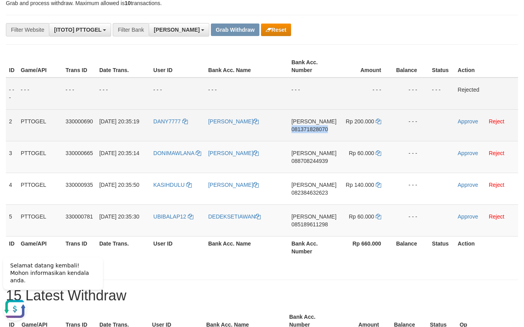
click at [311, 127] on span "081371828070" at bounding box center [310, 129] width 36 height 6
copy span "081371828070"
click at [312, 132] on td "DANA 081371828070" at bounding box center [313, 125] width 51 height 32
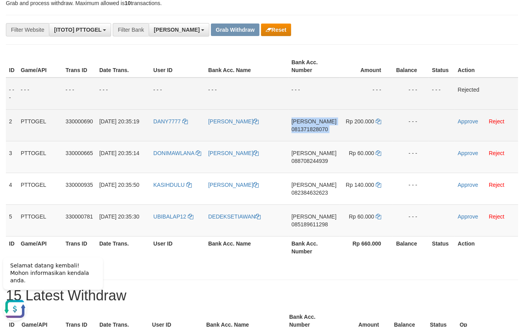
click at [312, 126] on span "081371828070" at bounding box center [310, 129] width 36 height 6
copy td "DANA 081371828070"
click at [312, 126] on span "081371828070" at bounding box center [310, 129] width 36 height 6
click at [325, 127] on span "081371828070" at bounding box center [310, 129] width 36 height 6
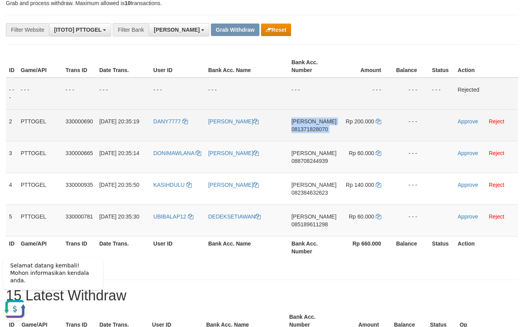
click at [325, 127] on span "081371828070" at bounding box center [310, 129] width 36 height 6
click at [378, 123] on icon at bounding box center [378, 121] width 5 height 5
click at [378, 122] on icon at bounding box center [378, 121] width 5 height 5
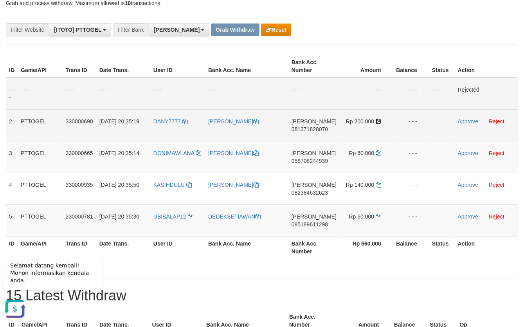
click at [378, 122] on icon at bounding box center [378, 121] width 5 height 5
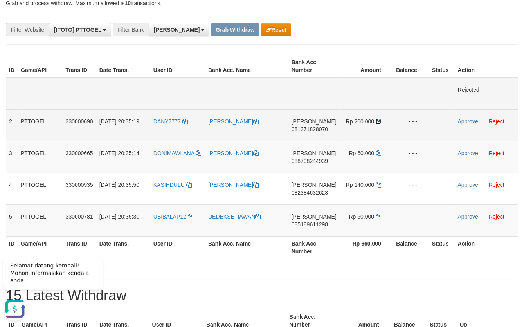
click at [378, 122] on icon at bounding box center [378, 121] width 5 height 5
click at [463, 121] on link "Approve" at bounding box center [468, 121] width 20 height 6
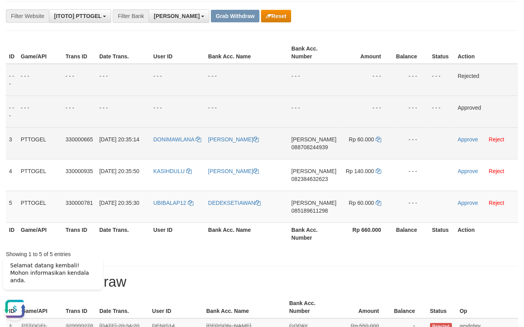
scroll to position [90, 0]
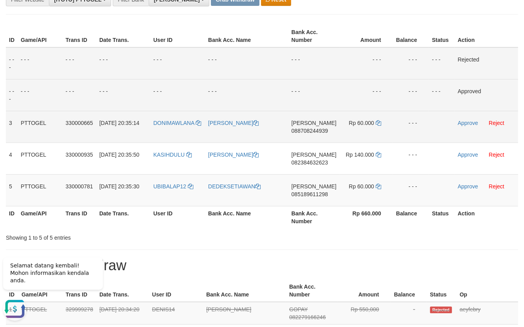
click at [318, 133] on span "088708244939" at bounding box center [310, 131] width 36 height 6
click at [319, 133] on span "088708244939" at bounding box center [310, 131] width 36 height 6
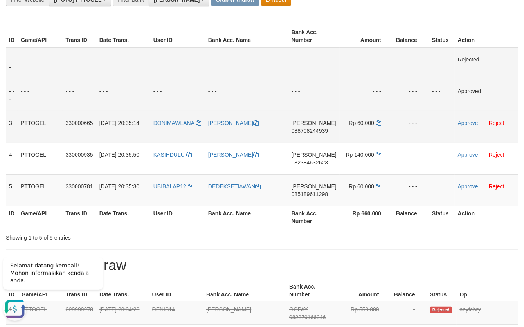
click at [319, 133] on span "088708244939" at bounding box center [310, 131] width 36 height 6
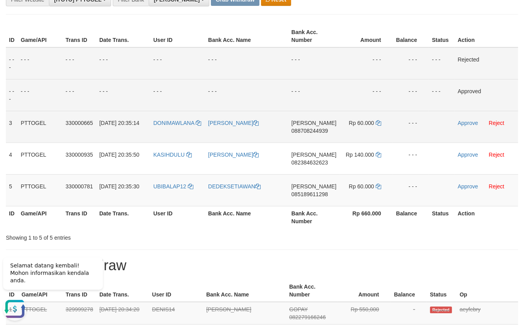
click at [317, 135] on td "DANA 088708244939" at bounding box center [313, 127] width 51 height 32
click at [317, 134] on td "DANA 088708244939" at bounding box center [313, 127] width 51 height 32
click at [311, 129] on span "088708244939" at bounding box center [310, 131] width 36 height 6
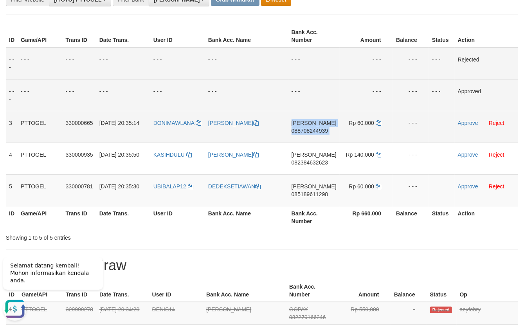
click at [312, 129] on span "088708244939" at bounding box center [310, 131] width 36 height 6
click at [319, 131] on span "088708244939" at bounding box center [310, 131] width 36 height 6
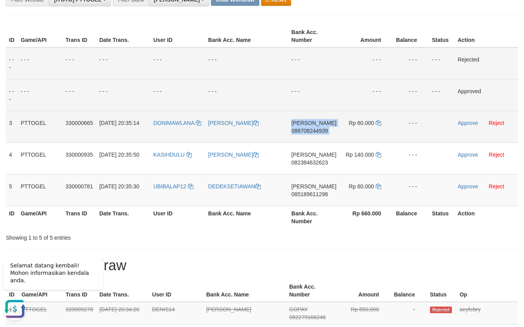
click at [319, 131] on span "088708244939" at bounding box center [310, 131] width 36 height 6
click at [378, 122] on icon at bounding box center [378, 122] width 5 height 5
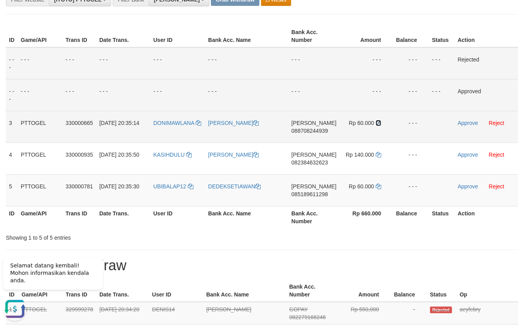
click at [378, 122] on icon at bounding box center [378, 122] width 5 height 5
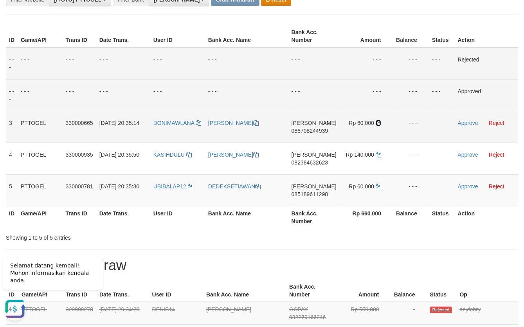
click at [378, 122] on icon at bounding box center [378, 122] width 5 height 5
click at [458, 123] on link "Approve" at bounding box center [468, 123] width 20 height 6
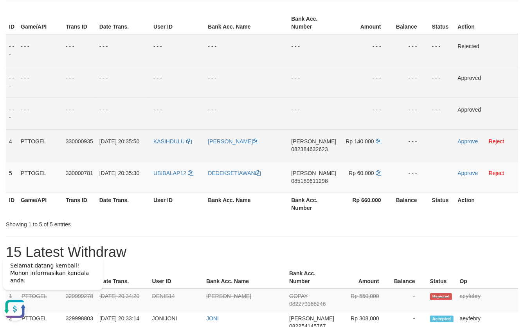
scroll to position [121, 0]
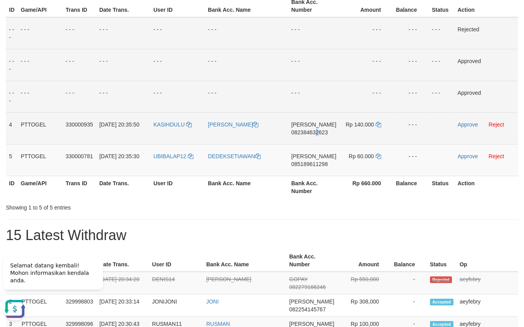
click at [321, 131] on span "082384632623" at bounding box center [309, 132] width 36 height 6
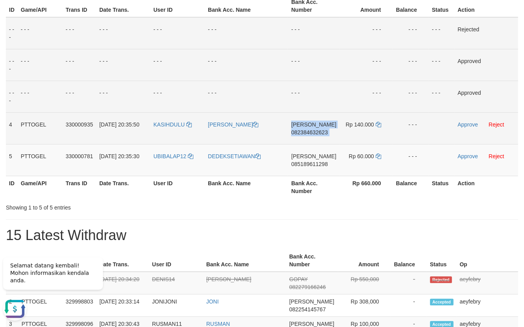
click at [322, 132] on span "082384632623" at bounding box center [309, 132] width 36 height 6
click at [315, 128] on td "DANA 082384632623" at bounding box center [313, 128] width 51 height 32
click at [315, 132] on span "082384632623" at bounding box center [309, 132] width 36 height 6
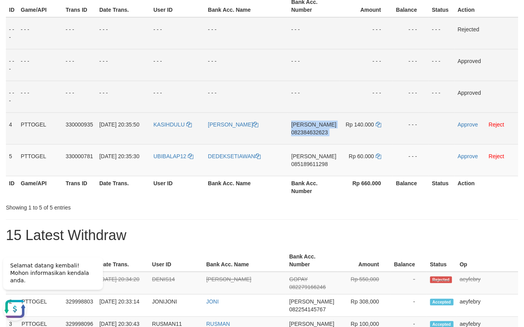
click at [315, 132] on span "082384632623" at bounding box center [309, 132] width 36 height 6
click at [317, 132] on span "082384632623" at bounding box center [309, 132] width 36 height 6
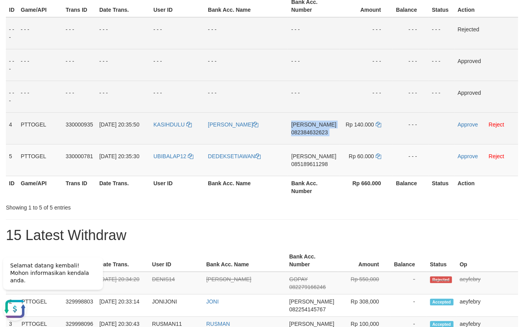
click at [317, 132] on span "082384632623" at bounding box center [309, 132] width 36 height 6
click at [316, 135] on td "DANA 082384632623" at bounding box center [313, 128] width 51 height 32
click at [317, 130] on span "082384632623" at bounding box center [309, 132] width 36 height 6
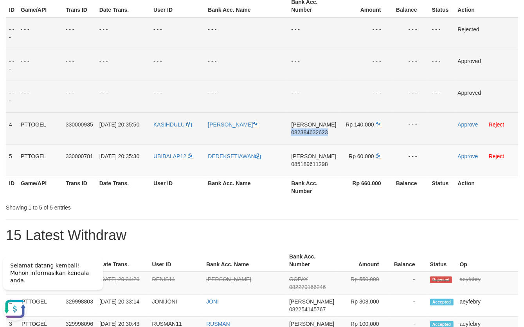
click at [317, 130] on span "082384632623" at bounding box center [309, 132] width 36 height 6
click at [379, 126] on icon at bounding box center [378, 124] width 5 height 5
click at [376, 124] on icon at bounding box center [378, 124] width 5 height 5
click at [376, 123] on icon at bounding box center [378, 124] width 5 height 5
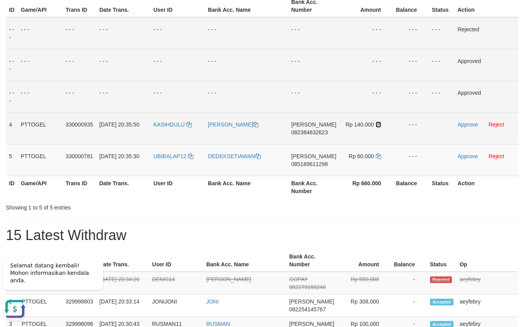
click at [376, 123] on icon at bounding box center [378, 124] width 5 height 5
click at [461, 126] on link "Approve" at bounding box center [468, 124] width 20 height 6
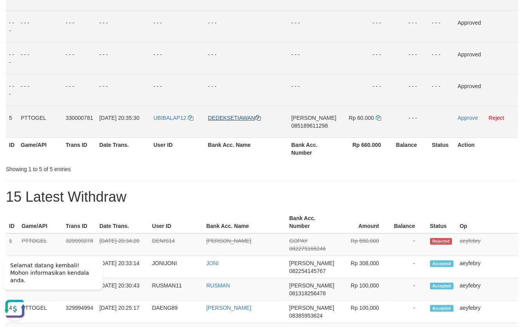
scroll to position [181, 0]
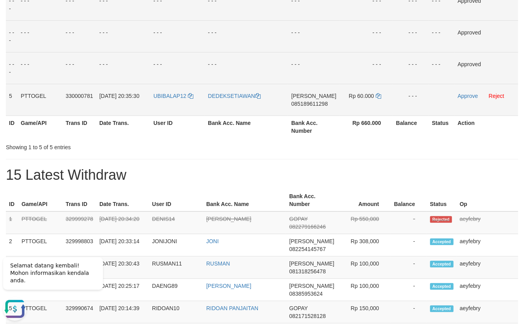
click at [313, 103] on span "085189611298" at bounding box center [309, 104] width 36 height 6
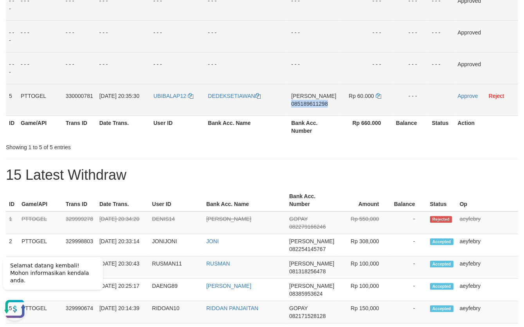
click at [313, 103] on span "085189611298" at bounding box center [309, 104] width 36 height 6
click at [317, 106] on td "DANA 085189611298" at bounding box center [313, 100] width 51 height 32
click at [317, 106] on span "085189611298" at bounding box center [309, 104] width 36 height 6
click at [318, 106] on span "085189611298" at bounding box center [309, 104] width 36 height 6
click at [315, 106] on span "085189611298" at bounding box center [309, 104] width 36 height 6
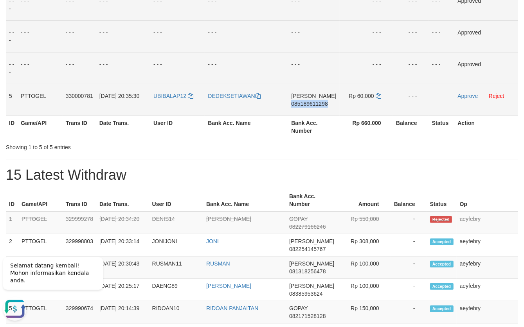
click at [317, 106] on span "085189611298" at bounding box center [309, 104] width 36 height 6
click at [313, 102] on span "085189611298" at bounding box center [309, 104] width 36 height 6
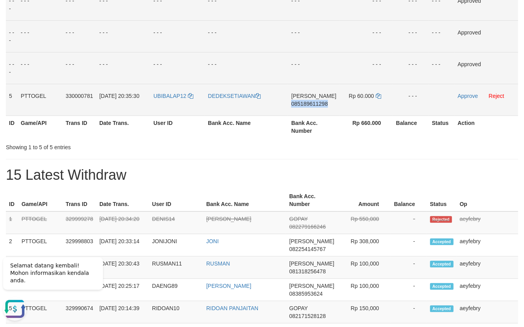
click at [313, 102] on span "085189611298" at bounding box center [309, 104] width 36 height 6
click at [378, 95] on icon at bounding box center [378, 95] width 5 height 5
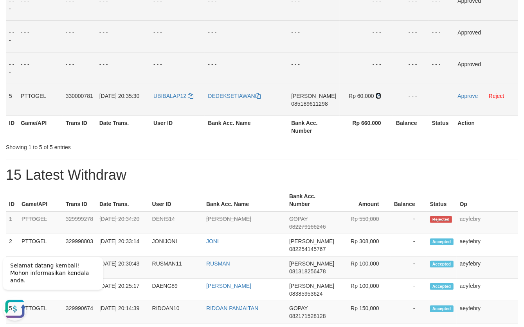
click at [378, 95] on icon at bounding box center [378, 95] width 5 height 5
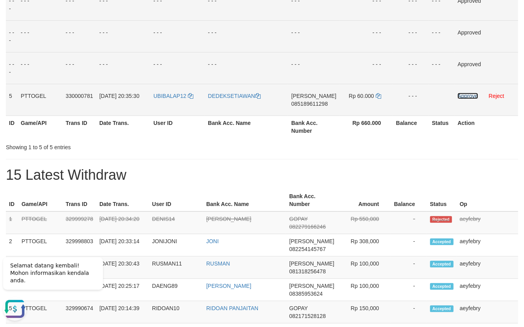
click at [464, 95] on link "Approve" at bounding box center [468, 96] width 20 height 6
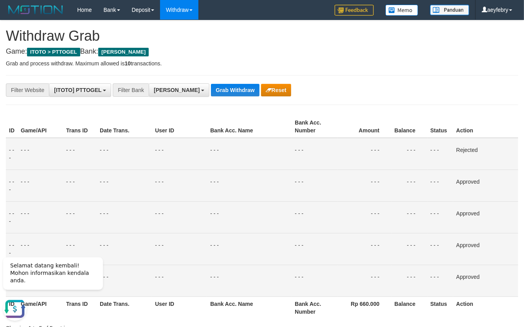
scroll to position [414, 0]
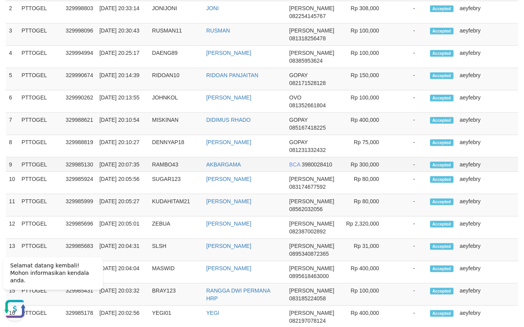
click at [319, 163] on span "3980028410" at bounding box center [317, 164] width 31 height 6
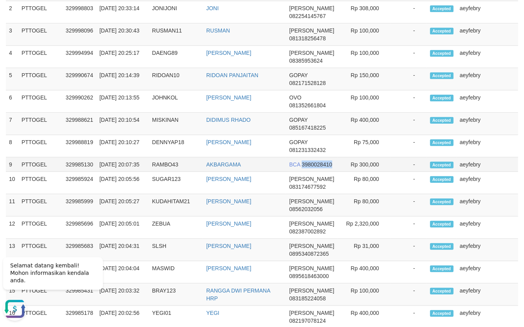
click at [319, 163] on span "3980028410" at bounding box center [317, 164] width 31 height 6
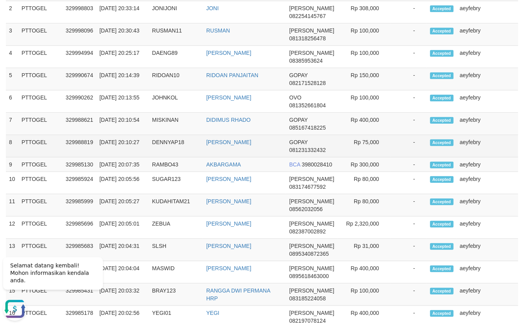
click at [405, 149] on td "-" at bounding box center [409, 146] width 36 height 22
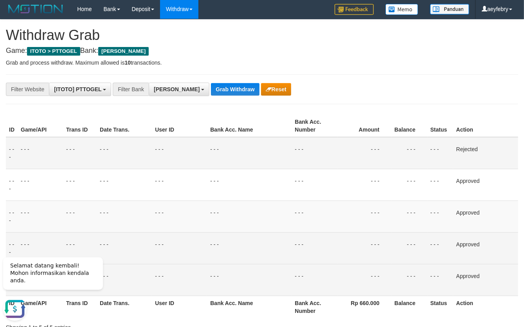
scroll to position [0, 0]
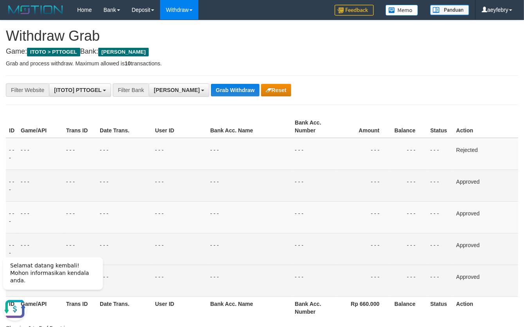
click at [373, 187] on td "- - -" at bounding box center [364, 185] width 54 height 32
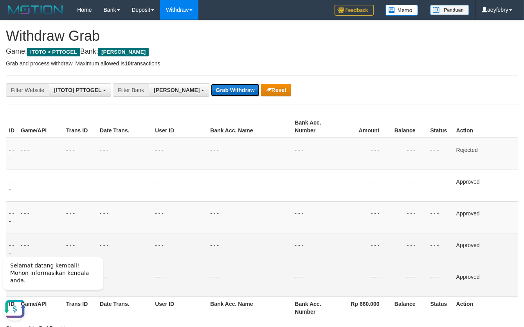
click at [213, 87] on button "Grab Withdraw" at bounding box center [235, 90] width 48 height 13
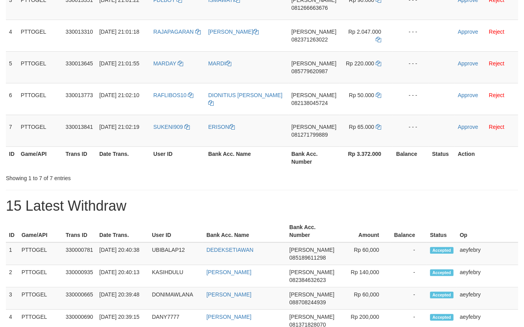
scroll to position [278, 0]
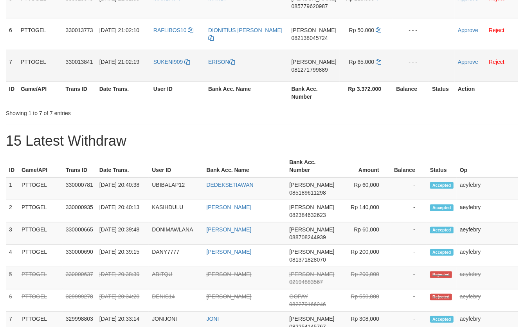
drag, startPoint x: 162, startPoint y: 83, endPoint x: 373, endPoint y: 78, distance: 211.0
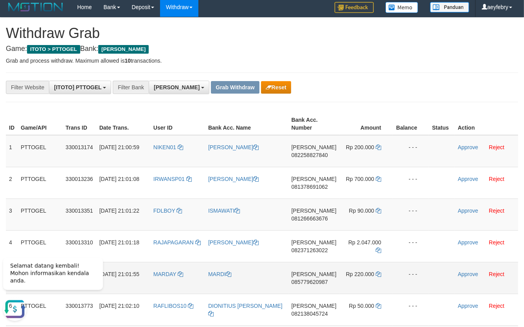
scroll to position [0, 0]
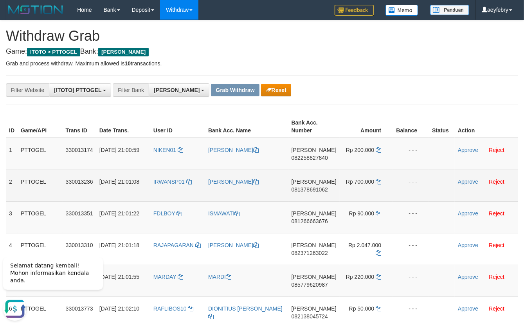
click at [409, 188] on td "- - -" at bounding box center [411, 185] width 36 height 32
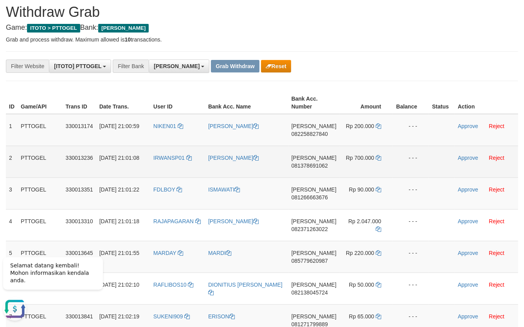
scroll to position [60, 0]
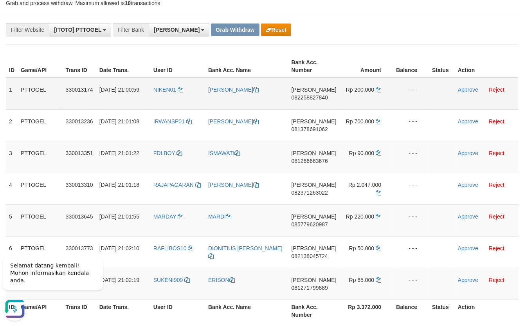
click at [317, 99] on span "082258827840" at bounding box center [310, 97] width 36 height 6
click at [317, 98] on span "082258827840" at bounding box center [310, 97] width 36 height 6
copy span "082258827840"
click at [318, 98] on span "082258827840" at bounding box center [310, 97] width 36 height 6
copy td "DANA 082258827840"
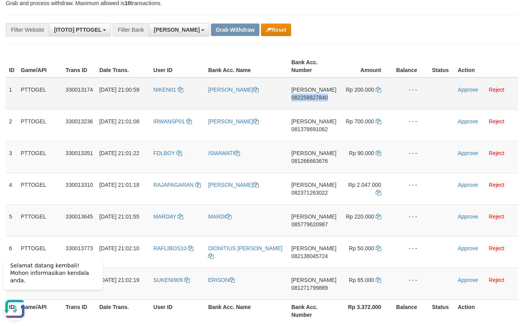
click at [318, 98] on span "082258827840" at bounding box center [310, 97] width 36 height 6
copy span "082258827840"
click at [318, 98] on span "082258827840" at bounding box center [310, 97] width 36 height 6
copy td "DANA 082258827840"
click at [317, 97] on span "082258827840" at bounding box center [310, 97] width 36 height 6
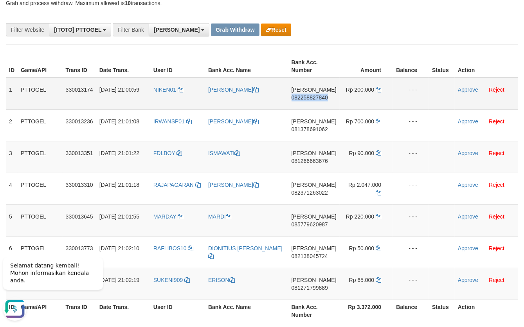
click at [317, 97] on span "082258827840" at bounding box center [310, 97] width 36 height 6
copy span "082258827840"
click at [317, 97] on span "082258827840" at bounding box center [310, 97] width 36 height 6
copy td "DANA 082258827840"
click at [317, 97] on span "082258827840" at bounding box center [310, 97] width 36 height 6
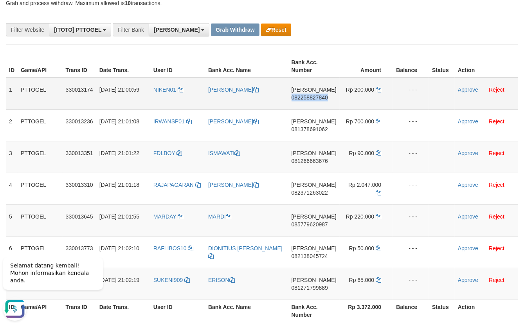
copy span "082258827840"
click at [317, 97] on span "082258827840" at bounding box center [310, 97] width 36 height 6
copy td "DANA 082258827840"
click at [377, 90] on icon at bounding box center [378, 89] width 5 height 5
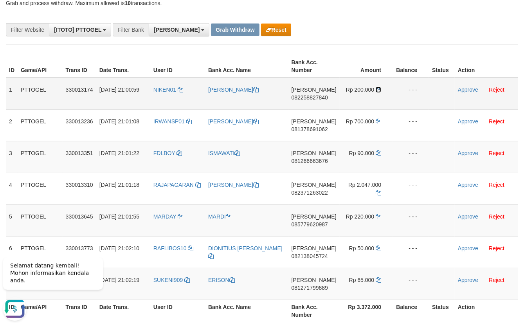
click at [377, 90] on icon at bounding box center [378, 89] width 5 height 5
click at [458, 90] on link "Approve" at bounding box center [468, 89] width 20 height 6
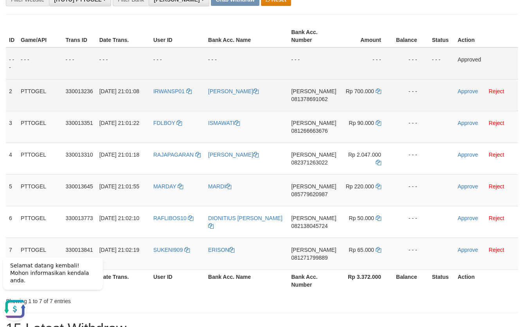
click at [313, 98] on span "081378691062" at bounding box center [309, 99] width 36 height 6
copy span "081378691062"
click at [314, 98] on span "081378691062" at bounding box center [309, 99] width 36 height 6
copy td "DANA 081378691062"
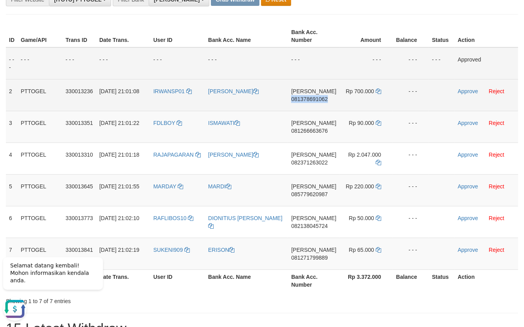
click at [314, 98] on span "081378691062" at bounding box center [309, 99] width 36 height 6
click at [316, 99] on span "081378691062" at bounding box center [309, 99] width 36 height 6
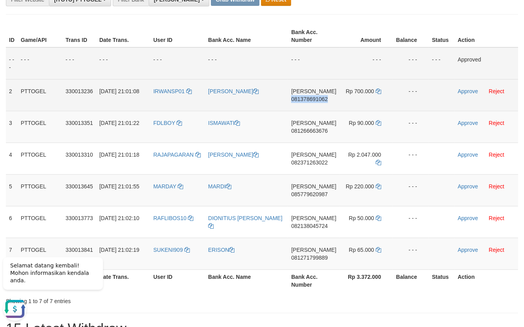
click at [316, 99] on span "081378691062" at bounding box center [309, 99] width 36 height 6
drag, startPoint x: 316, startPoint y: 99, endPoint x: 20, endPoint y: 140, distance: 299.4
click at [313, 101] on span "081378691062" at bounding box center [309, 99] width 36 height 6
click at [317, 100] on span "081378691062" at bounding box center [309, 99] width 36 height 6
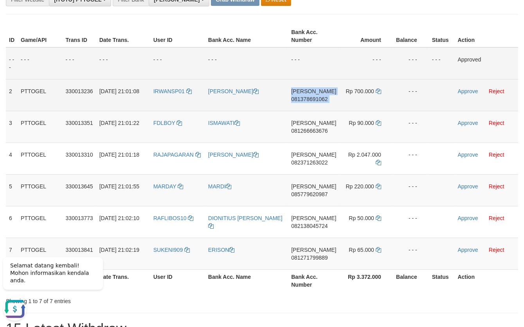
click at [317, 100] on span "081378691062" at bounding box center [309, 99] width 36 height 6
click at [315, 97] on span "081378691062" at bounding box center [309, 99] width 36 height 6
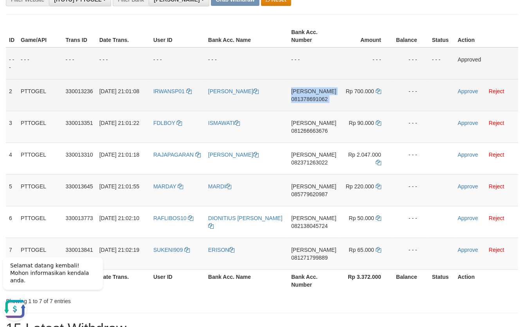
click at [315, 97] on span "081378691062" at bounding box center [309, 99] width 36 height 6
click at [309, 101] on span "081378691062" at bounding box center [309, 99] width 36 height 6
click at [312, 99] on span "081378691062" at bounding box center [309, 99] width 36 height 6
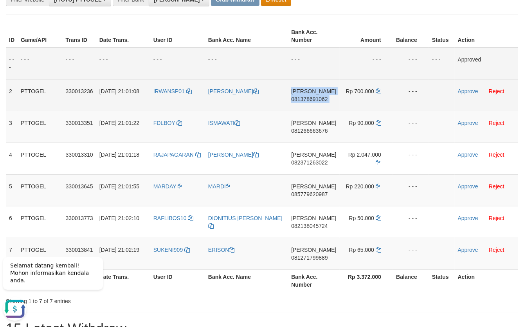
click at [312, 99] on span "081378691062" at bounding box center [309, 99] width 36 height 6
click at [377, 92] on icon at bounding box center [378, 90] width 5 height 5
click at [380, 90] on td "Rp 700.000" at bounding box center [366, 95] width 53 height 32
click at [377, 91] on icon at bounding box center [378, 90] width 5 height 5
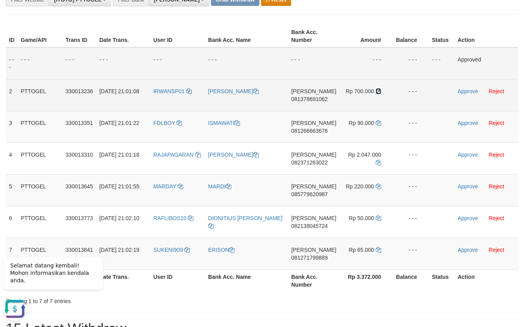
click at [377, 92] on icon at bounding box center [378, 90] width 5 height 5
click at [377, 93] on icon at bounding box center [378, 90] width 5 height 5
click at [378, 93] on icon at bounding box center [378, 90] width 5 height 5
click at [465, 93] on link "Approve" at bounding box center [468, 91] width 20 height 6
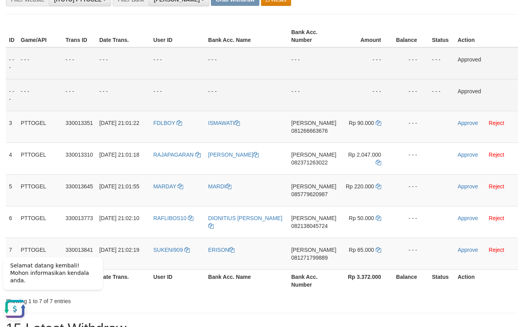
scroll to position [121, 0]
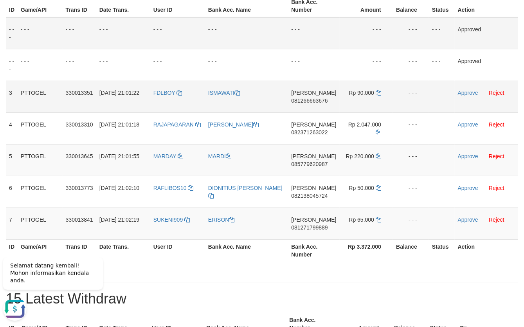
click at [322, 104] on td "DANA 081266663676" at bounding box center [313, 97] width 51 height 32
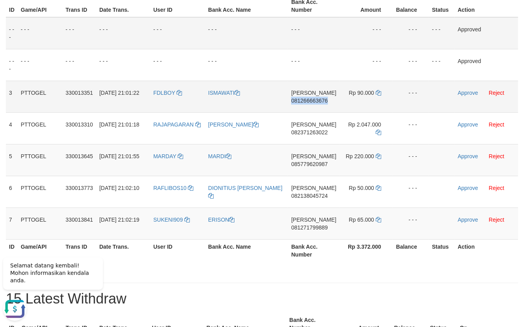
click at [322, 103] on span "081266663676" at bounding box center [309, 100] width 36 height 6
click at [322, 102] on span "081266663676" at bounding box center [309, 100] width 36 height 6
click at [317, 102] on span "081266663676" at bounding box center [309, 100] width 36 height 6
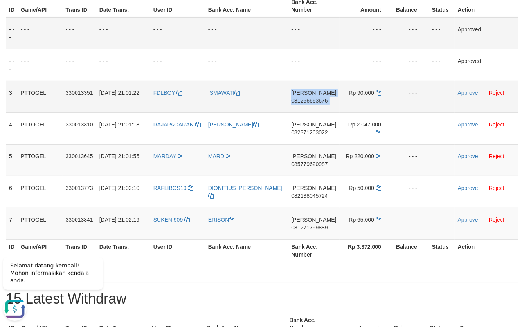
click at [317, 102] on span "081266663676" at bounding box center [309, 100] width 36 height 6
click at [313, 101] on span "081266663676" at bounding box center [309, 100] width 36 height 6
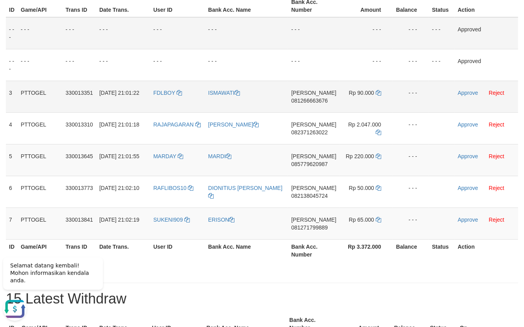
click at [317, 99] on span "081266663676" at bounding box center [309, 100] width 36 height 6
click at [378, 91] on icon at bounding box center [378, 92] width 5 height 5
click at [378, 92] on icon at bounding box center [378, 92] width 5 height 5
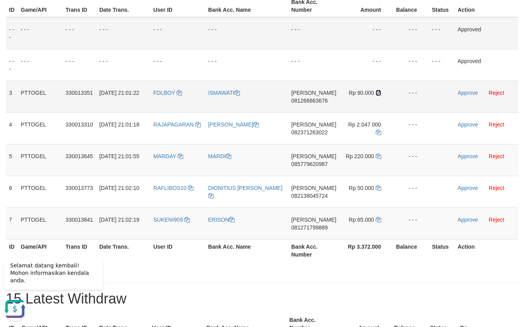
click at [378, 92] on icon at bounding box center [378, 92] width 5 height 5
click at [463, 93] on link "Approve" at bounding box center [468, 93] width 20 height 6
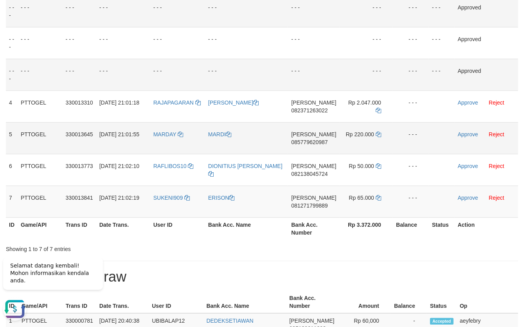
scroll to position [151, 0]
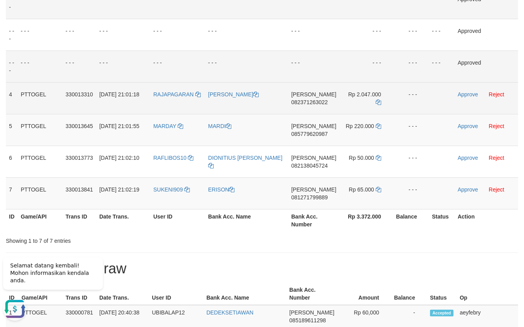
click at [321, 101] on span "082371263022" at bounding box center [309, 102] width 36 height 6
click at [321, 102] on span "082371263022" at bounding box center [309, 102] width 36 height 6
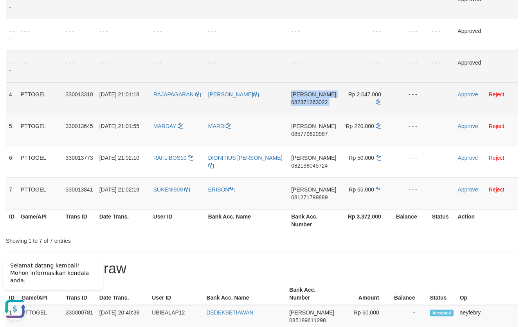
click at [321, 102] on span "082371263022" at bounding box center [309, 102] width 36 height 6
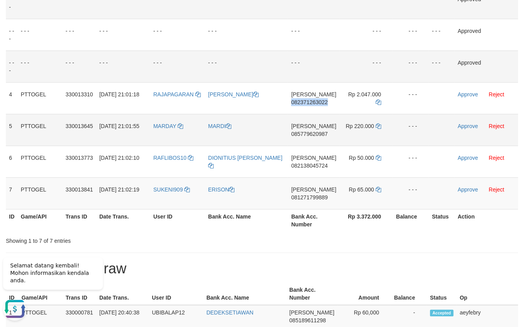
drag, startPoint x: 321, startPoint y: 102, endPoint x: 283, endPoint y: 134, distance: 49.2
click at [324, 102] on span "082371263022" at bounding box center [309, 102] width 36 height 6
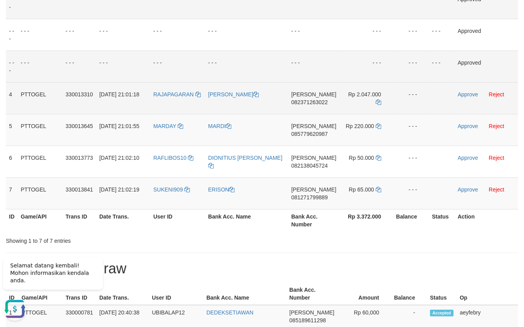
click at [321, 104] on span "082371263022" at bounding box center [309, 102] width 36 height 6
click at [315, 104] on span "082371263022" at bounding box center [309, 102] width 36 height 6
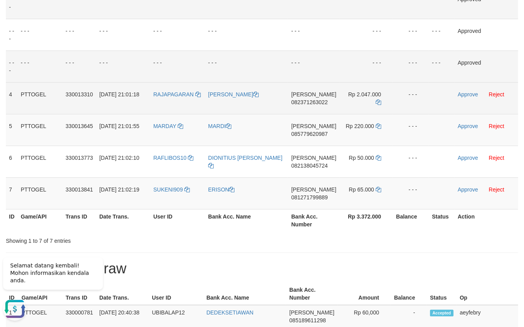
click at [324, 100] on span "082371263022" at bounding box center [309, 102] width 36 height 6
click at [324, 101] on span "082371263022" at bounding box center [309, 102] width 36 height 6
click at [322, 101] on span "082371263022" at bounding box center [309, 102] width 36 height 6
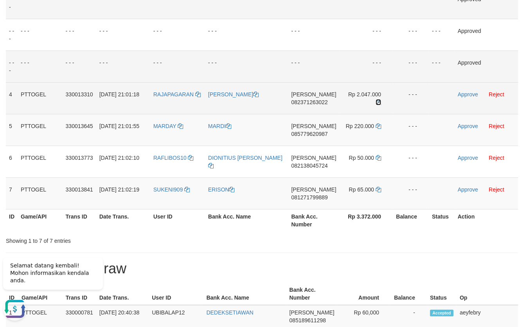
click at [377, 104] on icon at bounding box center [378, 101] width 5 height 5
click at [378, 104] on icon at bounding box center [378, 101] width 5 height 5
click at [378, 103] on icon at bounding box center [378, 101] width 5 height 5
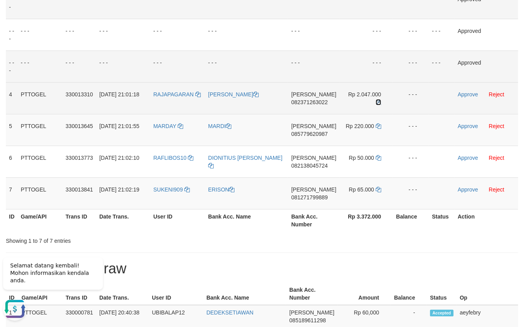
click at [378, 103] on icon at bounding box center [378, 101] width 5 height 5
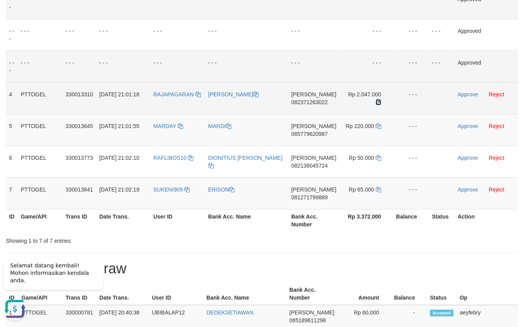
click at [378, 103] on icon at bounding box center [378, 101] width 5 height 5
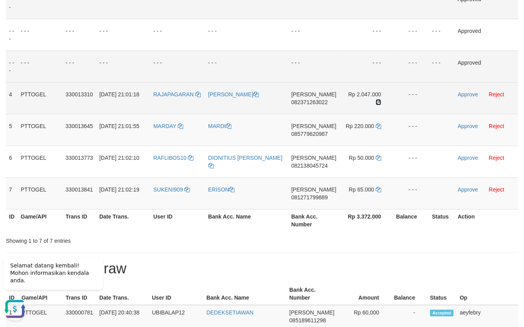
click at [376, 103] on icon at bounding box center [378, 101] width 5 height 5
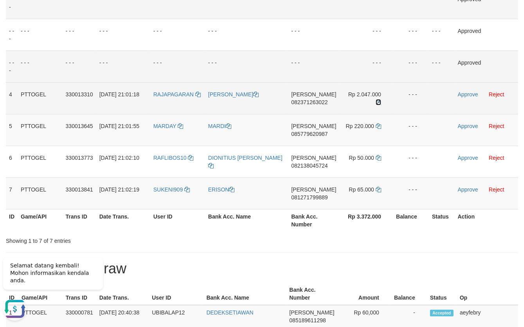
click at [376, 103] on icon at bounding box center [378, 101] width 5 height 5
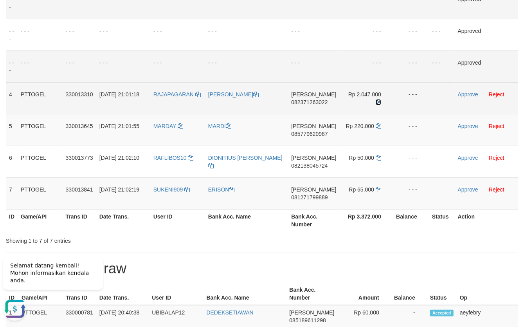
click at [376, 103] on icon at bounding box center [378, 101] width 5 height 5
click at [464, 92] on link "Approve" at bounding box center [468, 94] width 20 height 6
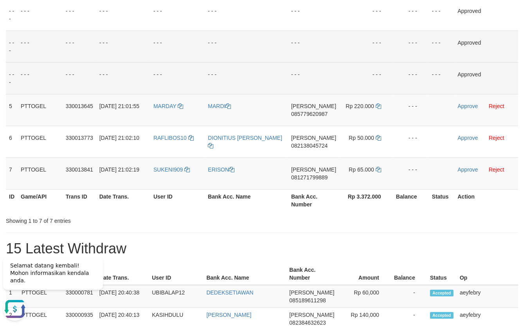
scroll to position [181, 0]
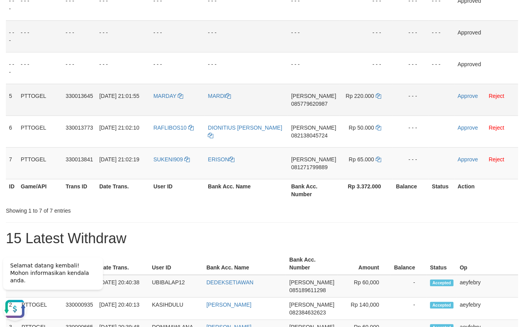
click at [313, 105] on span "085779620987" at bounding box center [309, 104] width 36 height 6
click at [314, 105] on span "085779620987" at bounding box center [309, 104] width 36 height 6
click at [315, 104] on span "085779620987" at bounding box center [309, 104] width 36 height 6
click at [317, 103] on span "085779620987" at bounding box center [309, 104] width 36 height 6
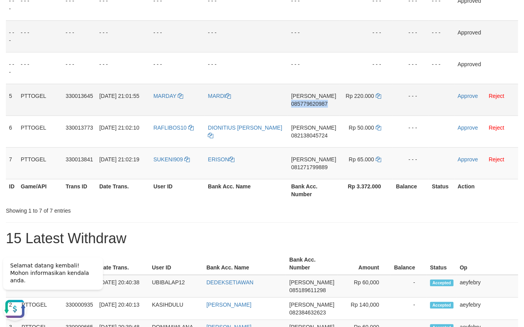
click at [317, 103] on span "085779620987" at bounding box center [309, 104] width 36 height 6
click at [316, 105] on span "085779620987" at bounding box center [309, 104] width 36 height 6
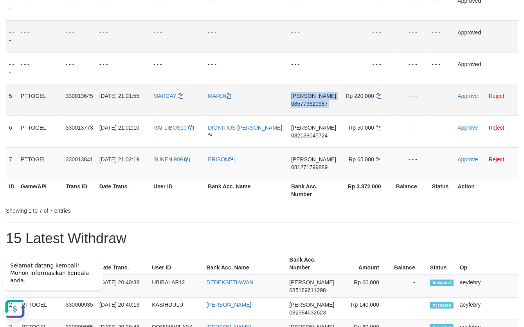
click at [316, 105] on span "085779620987" at bounding box center [309, 104] width 36 height 6
click at [318, 103] on span "085779620987" at bounding box center [309, 104] width 36 height 6
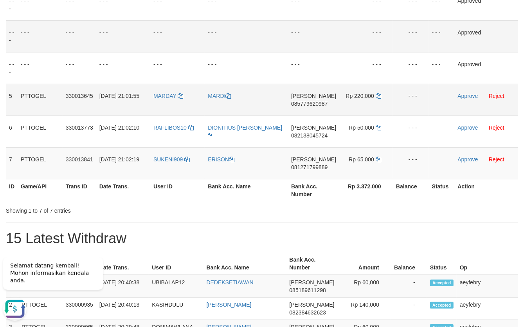
click at [374, 96] on td "Rp 220.000" at bounding box center [366, 100] width 54 height 32
click at [375, 99] on td "Rp 220.000" at bounding box center [366, 100] width 54 height 32
click at [381, 99] on td "Rp 220.000" at bounding box center [366, 100] width 54 height 32
click at [378, 98] on link at bounding box center [378, 96] width 5 height 6
click at [378, 97] on icon at bounding box center [378, 95] width 5 height 5
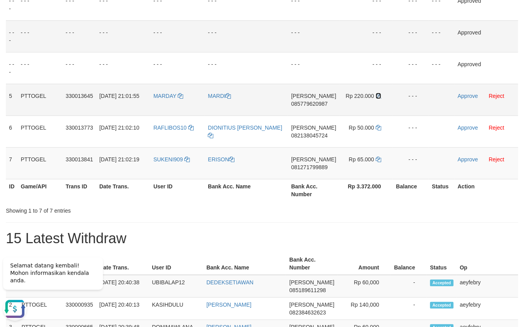
click at [378, 97] on icon at bounding box center [378, 95] width 5 height 5
click at [464, 95] on link "Approve" at bounding box center [468, 96] width 20 height 6
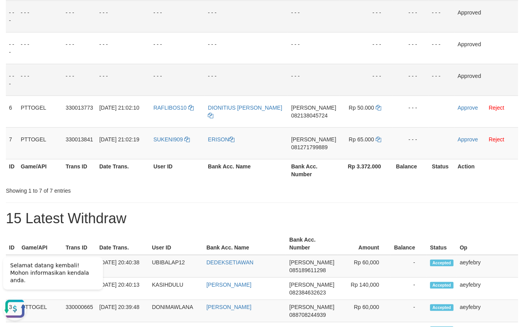
scroll to position [211, 0]
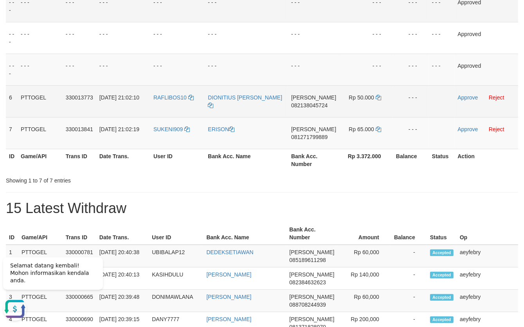
click at [312, 107] on span "082138045724" at bounding box center [309, 105] width 36 height 6
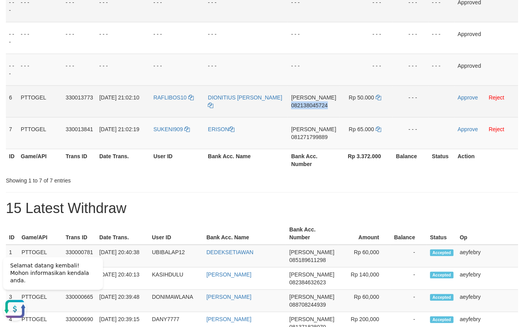
click at [312, 107] on span "082138045724" at bounding box center [309, 105] width 36 height 6
click at [313, 106] on span "082138045724" at bounding box center [309, 105] width 36 height 6
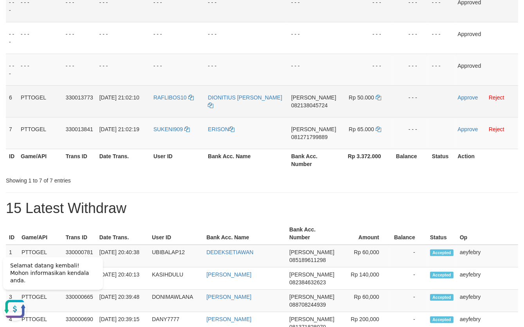
click at [317, 106] on span "082138045724" at bounding box center [309, 105] width 36 height 6
click at [317, 105] on span "082138045724" at bounding box center [309, 105] width 36 height 6
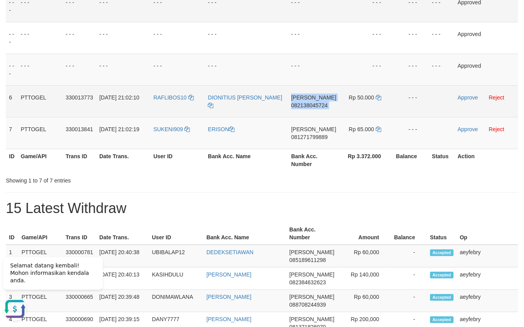
click at [317, 105] on span "082138045724" at bounding box center [309, 105] width 36 height 6
click at [376, 99] on icon at bounding box center [378, 97] width 5 height 5
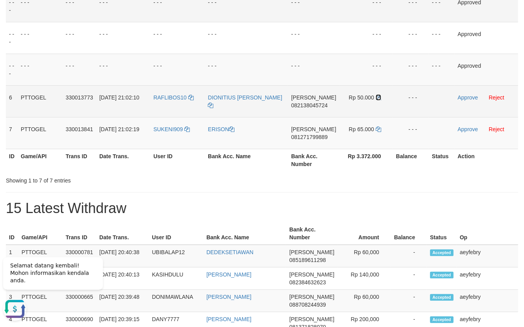
click at [376, 99] on icon at bounding box center [378, 97] width 5 height 5
click at [379, 97] on icon at bounding box center [378, 97] width 5 height 5
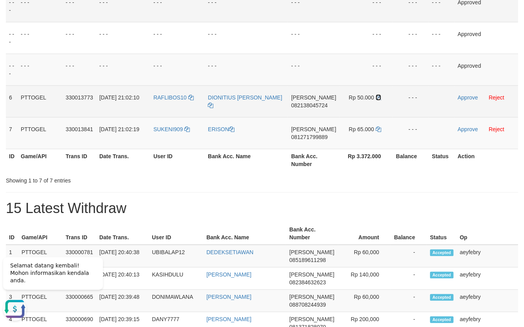
click at [379, 97] on icon at bounding box center [378, 97] width 5 height 5
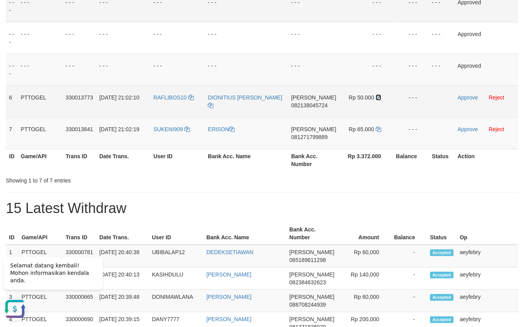
click at [379, 97] on icon at bounding box center [378, 97] width 5 height 5
click at [463, 100] on td "Approve Reject" at bounding box center [486, 101] width 64 height 32
click at [463, 97] on link "Approve" at bounding box center [468, 97] width 20 height 6
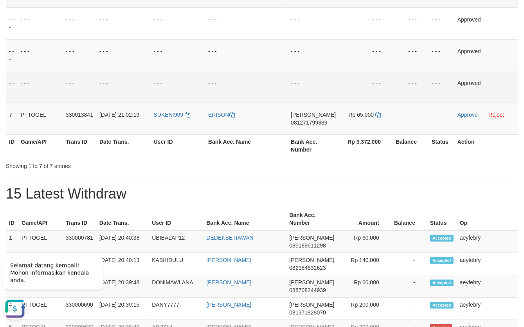
scroll to position [241, 0]
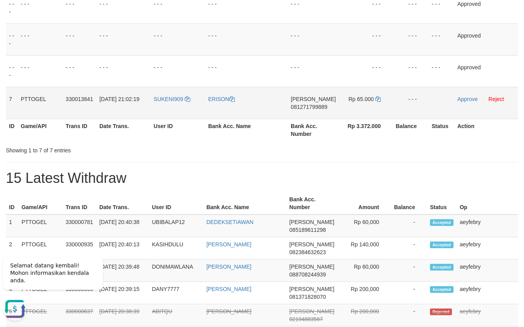
click at [319, 107] on span "081271799889" at bounding box center [309, 107] width 36 height 6
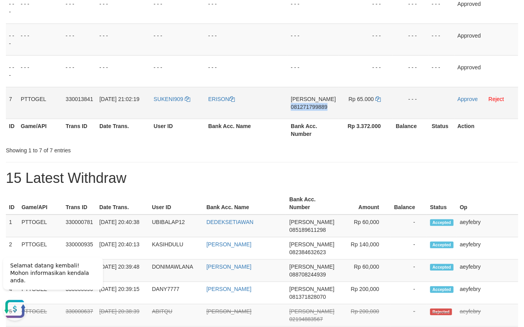
click at [319, 107] on span "081271799889" at bounding box center [309, 107] width 36 height 6
click at [313, 109] on span "081271799889" at bounding box center [309, 107] width 36 height 6
click at [314, 107] on span "081271799889" at bounding box center [309, 107] width 36 height 6
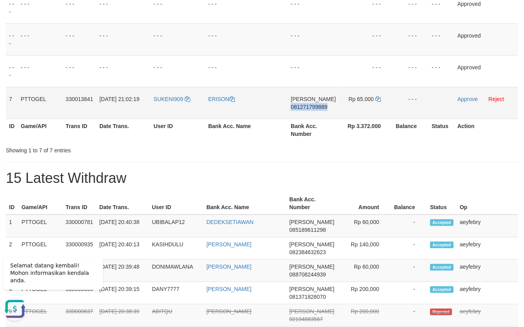
click at [314, 106] on span "081271799889" at bounding box center [309, 107] width 36 height 6
click at [317, 108] on span "081271799889" at bounding box center [309, 107] width 36 height 6
click at [318, 107] on span "081271799889" at bounding box center [309, 107] width 36 height 6
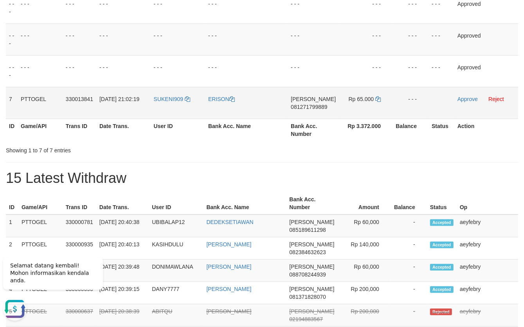
click at [307, 107] on span "081271799889" at bounding box center [309, 107] width 36 height 6
click at [308, 107] on span "081271799889" at bounding box center [309, 107] width 36 height 6
click at [377, 97] on icon at bounding box center [377, 98] width 5 height 5
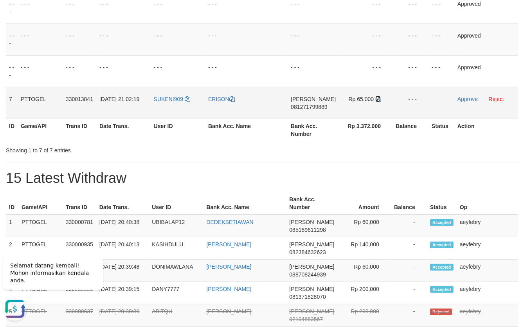
click at [377, 99] on icon at bounding box center [377, 98] width 5 height 5
click at [377, 100] on icon at bounding box center [377, 98] width 5 height 5
click at [377, 101] on icon at bounding box center [377, 98] width 5 height 5
click at [378, 100] on icon at bounding box center [377, 98] width 5 height 5
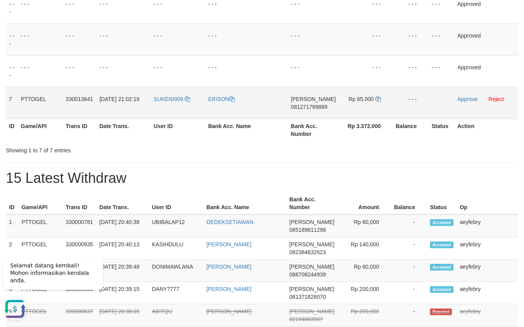
click at [460, 102] on td "Approve Reject" at bounding box center [486, 103] width 64 height 32
click at [461, 97] on link "Approve" at bounding box center [468, 99] width 20 height 6
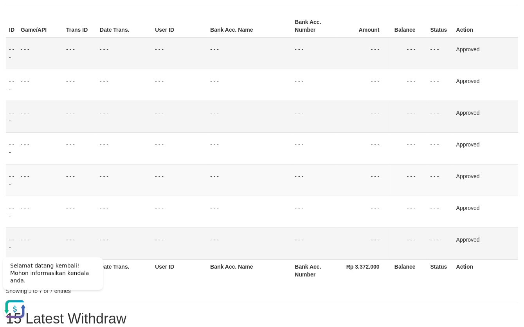
scroll to position [90, 0]
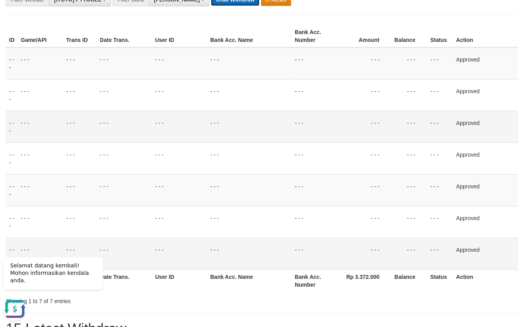
click at [211, 2] on button "Grab Withdraw" at bounding box center [235, -1] width 48 height 13
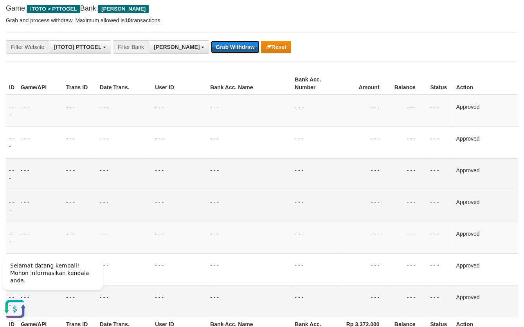
scroll to position [30, 0]
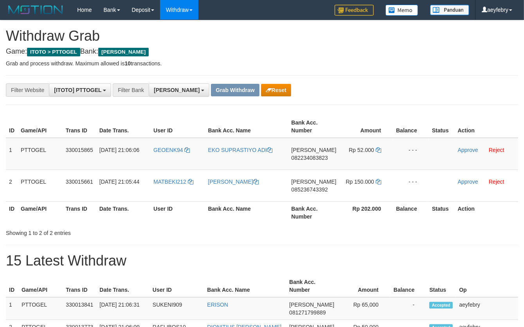
scroll to position [135, 0]
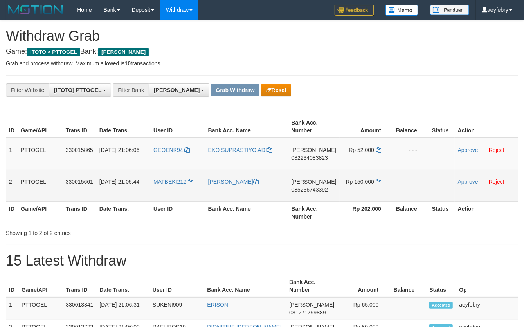
drag, startPoint x: 169, startPoint y: 144, endPoint x: 348, endPoint y: 183, distance: 183.8
click at [353, 189] on tbody "1 PTTOGEL 330015865 [DATE] 21:06:06 GEOENK94 EKO SUPRASTIYO ADI [PERSON_NAME] 0…" at bounding box center [262, 170] width 512 height 64
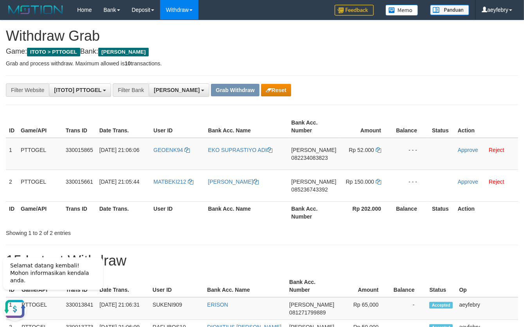
scroll to position [0, 0]
drag, startPoint x: 460, startPoint y: 209, endPoint x: 443, endPoint y: 210, distance: 16.5
click at [459, 209] on th "Action" at bounding box center [486, 212] width 63 height 22
click at [322, 156] on span "082234083823" at bounding box center [310, 158] width 36 height 6
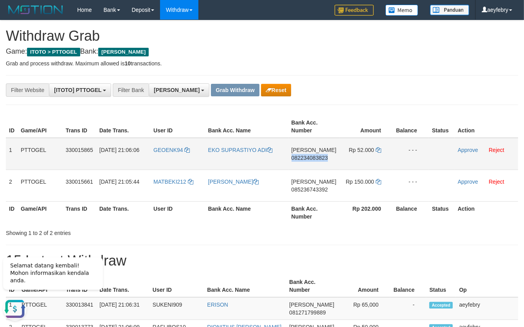
copy span "082234083823"
drag, startPoint x: 322, startPoint y: 156, endPoint x: 5, endPoint y: 165, distance: 317.1
click at [321, 156] on span "082234083823" at bounding box center [310, 158] width 36 height 6
copy td "[PERSON_NAME] 082234083823"
click at [303, 158] on span "082234083823" at bounding box center [310, 158] width 36 height 6
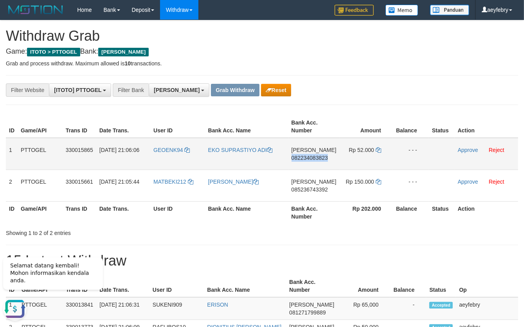
click at [303, 158] on span "082234083823" at bounding box center [310, 158] width 36 height 6
copy span "082234083823"
click at [303, 158] on span "082234083823" at bounding box center [310, 158] width 36 height 6
copy td "DANA 082234083823"
click at [303, 158] on span "082234083823" at bounding box center [310, 158] width 36 height 6
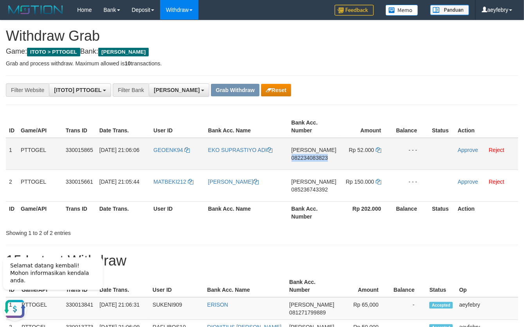
copy span "082234083823"
click at [325, 160] on span "082234083823" at bounding box center [310, 158] width 36 height 6
copy span "082234083823"
click at [322, 156] on span "082234083823" at bounding box center [310, 158] width 36 height 6
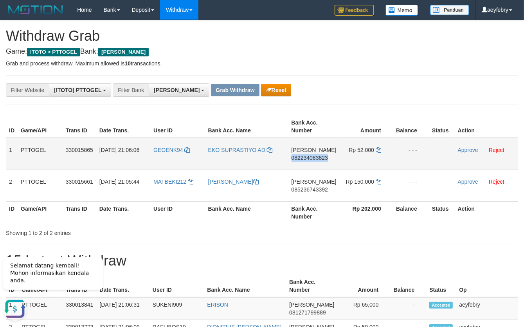
click at [322, 156] on span "082234083823" at bounding box center [310, 158] width 36 height 6
copy span "082234083823"
click at [376, 151] on icon at bounding box center [378, 149] width 5 height 5
click at [378, 151] on icon at bounding box center [378, 149] width 5 height 5
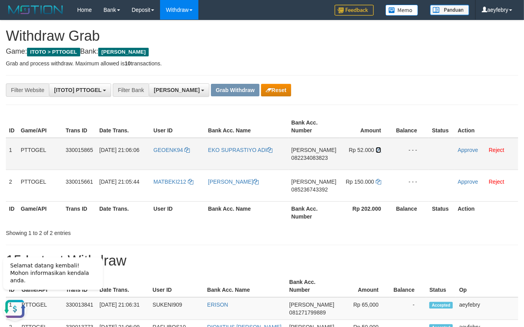
click at [378, 151] on icon at bounding box center [378, 149] width 5 height 5
click at [378, 150] on icon at bounding box center [378, 149] width 5 height 5
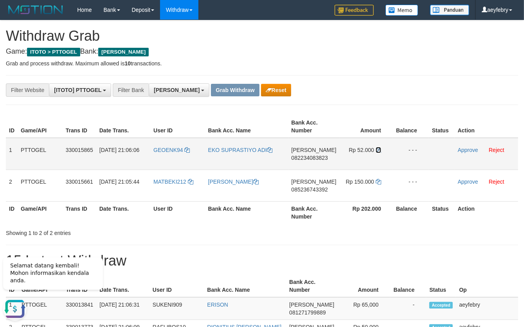
click at [378, 148] on icon at bounding box center [378, 149] width 5 height 5
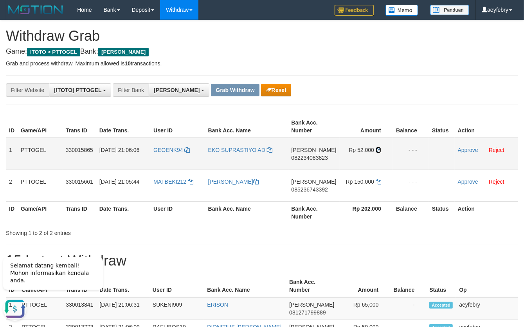
click at [378, 148] on icon at bounding box center [378, 149] width 5 height 5
click at [461, 150] on link "Approve" at bounding box center [468, 150] width 20 height 6
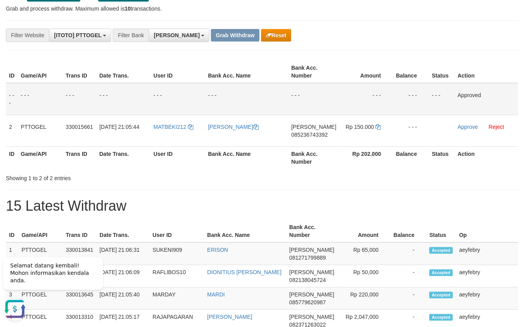
scroll to position [60, 0]
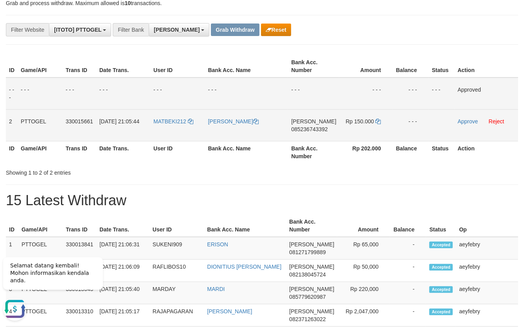
click at [324, 131] on span "085236743392" at bounding box center [309, 129] width 36 height 6
copy span "085236743392"
click at [324, 131] on span "085236743392" at bounding box center [309, 129] width 36 height 6
copy td "DANA 085236743392"
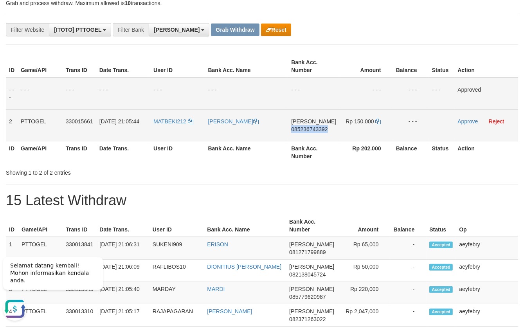
click at [324, 131] on span "085236743392" at bounding box center [309, 129] width 36 height 6
copy span "085236743392"
click at [324, 131] on span "085236743392" at bounding box center [309, 129] width 36 height 6
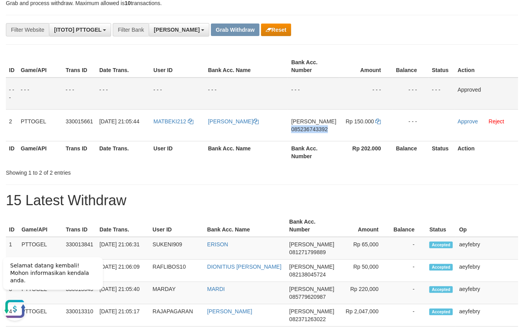
drag, startPoint x: 324, startPoint y: 131, endPoint x: 16, endPoint y: 195, distance: 314.2
click at [310, 136] on td "DANA 085236743392" at bounding box center [313, 125] width 51 height 32
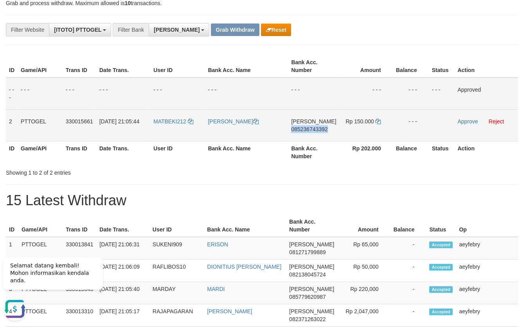
click at [315, 129] on span "085236743392" at bounding box center [309, 129] width 36 height 6
click at [321, 131] on span "085236743392" at bounding box center [309, 129] width 36 height 6
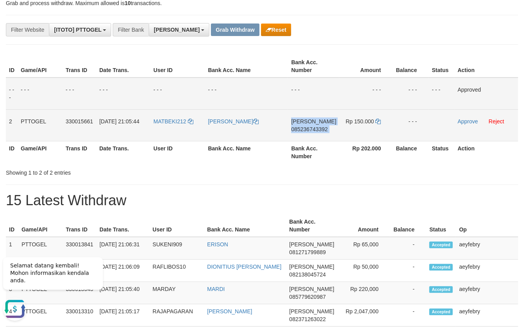
click at [322, 131] on span "085236743392" at bounding box center [309, 129] width 36 height 6
click at [377, 121] on icon at bounding box center [378, 121] width 5 height 5
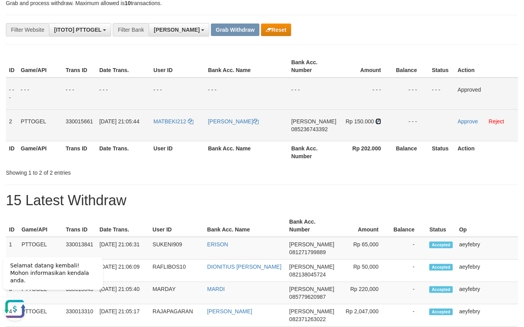
click at [377, 121] on icon at bounding box center [378, 121] width 5 height 5
click at [464, 122] on link "Approve" at bounding box center [468, 121] width 20 height 6
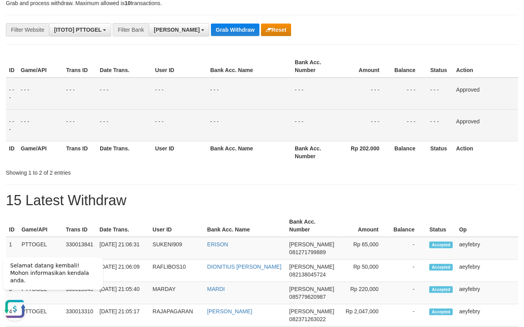
scroll to position [0, 0]
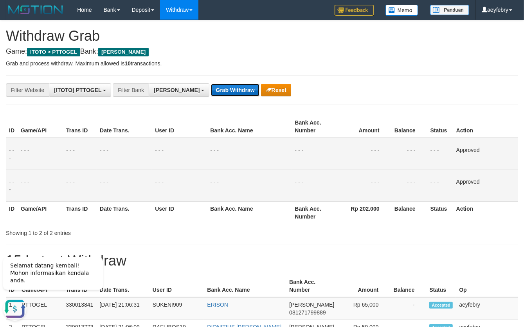
click at [211, 88] on button "Grab Withdraw" at bounding box center [235, 90] width 48 height 13
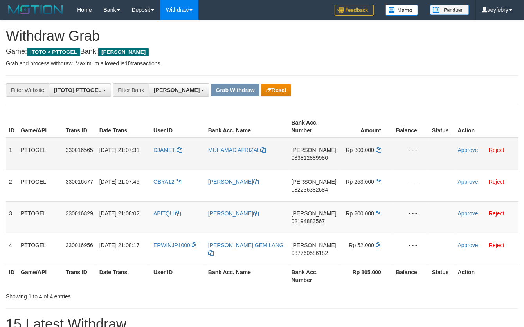
scroll to position [135, 0]
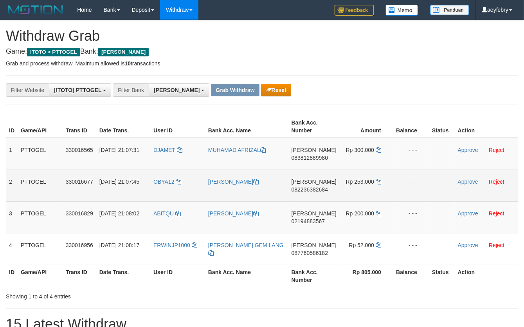
copy tr
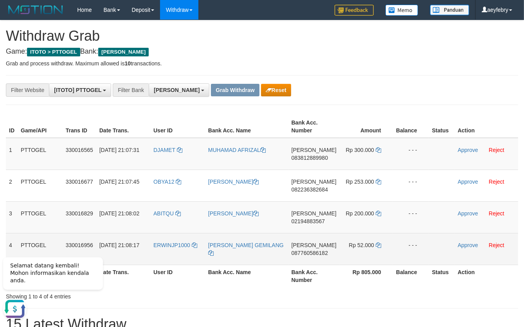
scroll to position [0, 0]
copy tr
drag, startPoint x: 166, startPoint y: 142, endPoint x: 360, endPoint y: 240, distance: 217.7
click at [360, 240] on tbody "1 PTTOGEL 330016565 [DATE] 21:07:31 DJAMET MUHAMAD AFRIZAL [PERSON_NAME] 083812…" at bounding box center [262, 201] width 512 height 127
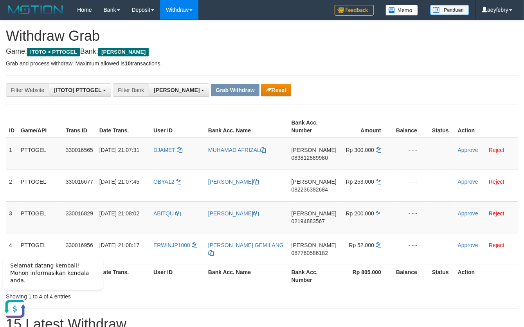
click at [326, 157] on span "083812889980" at bounding box center [310, 158] width 36 height 6
copy span "083812889980"
click at [326, 157] on span "083812889980" at bounding box center [310, 158] width 36 height 6
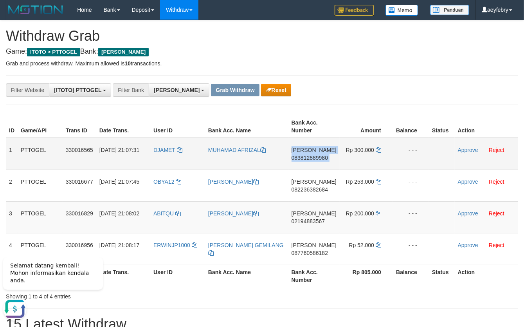
copy td "[PERSON_NAME] 083812889980"
click at [326, 157] on span "083812889980" at bounding box center [310, 158] width 36 height 6
copy span "083812889980"
click at [326, 157] on span "083812889980" at bounding box center [310, 158] width 36 height 6
copy td "[PERSON_NAME] 083812889980"
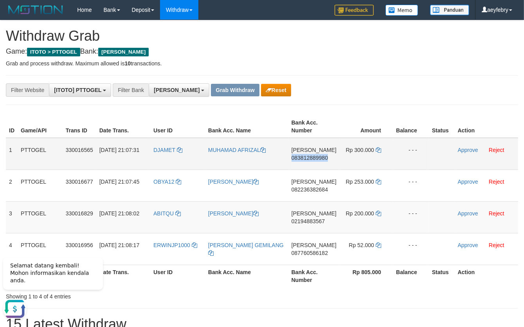
click at [326, 157] on span "083812889980" at bounding box center [310, 158] width 36 height 6
copy span "083812889980"
click at [317, 157] on span "083812889980" at bounding box center [310, 158] width 36 height 6
copy span "083812889980"
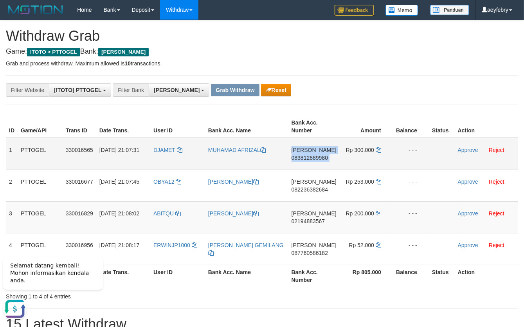
click at [317, 157] on span "083812889980" at bounding box center [310, 158] width 36 height 6
copy td "[PERSON_NAME] 083812889980"
click at [317, 157] on span "083812889980" at bounding box center [310, 158] width 36 height 6
click at [377, 149] on icon at bounding box center [378, 149] width 5 height 5
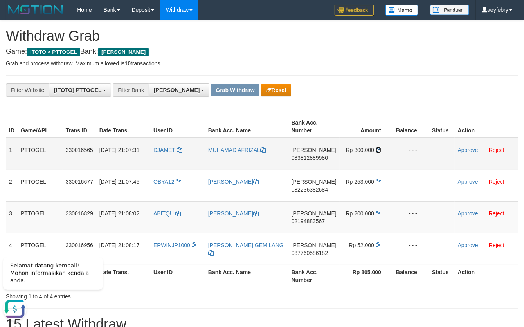
click at [377, 149] on icon at bounding box center [378, 149] width 5 height 5
click at [377, 150] on icon at bounding box center [378, 149] width 5 height 5
click at [377, 151] on icon at bounding box center [378, 149] width 5 height 5
click at [378, 151] on icon at bounding box center [378, 149] width 5 height 5
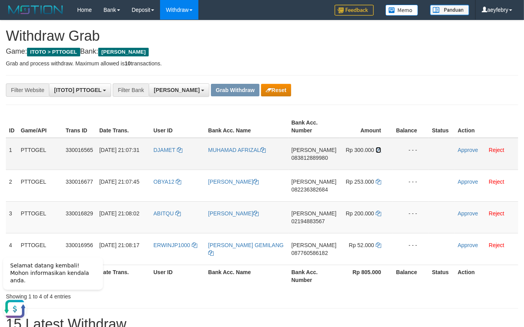
click at [378, 151] on icon at bounding box center [378, 149] width 5 height 5
click at [378, 148] on icon at bounding box center [378, 149] width 5 height 5
click at [378, 149] on icon at bounding box center [378, 149] width 5 height 5
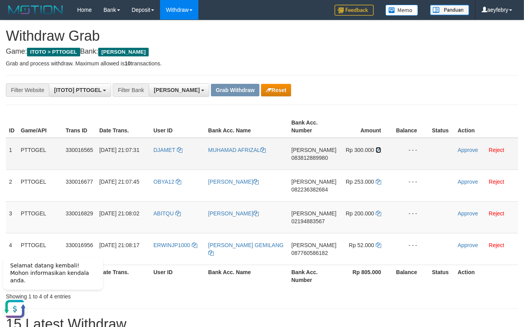
click at [378, 149] on icon at bounding box center [378, 149] width 5 height 5
click at [463, 149] on link "Approve" at bounding box center [468, 150] width 20 height 6
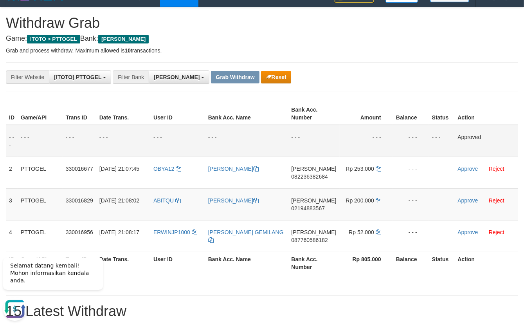
scroll to position [30, 0]
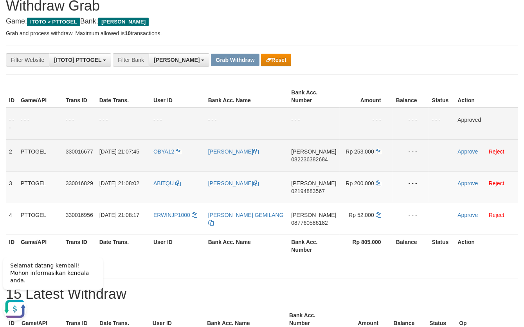
click at [324, 160] on span "082236382684" at bounding box center [309, 159] width 36 height 6
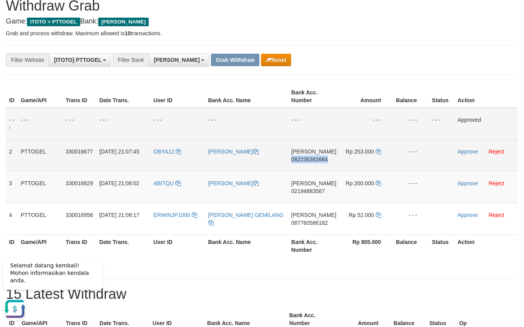
click at [324, 160] on span "082236382684" at bounding box center [309, 159] width 36 height 6
click at [303, 160] on span "082236382684" at bounding box center [309, 159] width 36 height 6
click at [326, 160] on span "082236382684" at bounding box center [309, 159] width 36 height 6
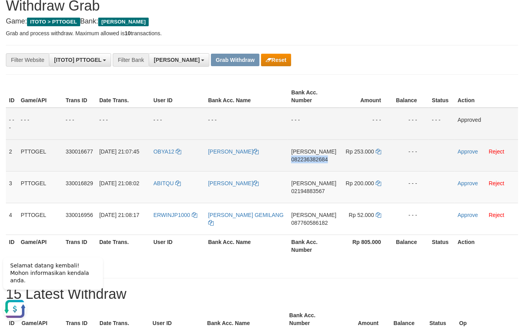
click at [326, 160] on span "082236382684" at bounding box center [309, 159] width 36 height 6
click at [325, 162] on span "082236382684" at bounding box center [309, 159] width 36 height 6
click at [317, 158] on span "082236382684" at bounding box center [309, 159] width 36 height 6
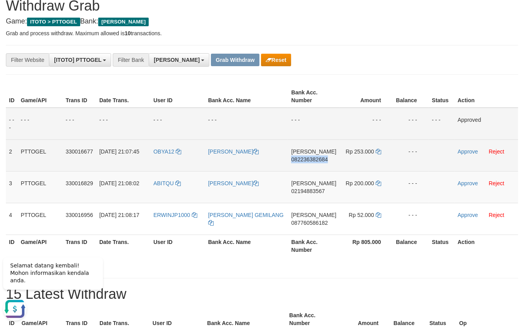
click at [317, 158] on span "082236382684" at bounding box center [309, 159] width 36 height 6
click at [382, 152] on td "Rp 253.000" at bounding box center [366, 155] width 53 height 32
click at [379, 151] on icon at bounding box center [378, 151] width 5 height 5
click at [377, 151] on icon at bounding box center [378, 151] width 5 height 5
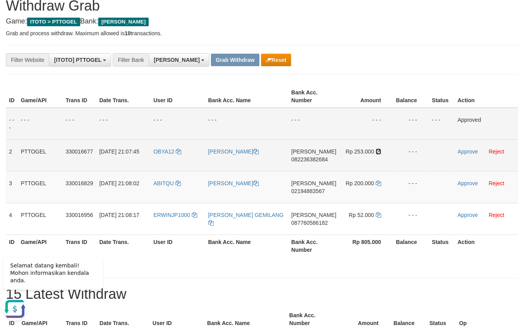
click at [377, 151] on icon at bounding box center [378, 151] width 5 height 5
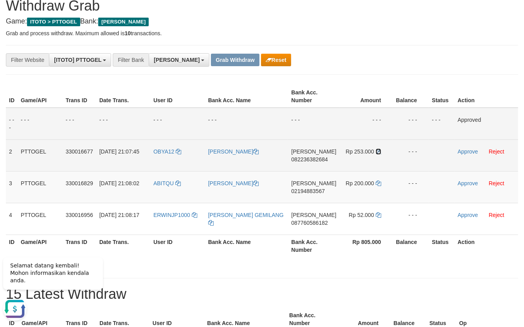
click at [377, 151] on icon at bounding box center [378, 151] width 5 height 5
click at [463, 151] on link "Approve" at bounding box center [468, 151] width 20 height 6
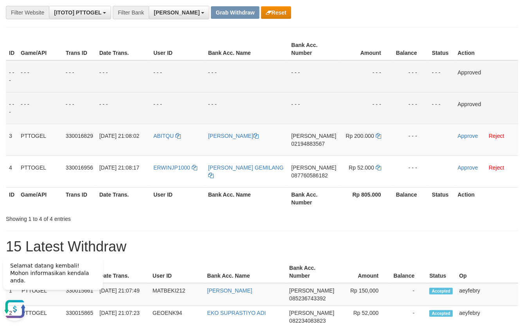
scroll to position [90, 0]
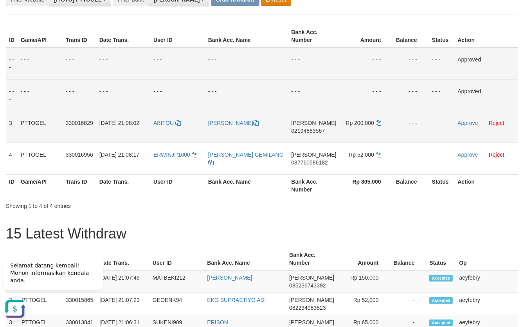
click at [316, 130] on span "02194883567" at bounding box center [308, 131] width 34 height 6
click at [309, 130] on span "02194883567" at bounding box center [308, 131] width 34 height 6
drag, startPoint x: 309, startPoint y: 130, endPoint x: 298, endPoint y: 132, distance: 11.6
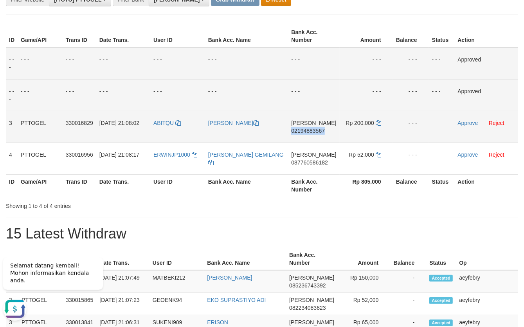
click at [309, 130] on span "02194883567" at bounding box center [308, 131] width 34 height 6
click at [313, 130] on span "02194883567" at bounding box center [308, 131] width 34 height 6
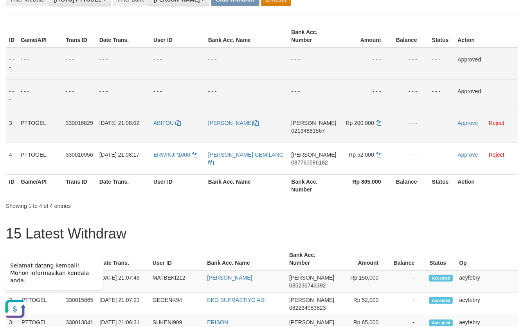
click at [319, 131] on span "02194883567" at bounding box center [308, 131] width 34 height 6
click at [379, 123] on icon at bounding box center [378, 122] width 5 height 5
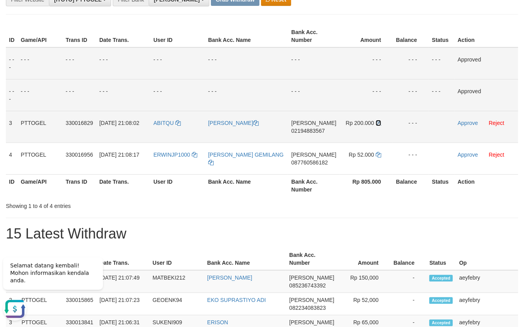
click at [379, 123] on icon at bounding box center [378, 122] width 5 height 5
click at [378, 122] on icon at bounding box center [378, 122] width 5 height 5
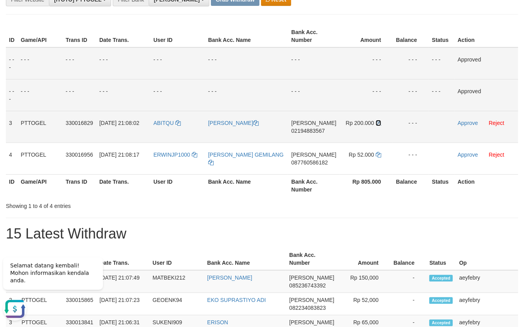
click at [378, 122] on icon at bounding box center [378, 122] width 5 height 5
click at [378, 126] on td "Rp 200.000" at bounding box center [366, 127] width 53 height 32
click at [376, 124] on icon at bounding box center [378, 122] width 5 height 5
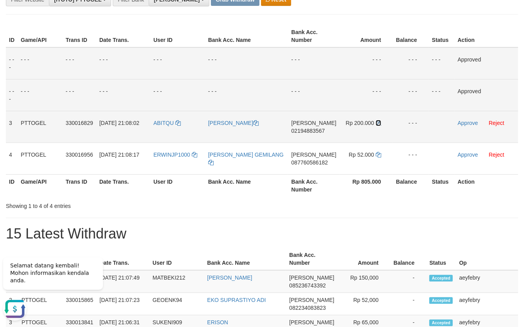
click at [376, 124] on icon at bounding box center [378, 122] width 5 height 5
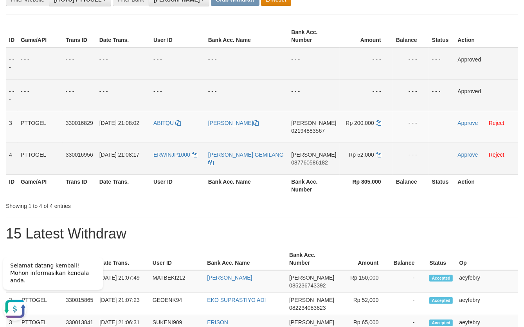
click at [316, 162] on span "087760586182" at bounding box center [309, 162] width 36 height 6
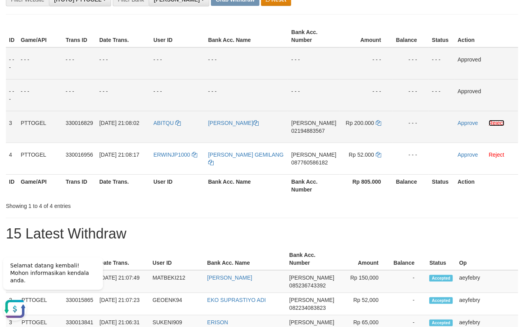
click at [497, 121] on link "Reject" at bounding box center [497, 123] width 16 height 6
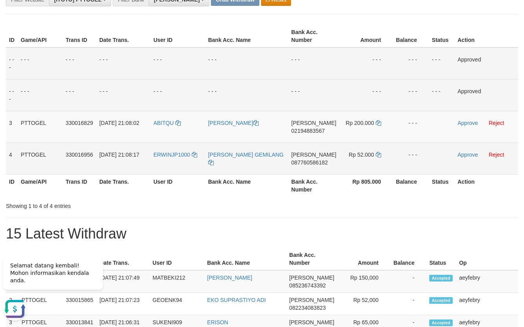
click at [307, 164] on span "087760586182" at bounding box center [309, 162] width 36 height 6
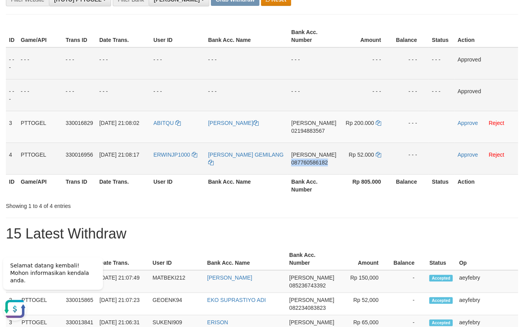
click at [307, 164] on span "087760586182" at bounding box center [309, 162] width 36 height 6
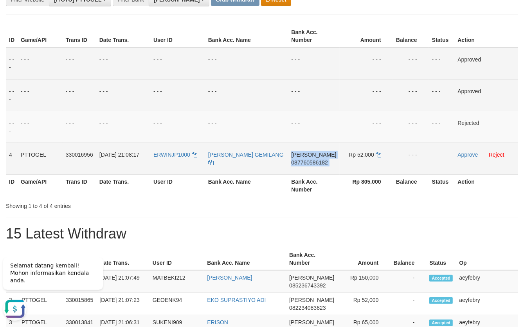
click at [307, 164] on span "087760586182" at bounding box center [309, 162] width 36 height 6
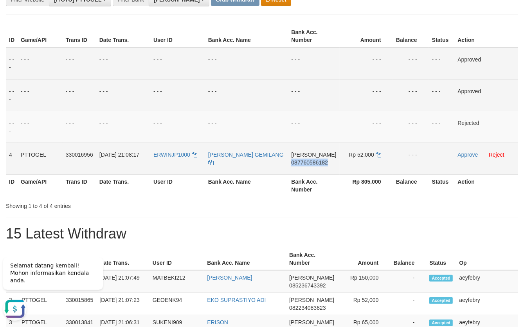
click at [307, 164] on span "087760586182" at bounding box center [309, 162] width 36 height 6
click at [377, 153] on icon at bounding box center [378, 154] width 5 height 5
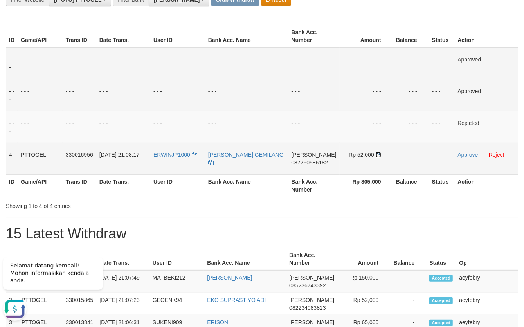
click at [377, 154] on icon at bounding box center [378, 154] width 5 height 5
click at [467, 158] on td "Approve Reject" at bounding box center [486, 158] width 64 height 32
click at [467, 156] on link "Approve" at bounding box center [468, 154] width 20 height 6
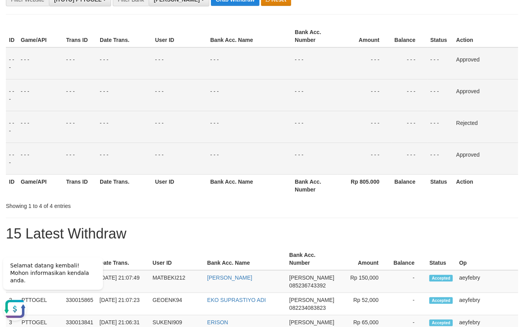
scroll to position [0, 0]
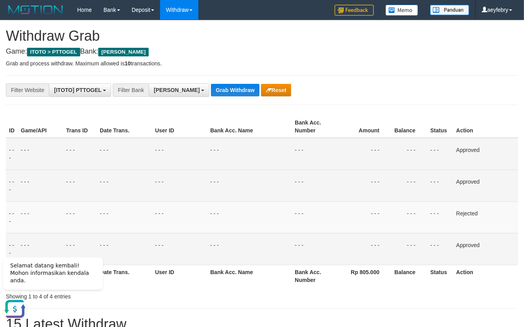
click at [211, 90] on button "Grab Withdraw" at bounding box center [235, 90] width 48 height 13
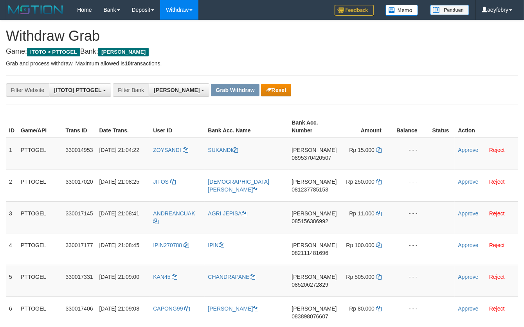
click at [261, 88] on button "Reset" at bounding box center [276, 90] width 30 height 13
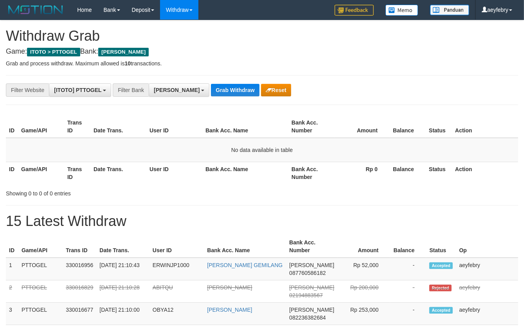
scroll to position [135, 0]
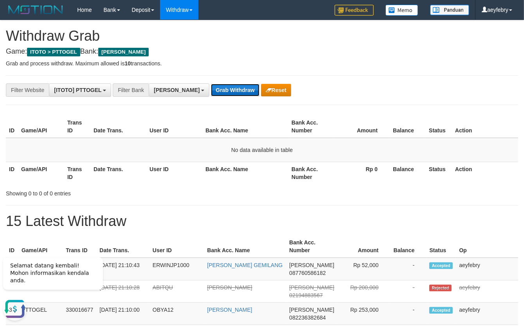
click at [211, 87] on button "Grab Withdraw" at bounding box center [235, 90] width 48 height 13
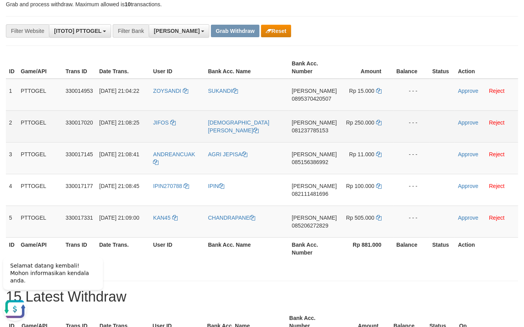
scroll to position [60, 0]
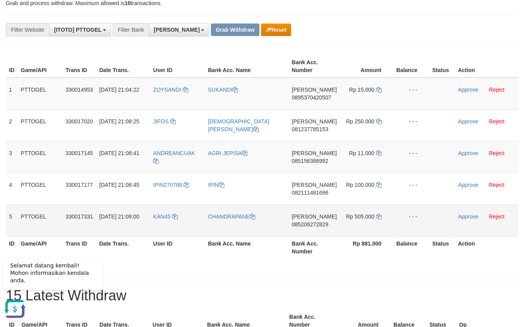
drag, startPoint x: 165, startPoint y: 81, endPoint x: 357, endPoint y: 214, distance: 233.3
click at [380, 216] on tbody "1 PTTOGEL 330014953 [DATE] 21:04:22 ZOYSANDI [PERSON_NAME] 0895370420507 Rp 15.…" at bounding box center [262, 156] width 512 height 159
click at [412, 269] on div "Showing 1 to 5 of 5 entries" at bounding box center [262, 266] width 524 height 11
click at [410, 263] on div "Showing 1 to 5 of 5 entries" at bounding box center [262, 266] width 524 height 11
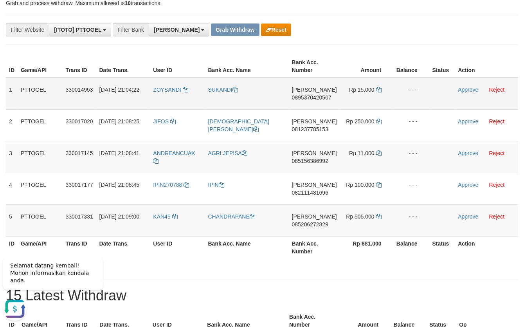
click at [314, 99] on span "0895370420507" at bounding box center [312, 97] width 40 height 6
copy span "0895370420507"
drag, startPoint x: 314, startPoint y: 99, endPoint x: 274, endPoint y: 108, distance: 41.4
click at [313, 99] on span "0895370420507" at bounding box center [312, 97] width 40 height 6
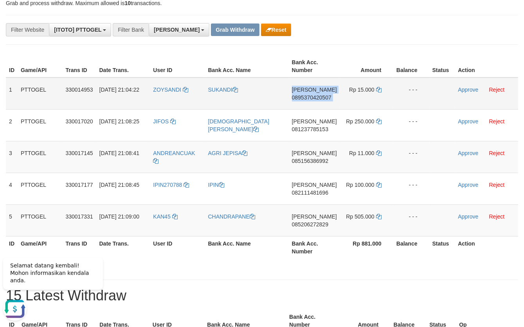
copy td "DANA 0895370420507"
click at [324, 97] on span "0895370420507" at bounding box center [312, 97] width 40 height 6
copy span "0895370420507"
click at [324, 97] on span "0895370420507" at bounding box center [312, 97] width 40 height 6
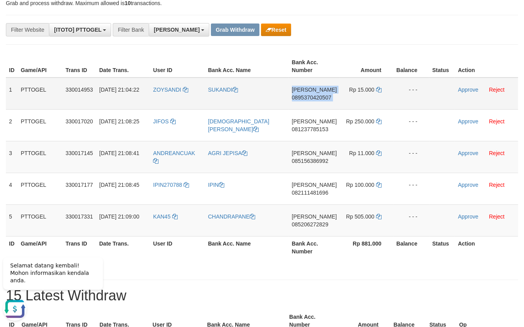
copy td "DANA 0895370420507"
click at [309, 98] on span "0895370420507" at bounding box center [312, 97] width 40 height 6
click at [310, 98] on span "0895370420507" at bounding box center [312, 97] width 40 height 6
copy span "0895370420507"
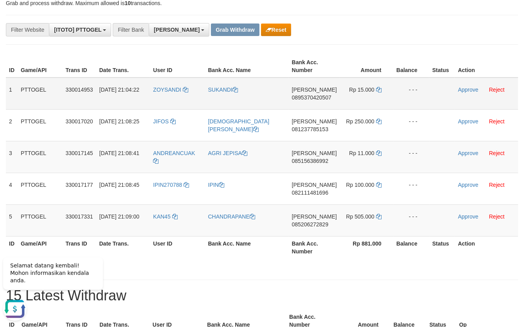
click at [313, 97] on span "0895370420507" at bounding box center [312, 97] width 40 height 6
copy span "0895370420507"
click at [313, 97] on span "0895370420507" at bounding box center [312, 97] width 40 height 6
copy td "DANA 0895370420507"
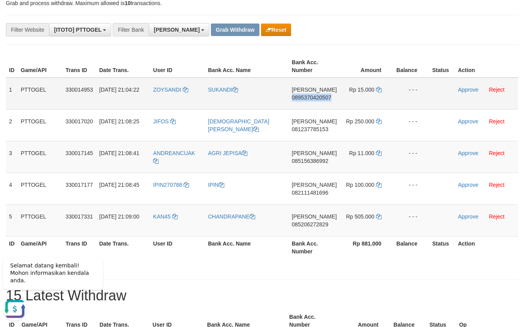
click at [313, 97] on span "0895370420507" at bounding box center [312, 97] width 40 height 6
copy span "0895370420507"
click at [313, 97] on span "0895370420507" at bounding box center [312, 97] width 40 height 6
copy td "DANA 0895370420507"
click at [374, 90] on td "Rp 15.000" at bounding box center [366, 93] width 53 height 32
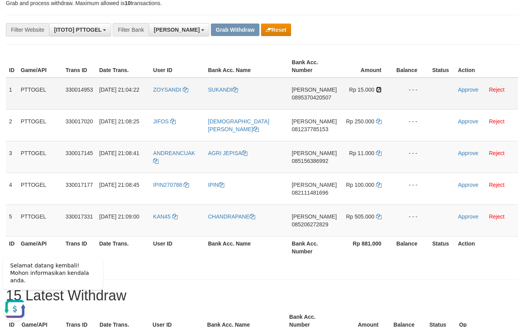
click at [377, 90] on icon at bounding box center [378, 89] width 5 height 5
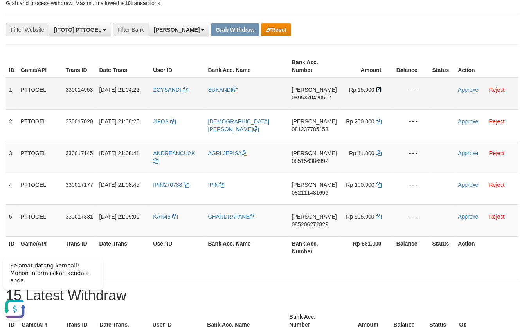
click at [377, 90] on icon at bounding box center [378, 89] width 5 height 5
click at [471, 89] on link "Approve" at bounding box center [468, 89] width 20 height 6
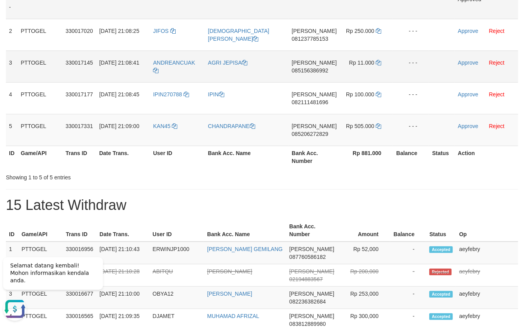
scroll to position [121, 0]
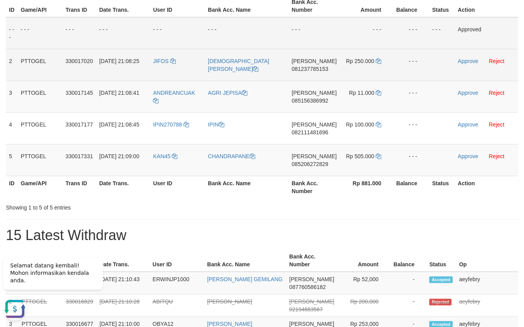
click at [321, 68] on span "081237785153" at bounding box center [310, 69] width 36 height 6
copy span "081237785153"
click at [319, 67] on span "081237785153" at bounding box center [310, 69] width 36 height 6
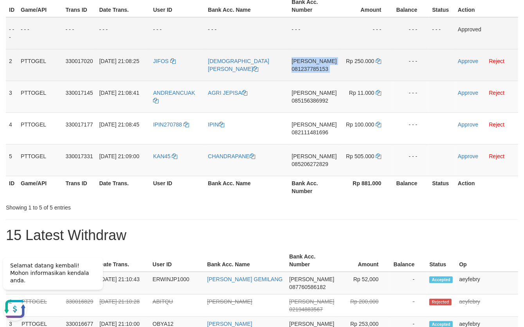
click at [319, 67] on span "081237785153" at bounding box center [310, 69] width 36 height 6
click at [318, 71] on span "081237785153" at bounding box center [310, 69] width 36 height 6
click at [319, 70] on span "081237785153" at bounding box center [310, 69] width 36 height 6
click at [316, 70] on span "081237785153" at bounding box center [310, 69] width 36 height 6
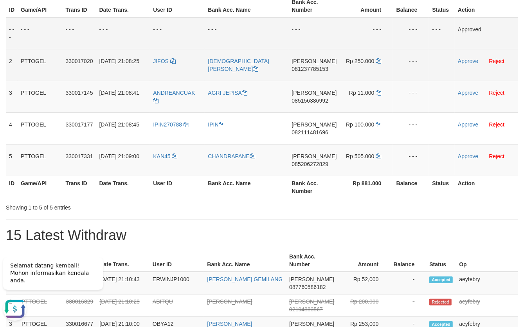
click at [317, 69] on span "081237785153" at bounding box center [310, 69] width 36 height 6
click at [318, 69] on span "081237785153" at bounding box center [310, 69] width 36 height 6
click at [319, 69] on span "081237785153" at bounding box center [310, 69] width 36 height 6
click at [377, 58] on link at bounding box center [378, 61] width 5 height 6
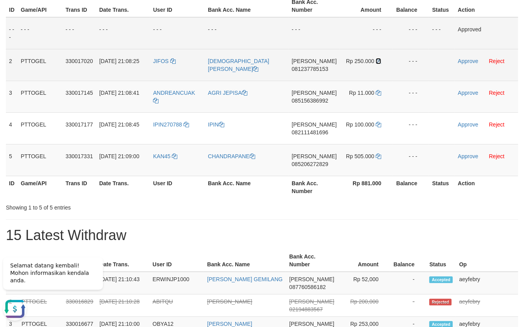
click at [377, 61] on icon at bounding box center [378, 60] width 5 height 5
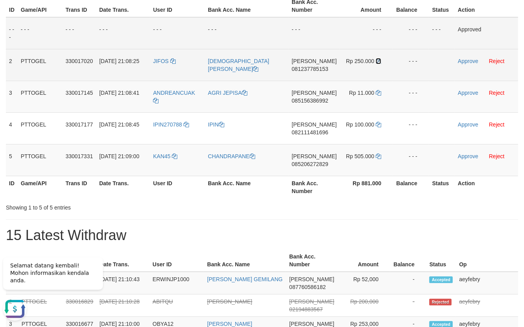
click at [377, 61] on icon at bounding box center [378, 60] width 5 height 5
click at [460, 59] on link "Approve" at bounding box center [468, 61] width 20 height 6
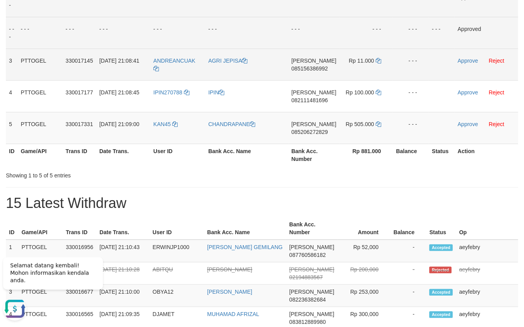
scroll to position [151, 0]
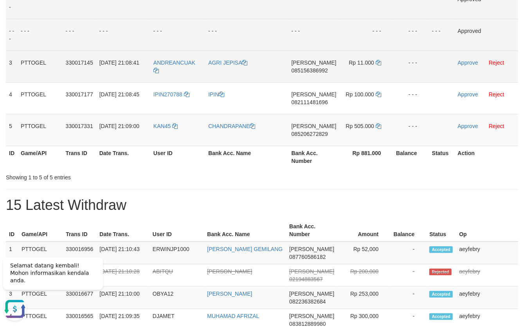
click at [317, 70] on span "085156386992" at bounding box center [310, 70] width 36 height 6
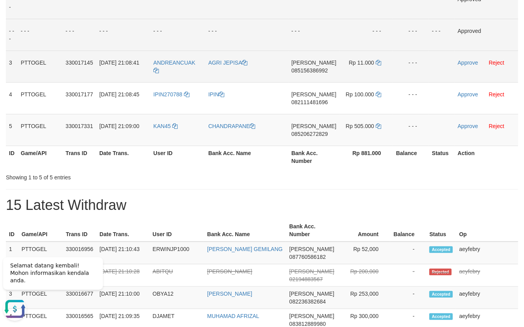
click at [313, 69] on span "085156386992" at bounding box center [310, 70] width 36 height 6
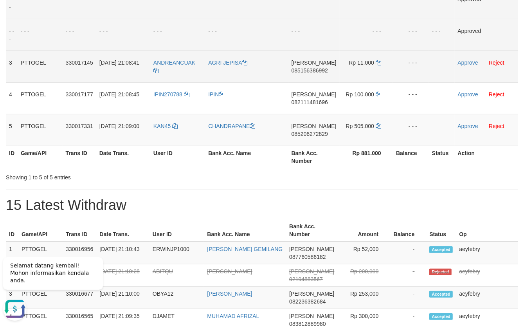
click at [327, 70] on span "085156386992" at bounding box center [310, 70] width 36 height 6
click at [317, 70] on span "085156386992" at bounding box center [310, 70] width 36 height 6
click at [318, 70] on span "085156386992" at bounding box center [310, 70] width 36 height 6
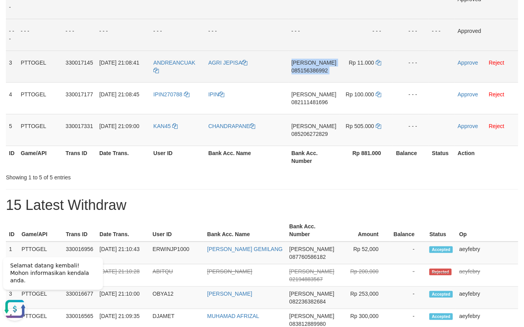
click at [319, 70] on span "085156386992" at bounding box center [310, 70] width 36 height 6
click at [373, 63] on td "Rp 11.000" at bounding box center [366, 66] width 53 height 32
click at [381, 62] on td "Rp 11.000" at bounding box center [366, 66] width 53 height 32
click at [379, 63] on td "Rp 11.000" at bounding box center [366, 66] width 53 height 32
click at [379, 63] on icon at bounding box center [378, 62] width 5 height 5
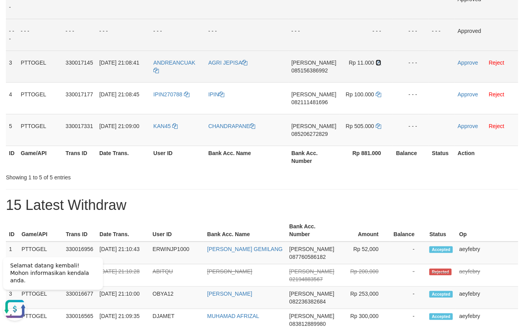
click at [379, 63] on icon at bounding box center [378, 62] width 5 height 5
click at [378, 63] on icon at bounding box center [378, 62] width 5 height 5
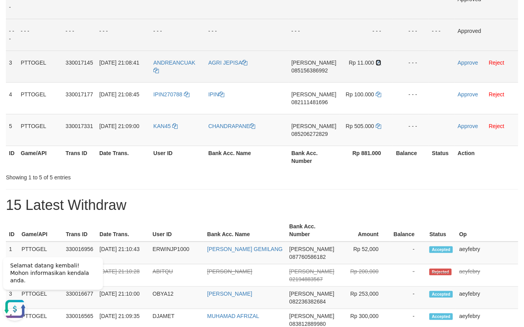
click at [377, 63] on icon at bounding box center [378, 62] width 5 height 5
click at [378, 63] on icon at bounding box center [378, 62] width 5 height 5
click at [380, 63] on td "Rp 11.000" at bounding box center [366, 66] width 53 height 32
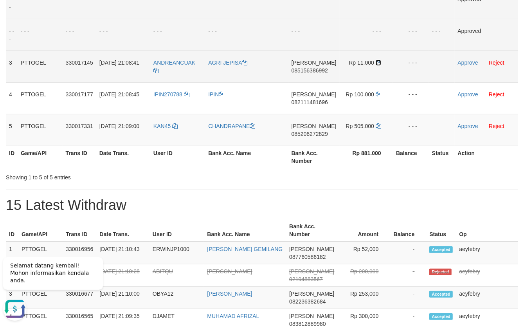
click at [380, 63] on icon at bounding box center [378, 62] width 5 height 5
click at [379, 63] on icon at bounding box center [378, 62] width 5 height 5
click at [466, 63] on link "Approve" at bounding box center [468, 62] width 20 height 6
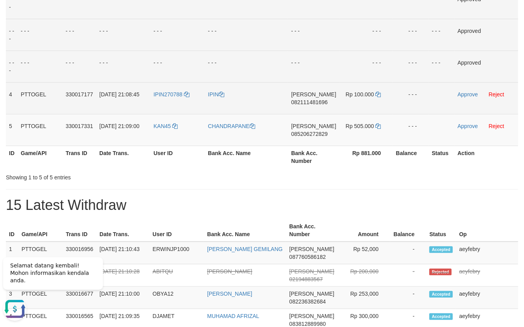
click at [328, 102] on span "082111481696" at bounding box center [309, 102] width 36 height 6
click at [325, 102] on span "082111481696" at bounding box center [309, 102] width 36 height 6
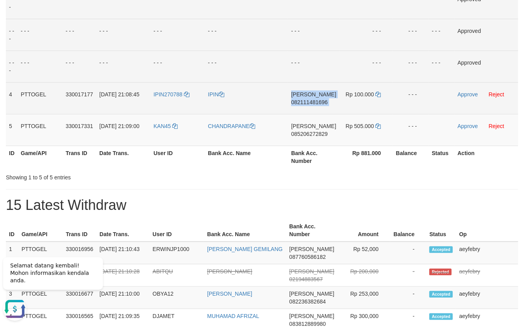
click at [325, 102] on span "082111481696" at bounding box center [309, 102] width 36 height 6
click at [320, 101] on span "082111481696" at bounding box center [309, 102] width 36 height 6
click at [321, 100] on span "082111481696" at bounding box center [309, 102] width 36 height 6
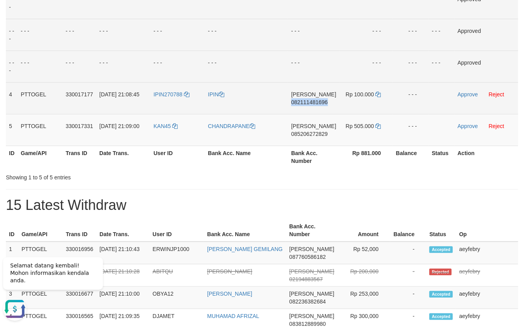
click at [321, 100] on span "082111481696" at bounding box center [309, 102] width 36 height 6
click at [380, 93] on icon at bounding box center [378, 94] width 5 height 5
click at [379, 93] on icon at bounding box center [378, 94] width 5 height 5
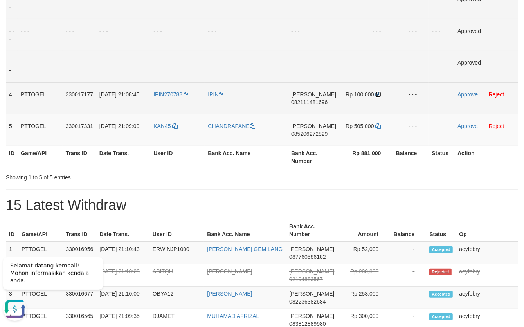
click at [377, 95] on icon at bounding box center [378, 94] width 5 height 5
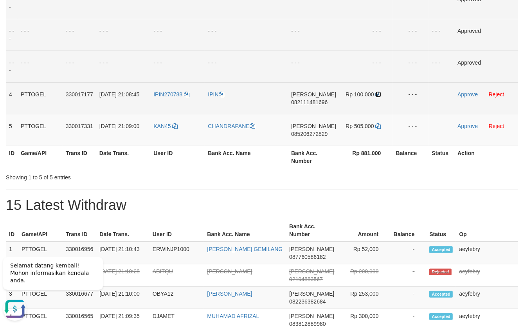
click at [377, 95] on icon at bounding box center [378, 94] width 5 height 5
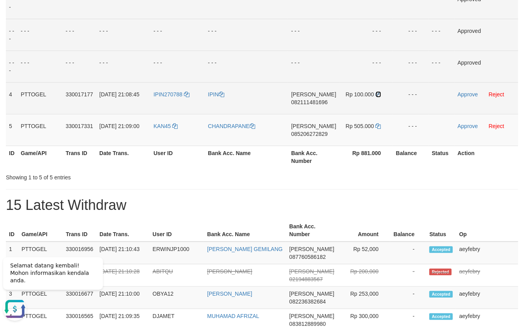
click at [377, 95] on icon at bounding box center [378, 94] width 5 height 5
click at [468, 93] on link "Approve" at bounding box center [468, 94] width 20 height 6
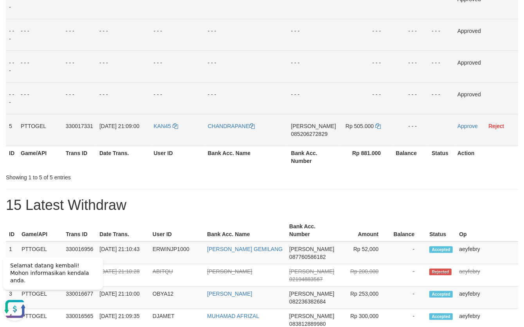
click at [325, 135] on span "085206272829" at bounding box center [309, 134] width 36 height 6
click at [324, 137] on td "DANA 085206272829" at bounding box center [313, 130] width 51 height 32
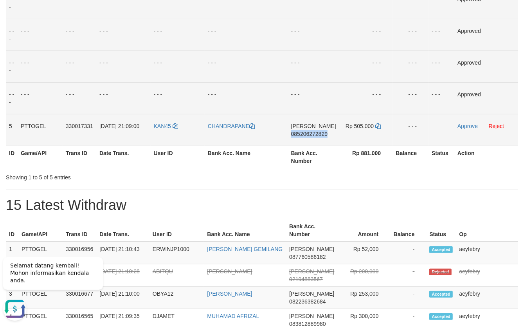
click at [323, 137] on td "DANA 085206272829" at bounding box center [313, 130] width 51 height 32
click at [323, 136] on td "DANA 085206272829" at bounding box center [313, 130] width 51 height 32
click at [323, 136] on span "085206272829" at bounding box center [309, 134] width 36 height 6
click at [321, 134] on span "085206272829" at bounding box center [309, 134] width 36 height 6
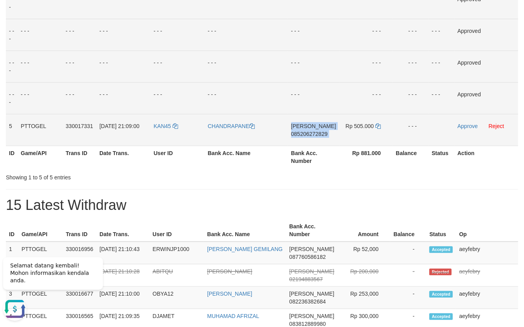
click at [321, 134] on span "085206272829" at bounding box center [309, 134] width 36 height 6
drag, startPoint x: 321, startPoint y: 134, endPoint x: 311, endPoint y: 131, distance: 10.8
click at [317, 133] on span "085206272829" at bounding box center [309, 134] width 36 height 6
click at [379, 124] on td "Rp 505.000" at bounding box center [365, 130] width 53 height 32
click at [378, 126] on icon at bounding box center [377, 125] width 5 height 5
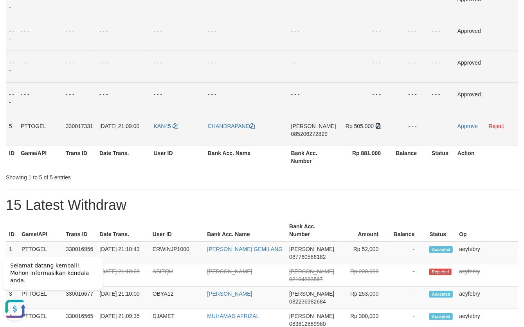
click at [378, 127] on icon at bounding box center [377, 125] width 5 height 5
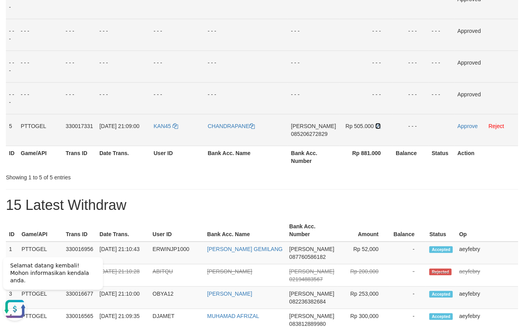
click at [378, 127] on icon at bounding box center [377, 125] width 5 height 5
click at [378, 126] on icon at bounding box center [377, 125] width 5 height 5
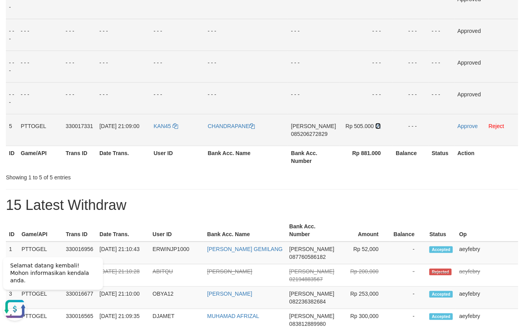
click at [378, 126] on icon at bounding box center [377, 125] width 5 height 5
click at [378, 125] on icon at bounding box center [377, 125] width 5 height 5
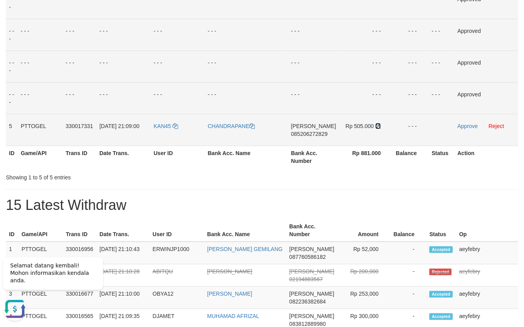
click at [378, 125] on icon at bounding box center [377, 125] width 5 height 5
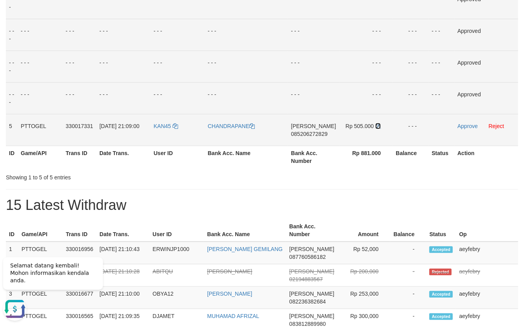
click at [378, 125] on icon at bounding box center [377, 125] width 5 height 5
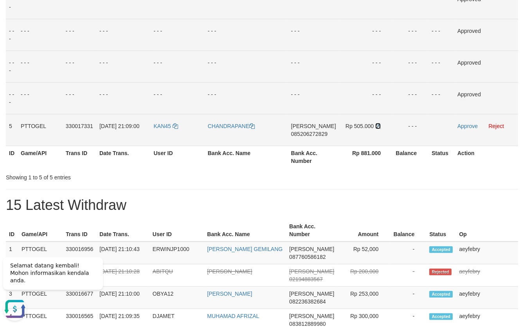
click at [378, 125] on icon at bounding box center [377, 125] width 5 height 5
click at [465, 125] on link "Approve" at bounding box center [468, 126] width 20 height 6
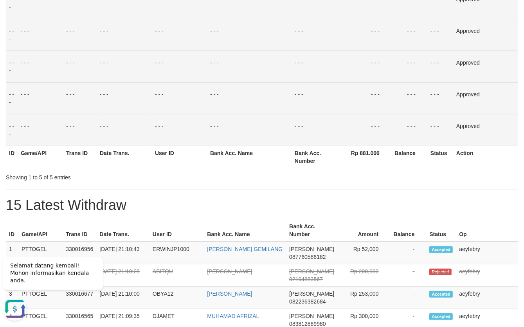
scroll to position [0, 0]
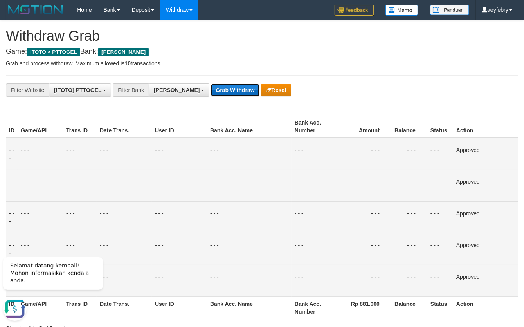
click at [211, 94] on button "Grab Withdraw" at bounding box center [235, 90] width 48 height 13
click at [211, 91] on button "Grab Withdraw" at bounding box center [235, 90] width 48 height 13
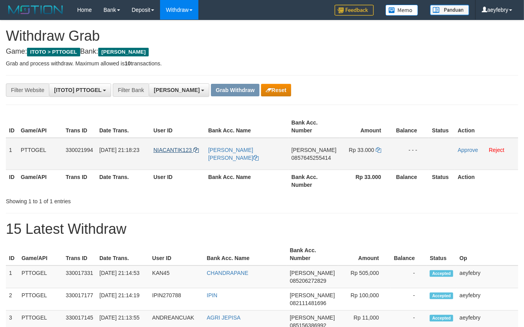
scroll to position [135, 0]
drag, startPoint x: 172, startPoint y: 146, endPoint x: 338, endPoint y: 161, distance: 167.0
click at [338, 161] on tr "1 PTTOGEL 330021994 [DATE] 21:18:23 NIACANTIK123 [PERSON_NAME] [PERSON_NAME] 08…" at bounding box center [262, 154] width 512 height 32
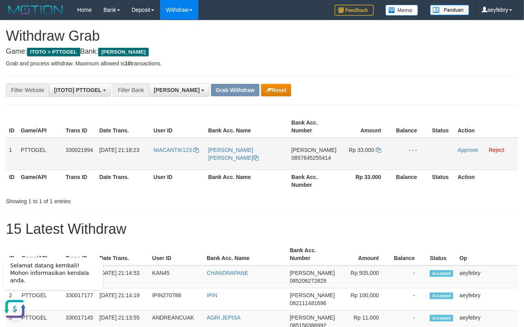
click at [328, 158] on span "0857645255414" at bounding box center [312, 158] width 40 height 6
copy span "0857645255414"
click at [328, 158] on span "0857645255414" at bounding box center [312, 158] width 40 height 6
copy td "DANA 0857645255414"
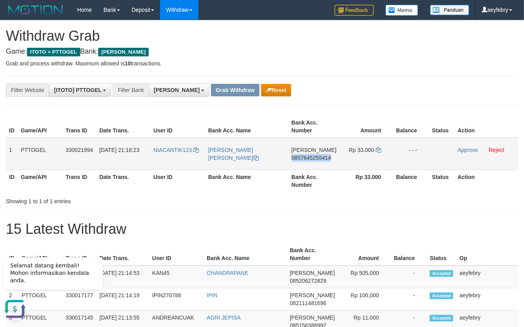
click at [328, 158] on span "0857645255414" at bounding box center [312, 158] width 40 height 6
copy span "0857645255414"
click at [328, 158] on span "0857645255414" at bounding box center [312, 158] width 40 height 6
copy td "DANA 0857645255414"
click at [328, 158] on span "0857645255414" at bounding box center [312, 158] width 40 height 6
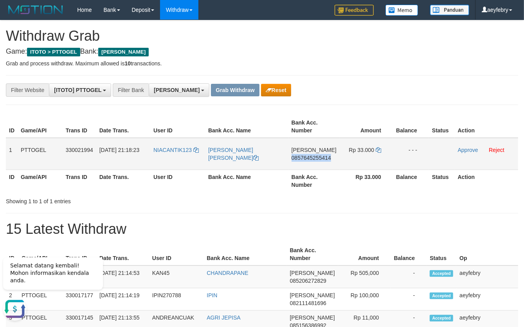
copy span "0857645255414"
click at [328, 158] on span "0857645255414" at bounding box center [312, 158] width 40 height 6
copy td "DANA 0857645255414"
click at [328, 158] on span "0857645255414" at bounding box center [312, 158] width 40 height 6
copy span "0857645255414"
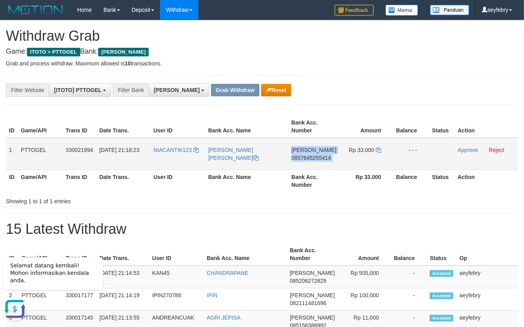
click at [328, 158] on span "0857645255414" at bounding box center [312, 158] width 40 height 6
copy td "DANA 0857645255414"
click at [328, 158] on span "0857645255414" at bounding box center [312, 158] width 40 height 6
copy span "0857645255414"
click at [326, 158] on span "0857645255414" at bounding box center [312, 158] width 40 height 6
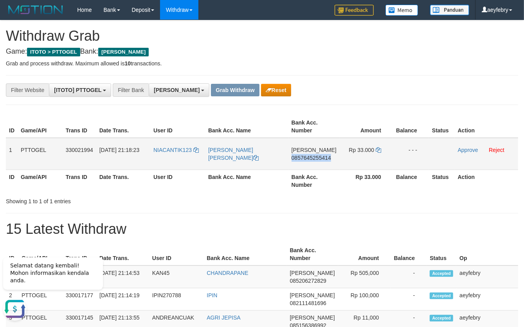
click at [326, 157] on span "0857645255414" at bounding box center [312, 158] width 40 height 6
copy span "0857645255414"
click at [326, 157] on span "0857645255414" at bounding box center [312, 158] width 40 height 6
click at [327, 161] on td "DANA 0857645255414" at bounding box center [313, 154] width 51 height 32
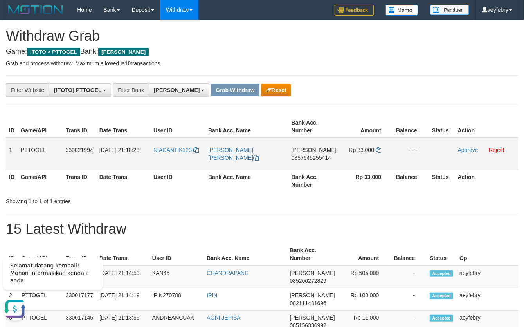
click at [326, 159] on span "0857645255414" at bounding box center [312, 158] width 40 height 6
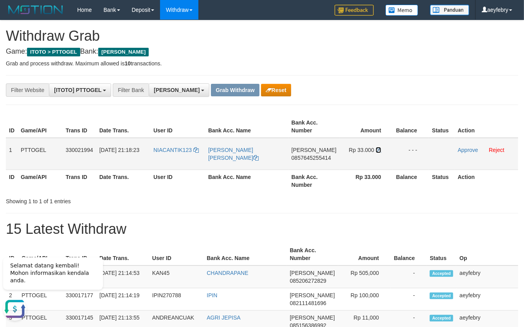
click at [377, 152] on icon at bounding box center [378, 149] width 5 height 5
click at [379, 151] on icon at bounding box center [378, 149] width 5 height 5
click at [378, 151] on icon at bounding box center [378, 149] width 5 height 5
click at [377, 149] on icon at bounding box center [378, 149] width 5 height 5
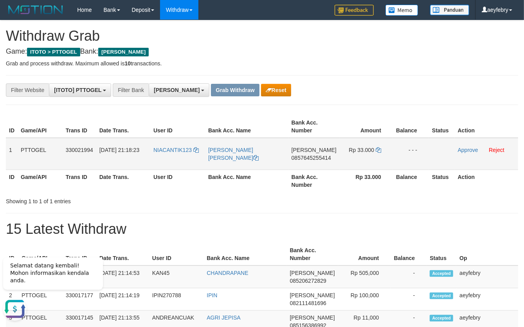
click at [155, 148] on td "NIACANTIK123" at bounding box center [177, 154] width 55 height 32
click at [499, 150] on link "Reject" at bounding box center [497, 150] width 16 height 6
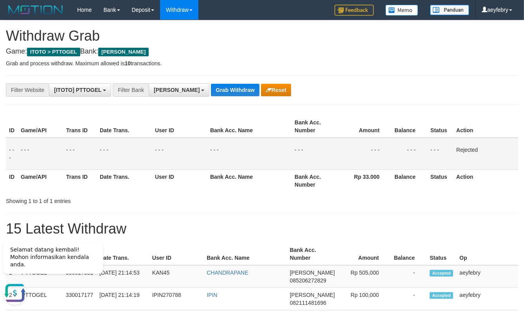
drag, startPoint x: 217, startPoint y: 81, endPoint x: 216, endPoint y: 97, distance: 16.1
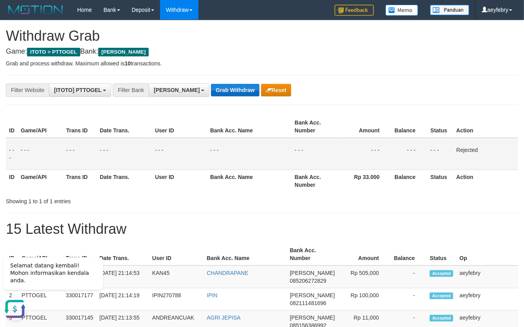
click at [216, 96] on div "**********" at bounding box center [218, 89] width 437 height 13
click at [216, 93] on button "Grab Withdraw" at bounding box center [235, 90] width 48 height 13
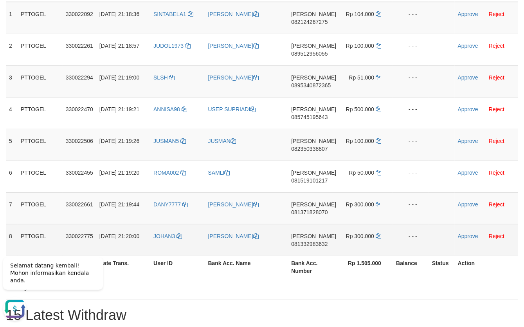
drag, startPoint x: 166, startPoint y: 145, endPoint x: 355, endPoint y: 236, distance: 210.4
click at [355, 236] on tbody "1 PTTOGEL 330022092 [DATE] 21:18:36 SINTABELA1 TIKA [PERSON_NAME] 082124267275 …" at bounding box center [262, 129] width 512 height 254
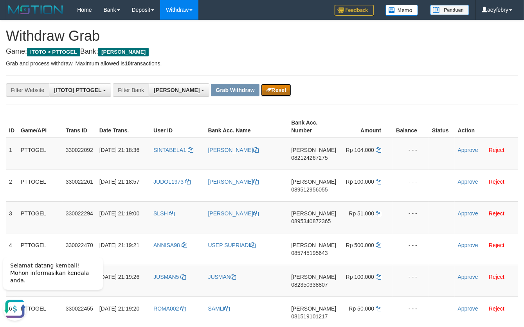
click at [266, 92] on icon "button" at bounding box center [269, 89] width 6 height 5
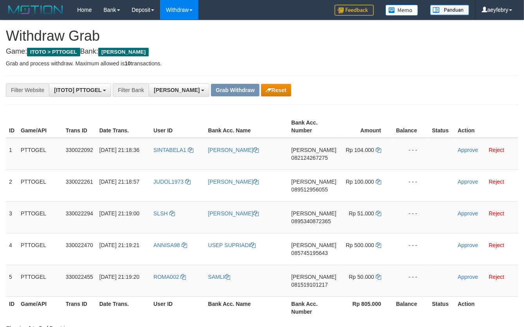
scroll to position [135, 0]
drag, startPoint x: 174, startPoint y: 141, endPoint x: 369, endPoint y: 278, distance: 238.5
click at [369, 278] on tbody "1 PTTOGEL 330022092 31/08/2025 21:18:36 SINTABELA1 TIKA KANIA DANA 082124267275…" at bounding box center [262, 217] width 512 height 159
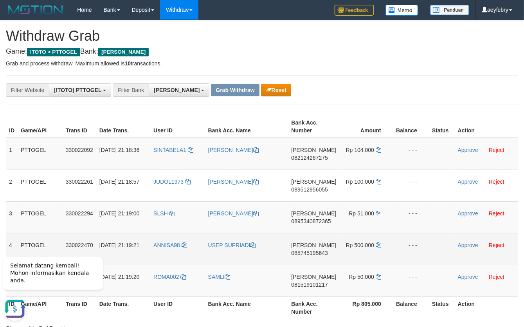
scroll to position [0, 0]
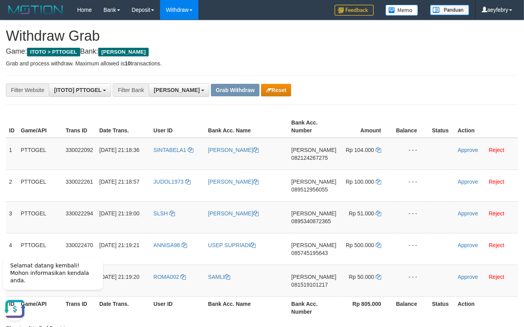
click at [373, 119] on th "Amount" at bounding box center [366, 126] width 53 height 22
click at [261, 88] on button "Reset" at bounding box center [276, 90] width 30 height 13
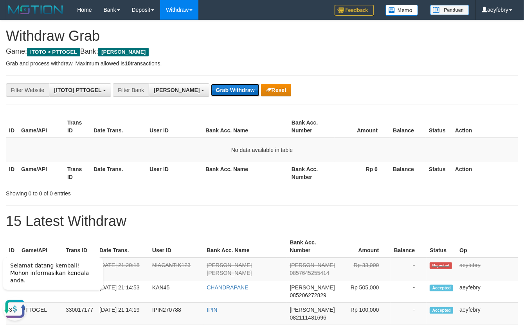
click at [211, 90] on button "Grab Withdraw" at bounding box center [235, 90] width 48 height 13
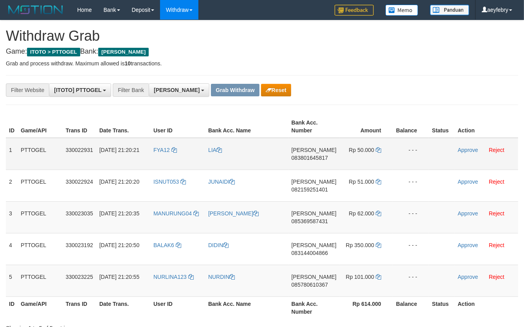
scroll to position [135, 0]
drag, startPoint x: 168, startPoint y: 141, endPoint x: 310, endPoint y: 269, distance: 190.9
click at [362, 281] on tbody "1 PTTOGEL 330022931 31/08/2025 21:20:21 FYA12 LIA DANA 083801645817 Rp 50.000 -…" at bounding box center [262, 217] width 512 height 159
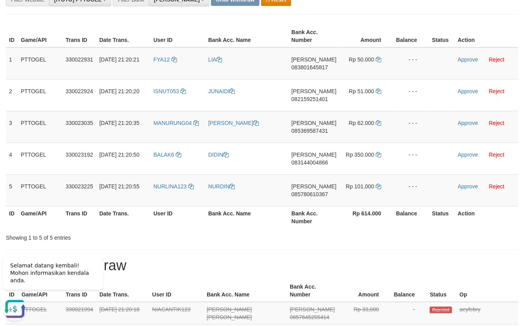
scroll to position [0, 0]
drag, startPoint x: 470, startPoint y: 256, endPoint x: 353, endPoint y: 200, distance: 129.7
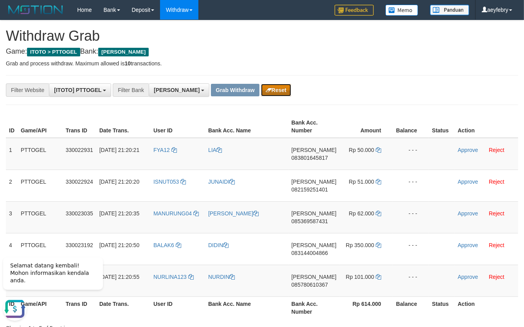
click at [261, 88] on button "Reset" at bounding box center [276, 90] width 30 height 13
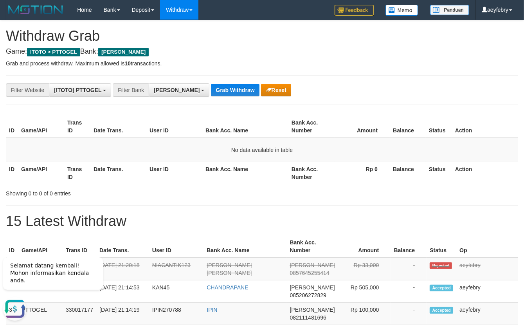
click at [497, 224] on h1 "15 Latest Withdraw" at bounding box center [262, 221] width 512 height 16
click at [211, 90] on button "Grab Withdraw" at bounding box center [235, 90] width 48 height 13
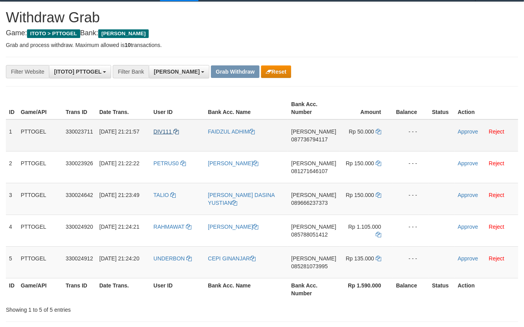
scroll to position [30, 0]
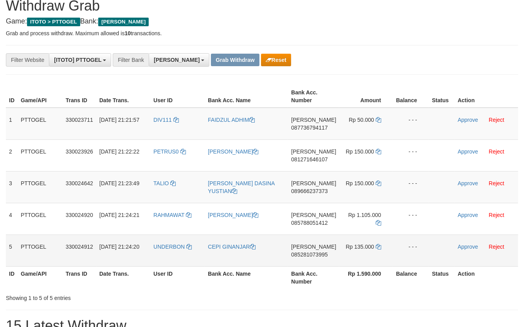
drag, startPoint x: 166, startPoint y: 115, endPoint x: 367, endPoint y: 243, distance: 238.1
click at [367, 243] on tbody "1 PTTOGEL 330023711 31/08/2025 21:21:57 DIV111 FAIDZUL ADHIM DANA 087736794117 …" at bounding box center [262, 187] width 512 height 159
click at [400, 300] on div "Showing 1 to 5 of 5 entries" at bounding box center [262, 296] width 524 height 11
click at [313, 129] on span "087736794117" at bounding box center [309, 127] width 36 height 6
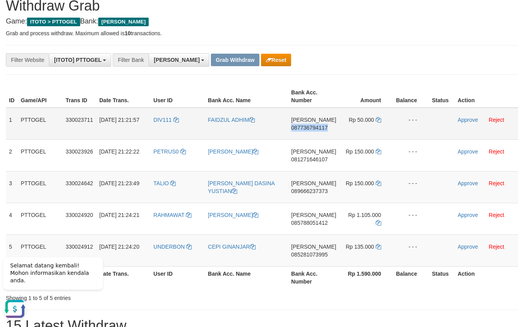
click at [313, 129] on span "087736794117" at bounding box center [309, 127] width 36 height 6
copy span "087736794117"
click at [313, 129] on span "087736794117" at bounding box center [309, 127] width 36 height 6
copy td "DANA 087736794117"
click at [313, 129] on span "087736794117" at bounding box center [309, 127] width 36 height 6
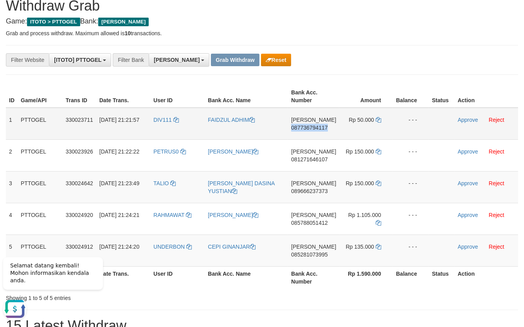
copy span "087736794117"
click at [313, 128] on span "087736794117" at bounding box center [309, 127] width 36 height 6
copy td "DANA 087736794117"
click at [313, 128] on span "087736794117" at bounding box center [309, 127] width 36 height 6
copy span "087736794117"
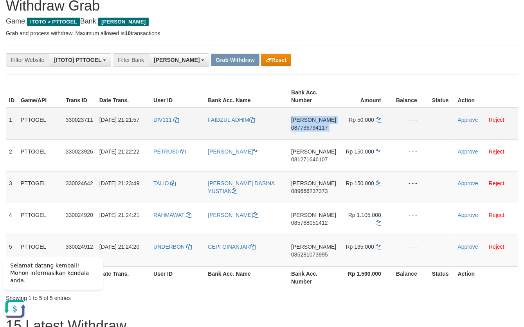
click at [313, 128] on span "087736794117" at bounding box center [309, 127] width 36 height 6
copy td "DANA 087736794117"
click at [313, 128] on span "087736794117" at bounding box center [309, 127] width 36 height 6
copy span "087736794117"
click at [328, 128] on span "087736794117" at bounding box center [309, 127] width 36 height 6
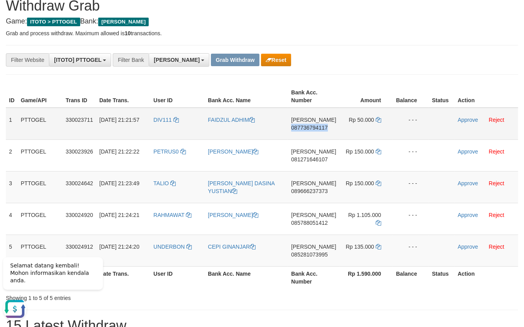
click at [328, 128] on span "087736794117" at bounding box center [309, 127] width 36 height 6
copy span "087736794117"
click at [328, 128] on span "087736794117" at bounding box center [309, 127] width 36 height 6
copy td "DANA 087736794117"
click at [328, 128] on span "087736794117" at bounding box center [309, 127] width 36 height 6
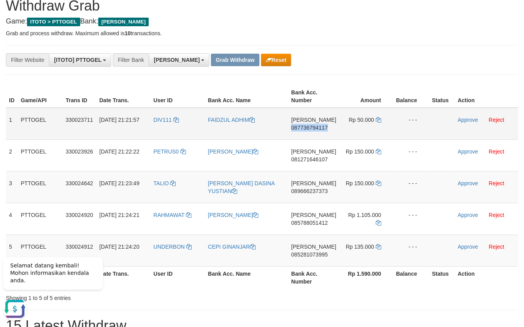
copy span "087736794117"
click at [328, 128] on span "087736794117" at bounding box center [309, 127] width 36 height 6
click at [378, 119] on icon at bounding box center [378, 119] width 5 height 5
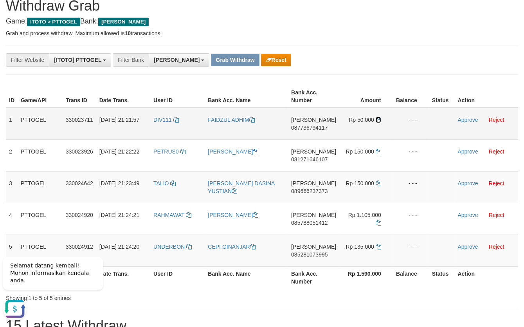
click at [378, 119] on icon at bounding box center [378, 119] width 5 height 5
click at [377, 119] on icon at bounding box center [378, 119] width 5 height 5
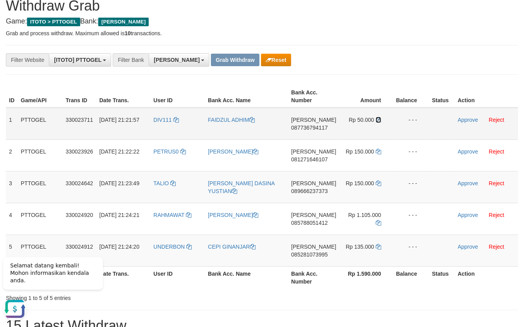
click at [378, 121] on icon at bounding box center [378, 119] width 5 height 5
click at [468, 118] on link "Approve" at bounding box center [468, 120] width 20 height 6
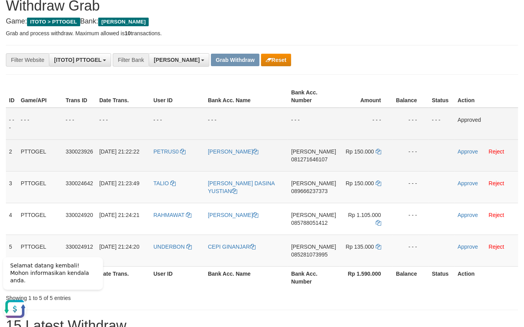
click at [323, 159] on span "081271646107" at bounding box center [309, 159] width 36 height 6
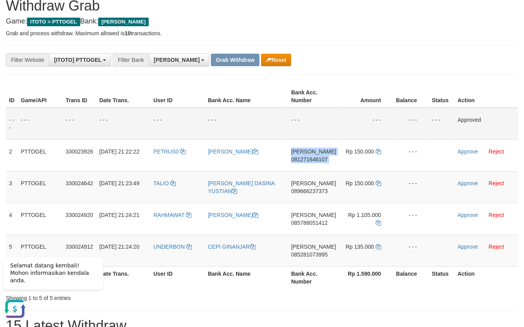
drag, startPoint x: 323, startPoint y: 159, endPoint x: 54, endPoint y: 136, distance: 270.2
click at [321, 159] on span "081271646107" at bounding box center [309, 159] width 36 height 6
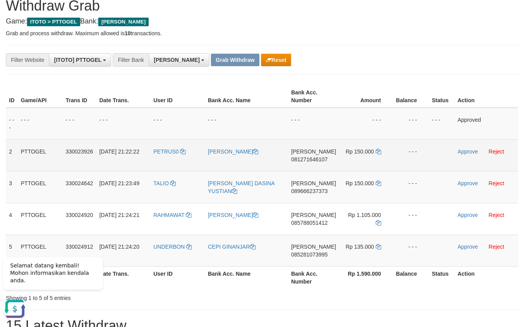
click at [310, 160] on span "081271646107" at bounding box center [309, 159] width 36 height 6
click at [311, 160] on span "081271646107" at bounding box center [309, 159] width 36 height 6
click at [312, 158] on span "081271646107" at bounding box center [309, 159] width 36 height 6
click at [319, 157] on span "081271646107" at bounding box center [309, 159] width 36 height 6
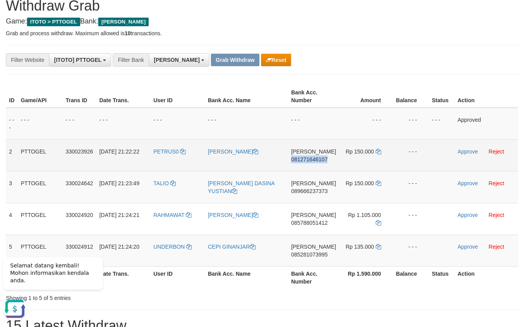
click at [319, 157] on span "081271646107" at bounding box center [309, 159] width 36 height 6
click at [377, 152] on icon at bounding box center [378, 151] width 5 height 5
click at [379, 150] on icon at bounding box center [378, 151] width 5 height 5
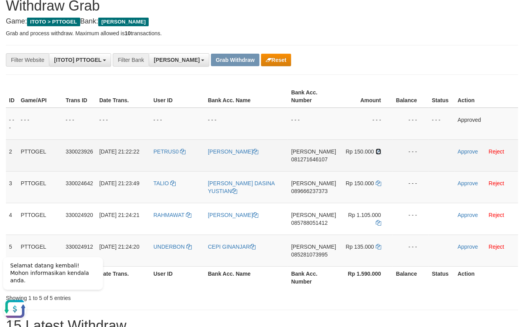
click at [377, 150] on icon at bounding box center [378, 151] width 5 height 5
click at [378, 151] on icon at bounding box center [378, 151] width 5 height 5
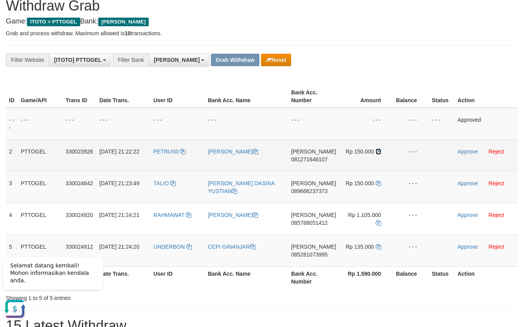
click at [378, 151] on icon at bounding box center [378, 151] width 5 height 5
click at [377, 155] on td "Rp 150.000" at bounding box center [366, 155] width 54 height 32
click at [376, 153] on icon at bounding box center [378, 151] width 5 height 5
click at [376, 152] on icon at bounding box center [378, 151] width 5 height 5
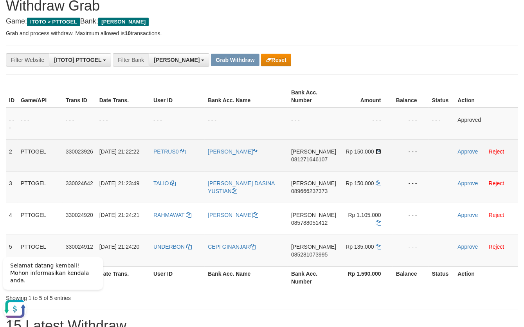
click at [377, 152] on icon at bounding box center [378, 151] width 5 height 5
click at [378, 151] on icon at bounding box center [378, 151] width 5 height 5
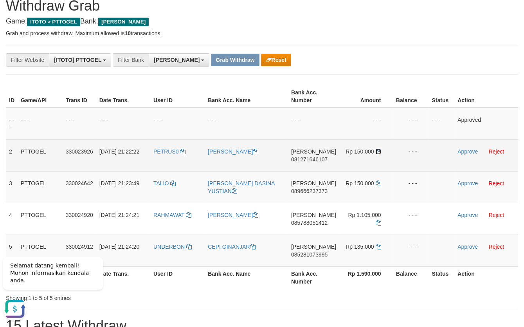
click at [378, 151] on icon at bounding box center [378, 151] width 5 height 5
click at [378, 150] on icon at bounding box center [378, 151] width 5 height 5
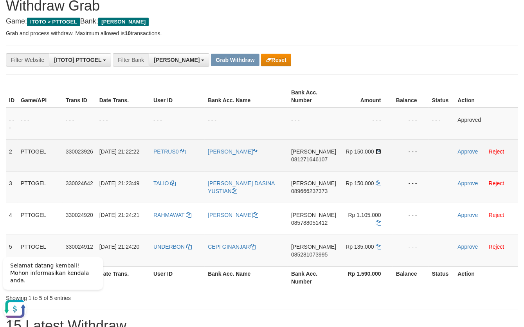
click at [378, 150] on icon at bounding box center [378, 151] width 5 height 5
click at [462, 150] on link "Approve" at bounding box center [468, 151] width 20 height 6
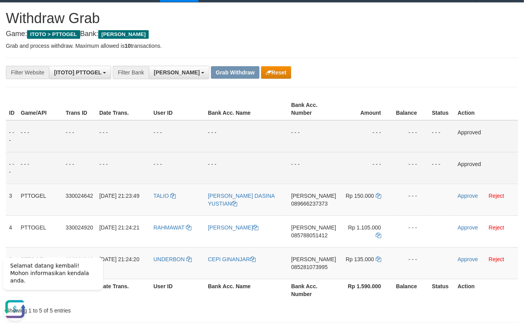
scroll to position [30, 0]
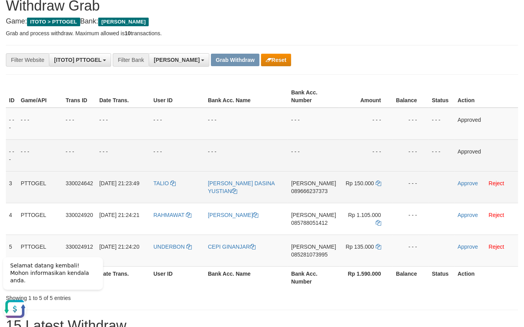
click at [314, 193] on span "089666237373" at bounding box center [309, 191] width 36 height 6
click at [316, 192] on span "089666237373" at bounding box center [309, 191] width 36 height 6
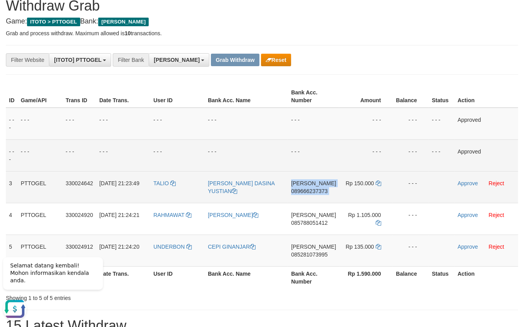
click at [316, 192] on span "089666237373" at bounding box center [309, 191] width 36 height 6
click at [322, 192] on span "089666237373" at bounding box center [309, 191] width 36 height 6
click at [316, 193] on span "089666237373" at bounding box center [309, 191] width 36 height 6
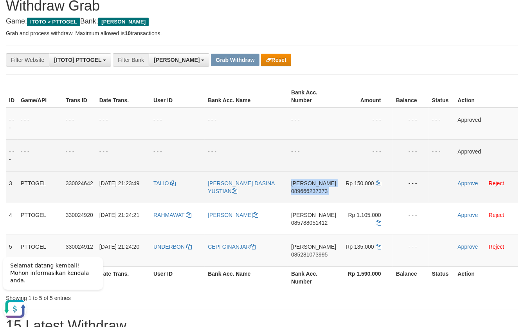
click at [316, 192] on span "089666237373" at bounding box center [309, 191] width 36 height 6
click at [316, 191] on span "089666237373" at bounding box center [309, 191] width 36 height 6
click at [377, 184] on icon at bounding box center [378, 182] width 5 height 5
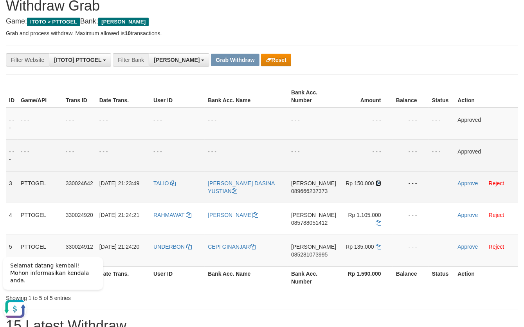
click at [377, 184] on icon at bounding box center [378, 182] width 5 height 5
click at [463, 181] on link "Approve" at bounding box center [468, 183] width 20 height 6
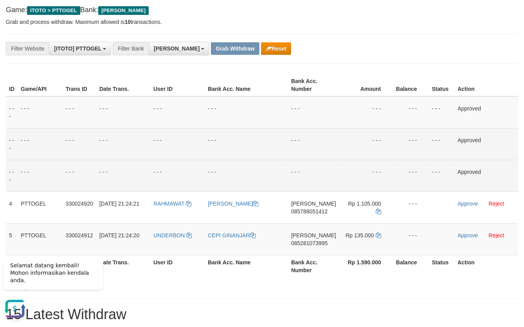
scroll to position [60, 0]
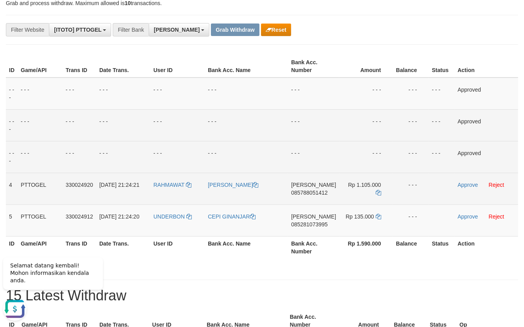
click at [316, 195] on span "085788051412" at bounding box center [309, 192] width 36 height 6
click at [317, 194] on span "085788051412" at bounding box center [309, 192] width 36 height 6
click at [319, 193] on span "085788051412" at bounding box center [309, 192] width 36 height 6
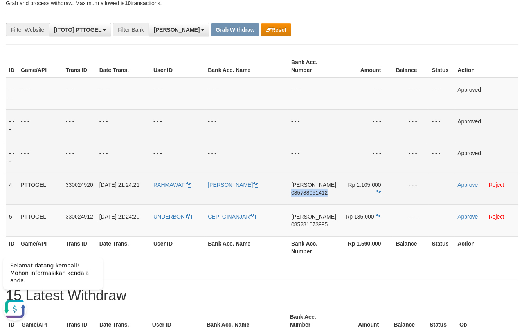
click at [319, 193] on span "085788051412" at bounding box center [309, 192] width 36 height 6
click at [321, 194] on span "085788051412" at bounding box center [309, 192] width 36 height 6
click at [319, 192] on span "085788051412" at bounding box center [309, 192] width 36 height 6
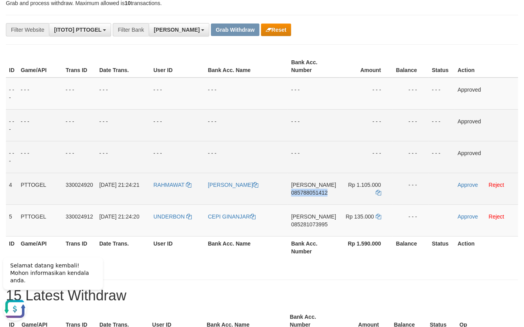
click at [319, 193] on span "085788051412" at bounding box center [309, 192] width 36 height 6
click at [376, 191] on icon at bounding box center [378, 192] width 5 height 5
click at [376, 192] on icon at bounding box center [378, 192] width 5 height 5
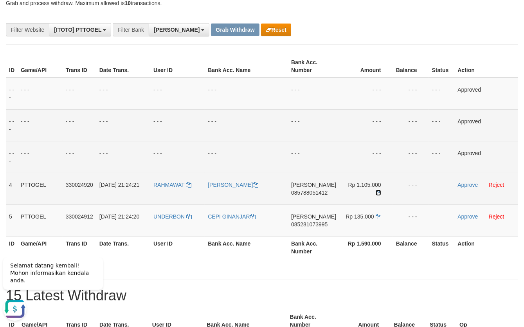
click at [376, 193] on icon at bounding box center [378, 192] width 5 height 5
click at [376, 192] on icon at bounding box center [378, 192] width 5 height 5
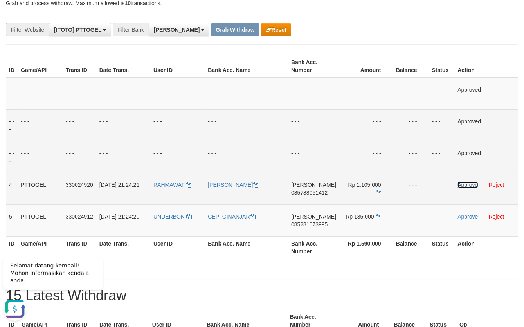
click at [465, 185] on link "Approve" at bounding box center [468, 185] width 20 height 6
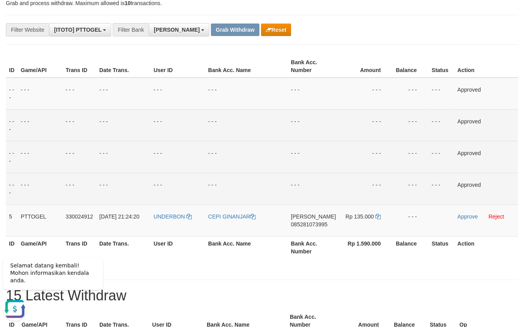
scroll to position [90, 0]
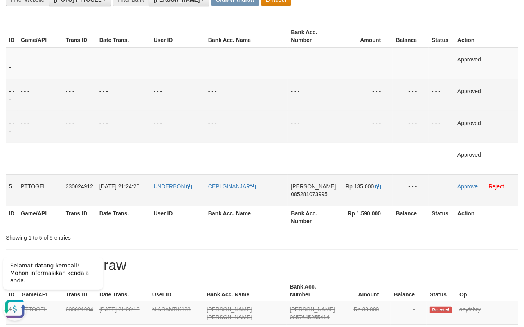
click at [316, 194] on span "085281073995" at bounding box center [309, 194] width 36 height 6
click at [315, 194] on span "085281073995" at bounding box center [309, 194] width 36 height 6
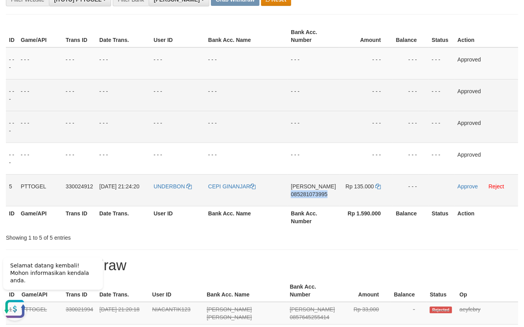
click at [315, 194] on span "085281073995" at bounding box center [309, 194] width 36 height 6
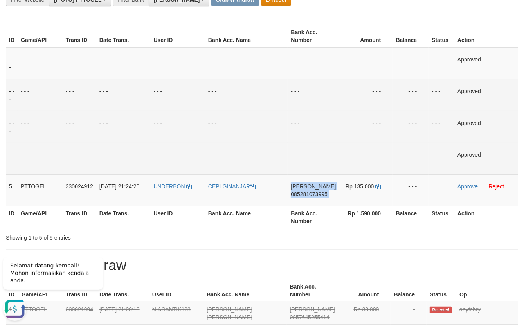
drag, startPoint x: 315, startPoint y: 194, endPoint x: 36, endPoint y: 153, distance: 282.0
click at [315, 193] on span "085281073995" at bounding box center [309, 194] width 36 height 6
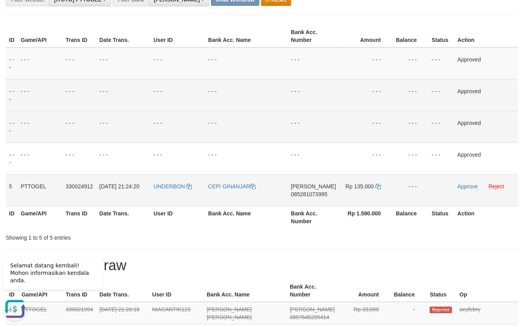
click at [317, 195] on span "085281073995" at bounding box center [309, 194] width 36 height 6
click at [318, 195] on span "085281073995" at bounding box center [309, 194] width 36 height 6
click at [314, 195] on span "085281073995" at bounding box center [309, 194] width 36 height 6
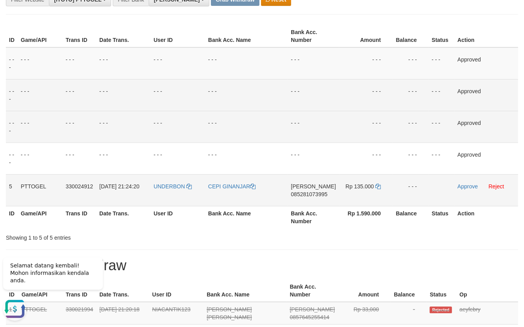
click at [315, 195] on span "085281073995" at bounding box center [309, 194] width 36 height 6
click at [316, 195] on span "085281073995" at bounding box center [309, 194] width 36 height 6
click at [380, 185] on icon at bounding box center [377, 186] width 5 height 5
click at [379, 185] on icon at bounding box center [377, 186] width 5 height 5
click at [378, 185] on icon at bounding box center [377, 186] width 5 height 5
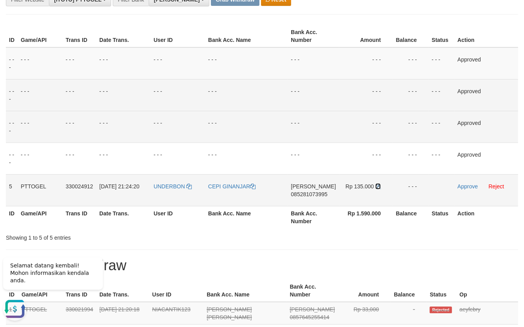
click at [377, 186] on icon at bounding box center [377, 186] width 5 height 5
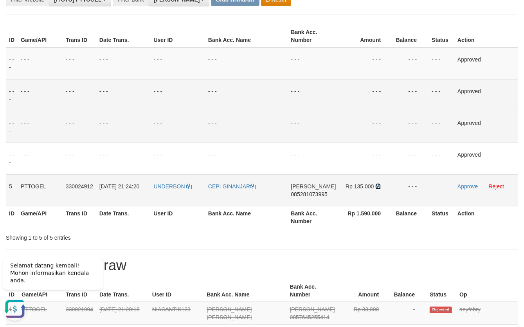
click at [378, 186] on icon at bounding box center [377, 186] width 5 height 5
click at [379, 185] on icon at bounding box center [377, 186] width 5 height 5
click at [460, 186] on link "Approve" at bounding box center [468, 186] width 20 height 6
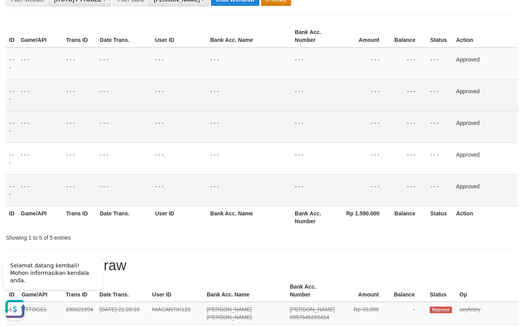
scroll to position [0, 0]
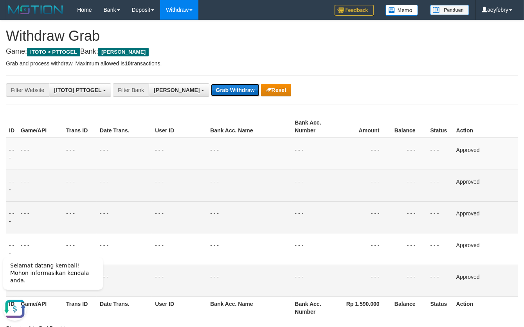
click at [211, 94] on button "Grab Withdraw" at bounding box center [235, 90] width 48 height 13
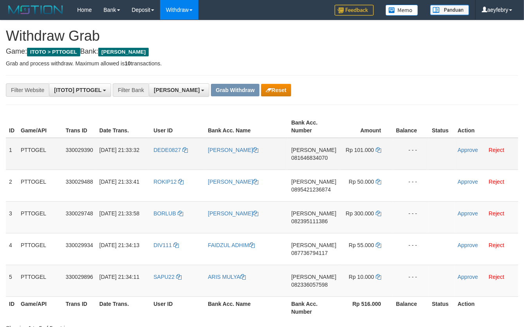
scroll to position [135, 0]
drag, startPoint x: 173, startPoint y: 142, endPoint x: 357, endPoint y: 266, distance: 222.7
click at [357, 266] on tbody "1 PTTOGEL 330029390 [DATE] 21:33:32 DEDE0827 [PERSON_NAME] [PERSON_NAME] 081646…" at bounding box center [262, 217] width 512 height 159
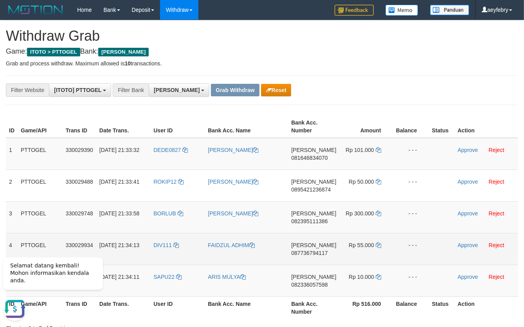
click at [433, 236] on td at bounding box center [442, 249] width 26 height 32
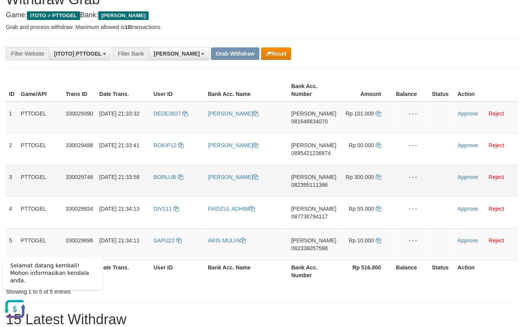
scroll to position [60, 0]
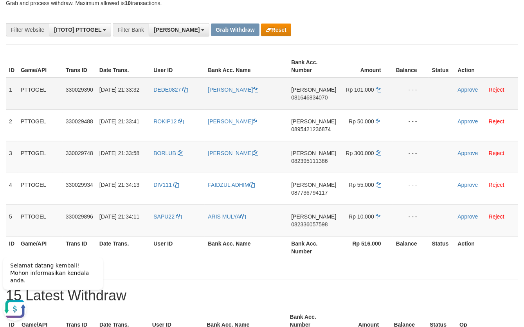
click at [309, 98] on span "081646834070" at bounding box center [309, 97] width 36 height 6
copy span "081646834070"
click at [309, 98] on span "081646834070" at bounding box center [309, 97] width 36 height 6
copy td "[PERSON_NAME] 081646834070"
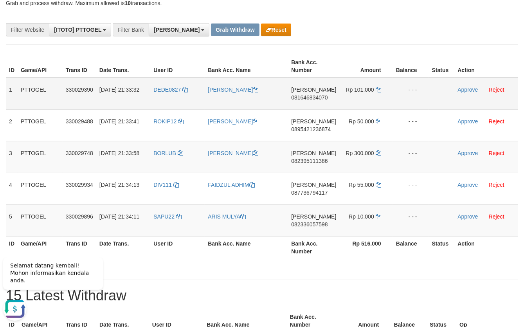
click at [318, 97] on span "081646834070" at bounding box center [309, 97] width 36 height 6
copy span "081646834070"
click at [318, 97] on span "081646834070" at bounding box center [309, 97] width 36 height 6
copy td "[PERSON_NAME] 081646834070"
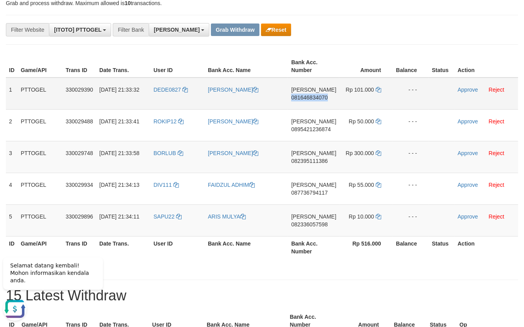
click at [318, 97] on span "081646834070" at bounding box center [309, 97] width 36 height 6
copy span "081646834070"
click at [320, 97] on span "081646834070" at bounding box center [309, 97] width 36 height 6
copy span "081646834070"
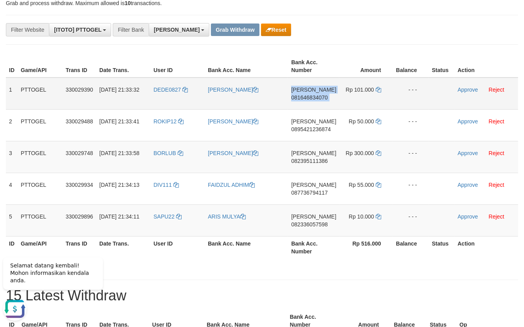
click at [320, 97] on span "081646834070" at bounding box center [309, 97] width 36 height 6
copy td "[PERSON_NAME] 081646834070"
click at [378, 90] on icon at bounding box center [378, 89] width 5 height 5
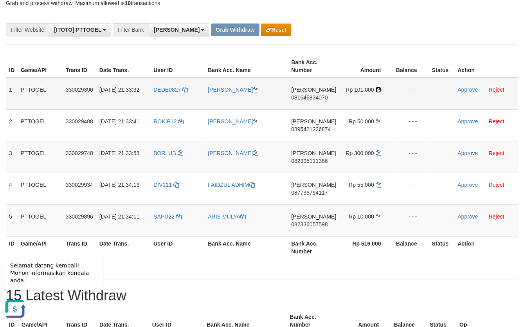
click at [378, 90] on icon at bounding box center [378, 89] width 5 height 5
click at [456, 88] on td "Approve Reject" at bounding box center [486, 93] width 64 height 32
click at [463, 88] on link "Approve" at bounding box center [468, 89] width 20 height 6
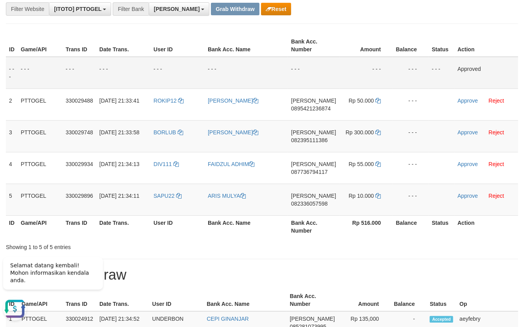
scroll to position [90, 0]
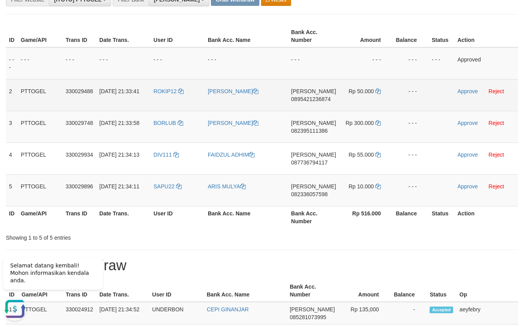
click at [319, 101] on span "0895421236874" at bounding box center [311, 99] width 40 height 6
copy span "0895421236874"
click at [319, 101] on span "0895421236874" at bounding box center [311, 99] width 40 height 6
copy td "[PERSON_NAME] 0895421236874"
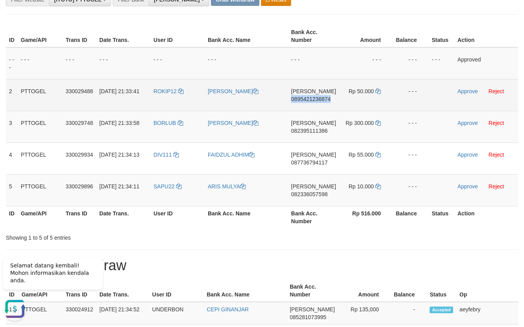
click at [319, 101] on span "0895421236874" at bounding box center [311, 99] width 40 height 6
copy span "0895421236874"
click at [319, 101] on span "0895421236874" at bounding box center [311, 99] width 40 height 6
click at [320, 101] on span "0895421236874" at bounding box center [311, 99] width 40 height 6
click at [308, 98] on span "0895421236874" at bounding box center [311, 99] width 40 height 6
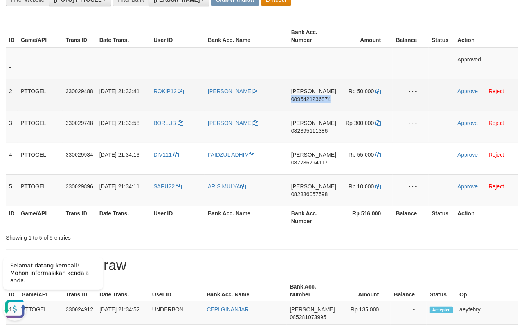
click at [308, 98] on span "0895421236874" at bounding box center [311, 99] width 40 height 6
click at [317, 97] on span "0895421236874" at bounding box center [311, 99] width 40 height 6
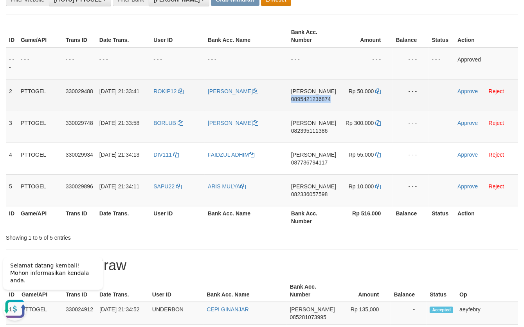
click at [317, 97] on span "0895421236874" at bounding box center [311, 99] width 40 height 6
click at [376, 93] on icon at bounding box center [377, 90] width 5 height 5
click at [376, 90] on icon at bounding box center [377, 90] width 5 height 5
click at [378, 94] on link at bounding box center [377, 91] width 5 height 6
click at [378, 92] on link at bounding box center [377, 91] width 5 height 6
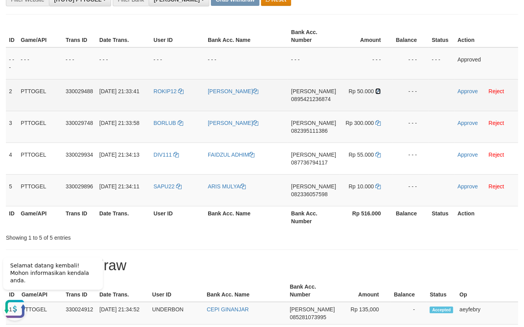
click at [378, 91] on icon at bounding box center [377, 90] width 5 height 5
click at [470, 90] on link "Approve" at bounding box center [468, 91] width 20 height 6
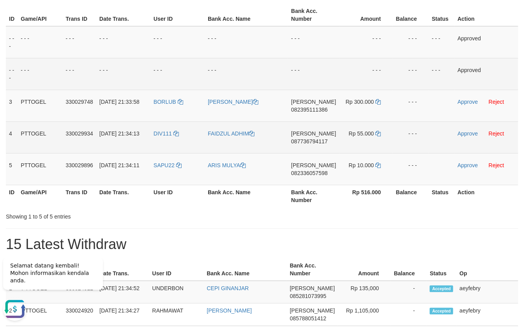
scroll to position [121, 0]
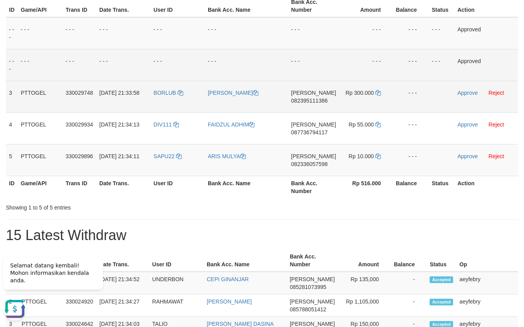
click at [306, 102] on span "082395111386" at bounding box center [309, 100] width 36 height 6
click at [307, 101] on span "082395111386" at bounding box center [309, 100] width 36 height 6
click at [304, 103] on span "082395111386" at bounding box center [309, 100] width 36 height 6
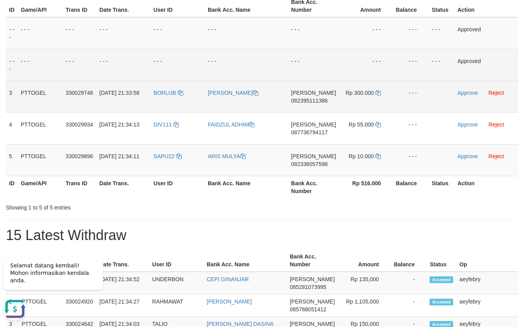
click at [306, 102] on span "082395111386" at bounding box center [309, 100] width 36 height 6
click at [308, 101] on span "082395111386" at bounding box center [309, 100] width 36 height 6
click at [319, 101] on span "082395111386" at bounding box center [309, 100] width 36 height 6
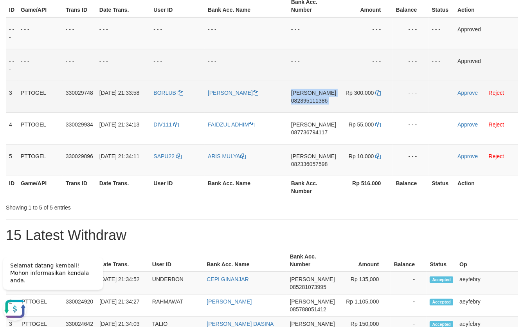
click at [319, 101] on span "082395111386" at bounding box center [309, 100] width 36 height 6
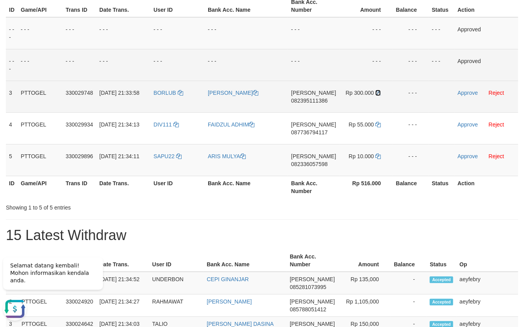
click at [376, 94] on icon at bounding box center [377, 92] width 5 height 5
click at [377, 93] on icon at bounding box center [377, 92] width 5 height 5
click at [378, 93] on icon at bounding box center [377, 92] width 5 height 5
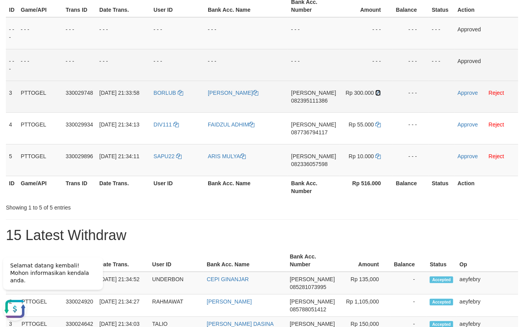
click at [378, 93] on icon at bounding box center [377, 92] width 5 height 5
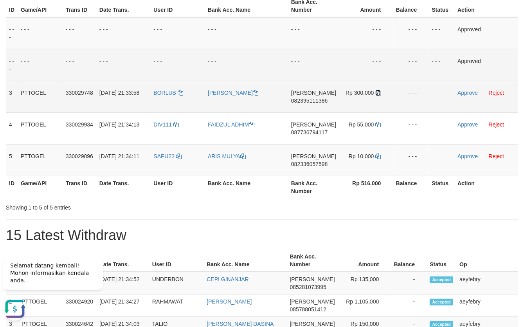
click at [378, 93] on icon at bounding box center [377, 92] width 5 height 5
click at [461, 96] on td "Approve Reject" at bounding box center [486, 97] width 64 height 32
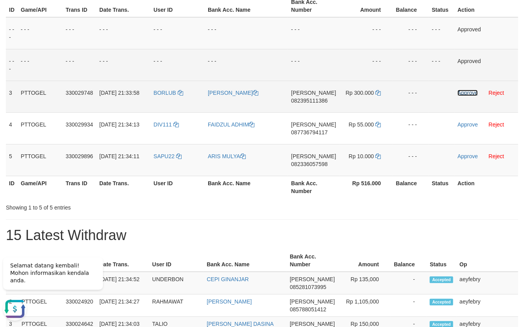
click at [463, 93] on link "Approve" at bounding box center [468, 93] width 20 height 6
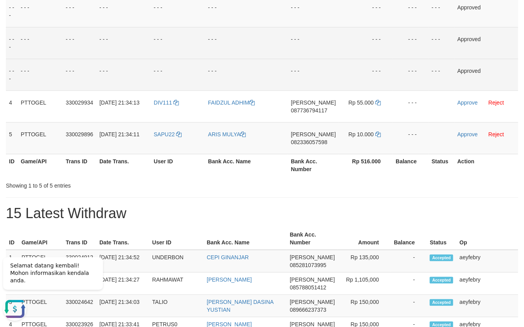
scroll to position [151, 0]
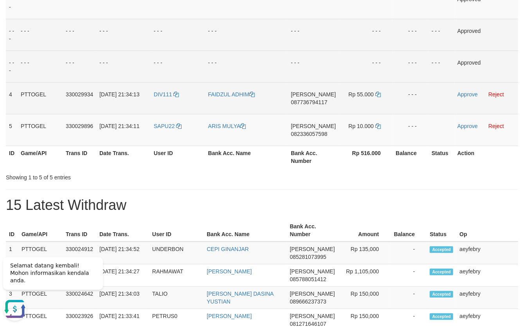
click at [327, 101] on span "087736794117" at bounding box center [309, 102] width 36 height 6
click at [325, 100] on span "087736794117" at bounding box center [309, 102] width 36 height 6
drag, startPoint x: 324, startPoint y: 101, endPoint x: 293, endPoint y: 110, distance: 32.2
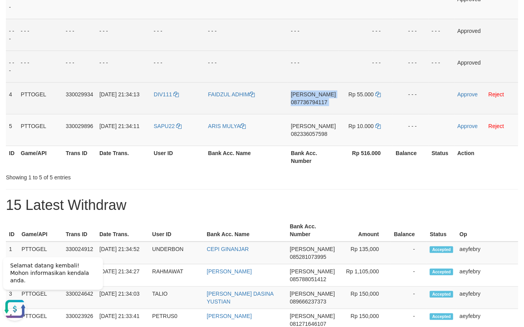
click at [324, 101] on span "087736794117" at bounding box center [309, 102] width 36 height 6
click at [306, 101] on span "087736794117" at bounding box center [309, 102] width 36 height 6
click at [307, 100] on span "087736794117" at bounding box center [309, 102] width 36 height 6
click at [317, 102] on span "087736794117" at bounding box center [309, 102] width 36 height 6
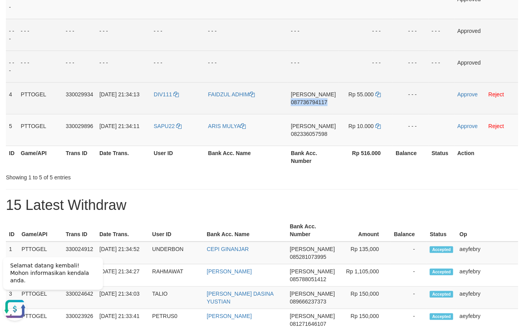
click at [317, 102] on span "087736794117" at bounding box center [309, 102] width 36 height 6
click at [378, 96] on icon at bounding box center [377, 94] width 5 height 5
click at [378, 93] on icon at bounding box center [377, 94] width 5 height 5
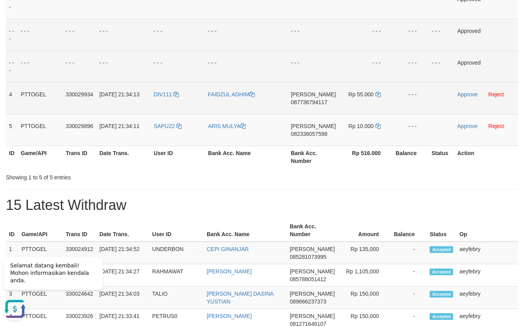
drag, startPoint x: 379, startPoint y: 88, endPoint x: 378, endPoint y: 94, distance: 5.6
click at [379, 89] on td "Rp 55.000" at bounding box center [366, 98] width 54 height 32
click at [378, 94] on icon at bounding box center [377, 94] width 5 height 5
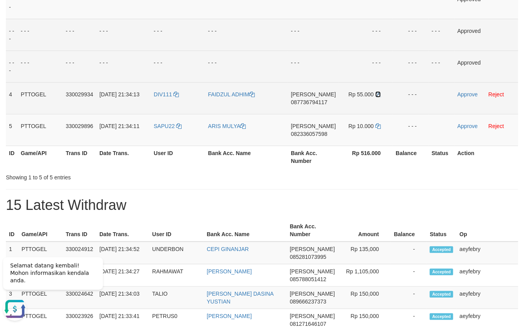
click at [378, 94] on icon at bounding box center [377, 94] width 5 height 5
click at [464, 93] on link "Approve" at bounding box center [468, 94] width 20 height 6
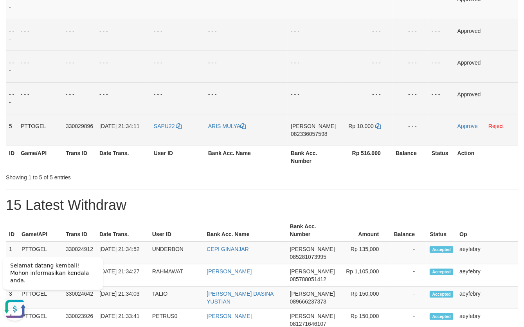
click at [317, 131] on span "082336057598" at bounding box center [309, 134] width 36 height 6
click at [317, 134] on span "082336057598" at bounding box center [309, 134] width 36 height 6
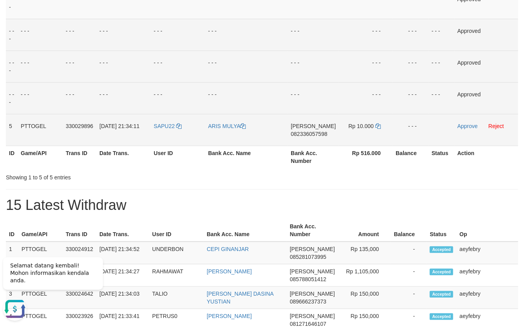
click at [327, 136] on span "082336057598" at bounding box center [309, 134] width 36 height 6
click at [327, 135] on span "082336057598" at bounding box center [309, 134] width 36 height 6
drag, startPoint x: 330, startPoint y: 135, endPoint x: 317, endPoint y: 133, distance: 13.4
click at [323, 133] on span "082336057598" at bounding box center [309, 134] width 36 height 6
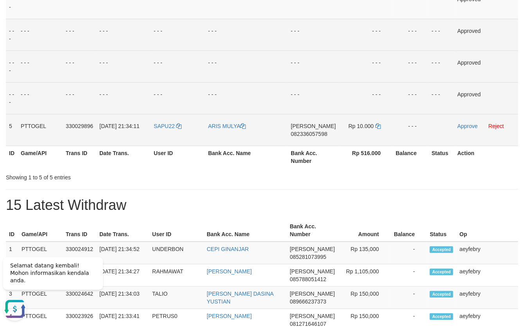
click at [315, 132] on span "082336057598" at bounding box center [309, 134] width 36 height 6
click at [376, 122] on td "Rp 10.000" at bounding box center [366, 130] width 54 height 32
click at [377, 124] on icon at bounding box center [377, 125] width 5 height 5
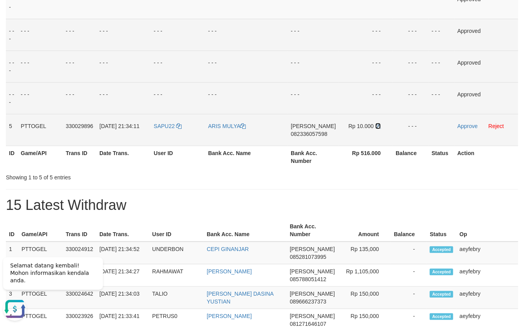
click at [377, 124] on icon at bounding box center [377, 125] width 5 height 5
click at [377, 125] on icon at bounding box center [377, 125] width 5 height 5
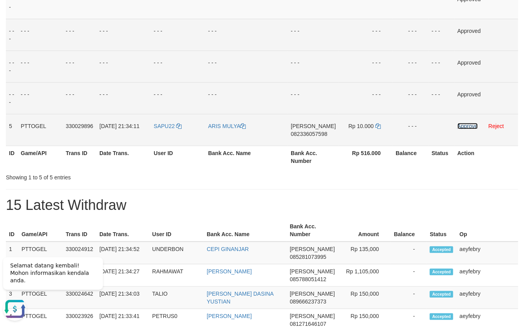
click at [459, 124] on link "Approve" at bounding box center [468, 126] width 20 height 6
